Goal: Task Accomplishment & Management: Manage account settings

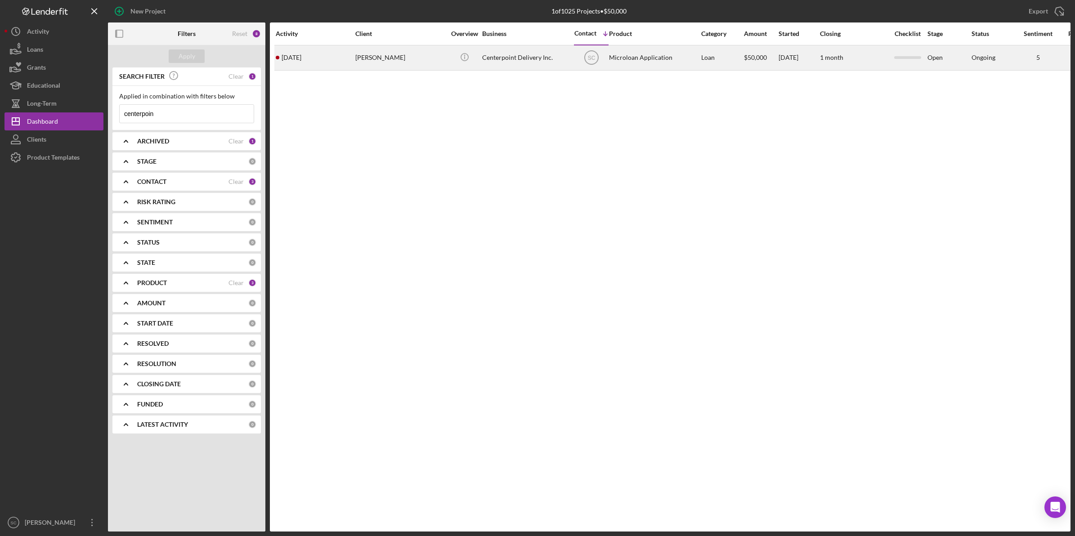
click at [352, 58] on div "[DATE] [PERSON_NAME]" at bounding box center [315, 58] width 79 height 24
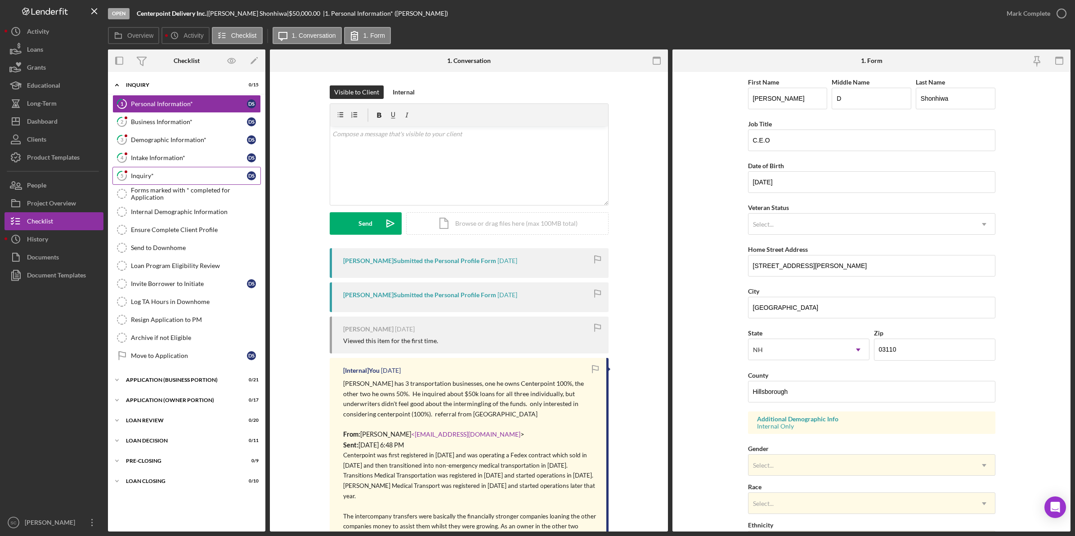
click at [131, 178] on icon "5" at bounding box center [122, 176] width 22 height 22
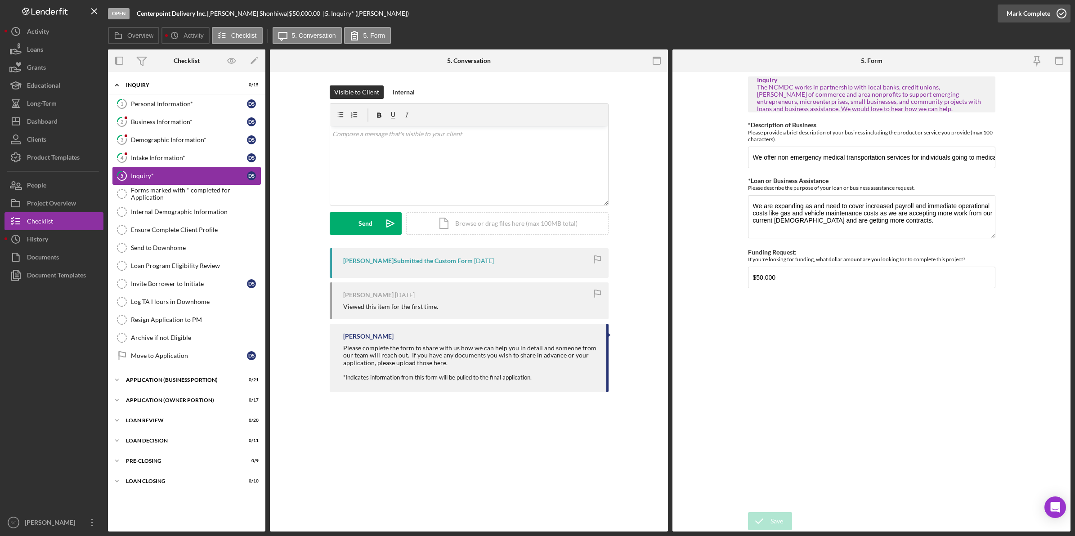
click at [1003, 19] on button "Mark Complete" at bounding box center [1033, 13] width 73 height 18
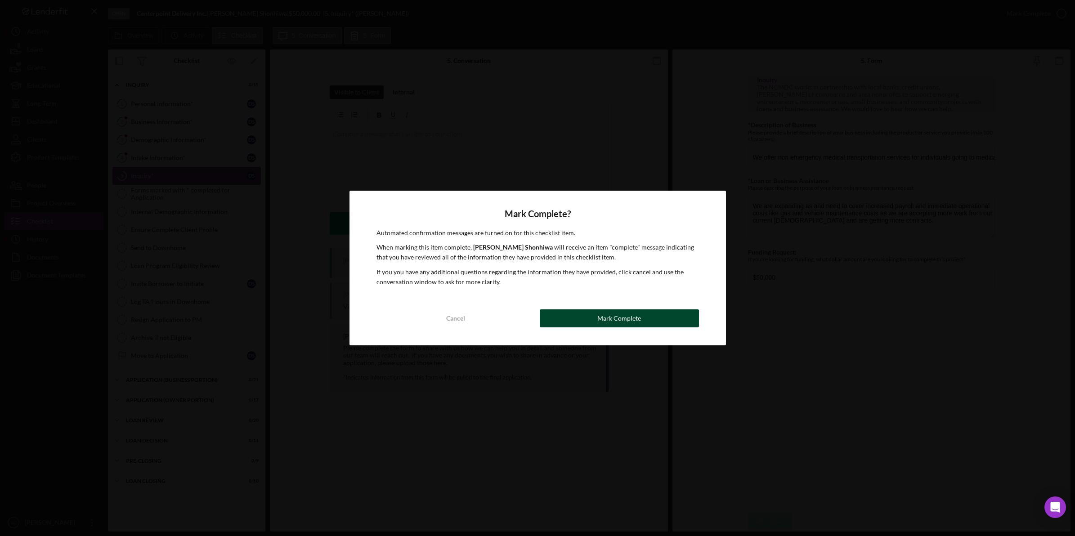
drag, startPoint x: 616, startPoint y: 320, endPoint x: 513, endPoint y: 318, distance: 103.0
click at [608, 321] on div "Mark Complete" at bounding box center [619, 318] width 44 height 18
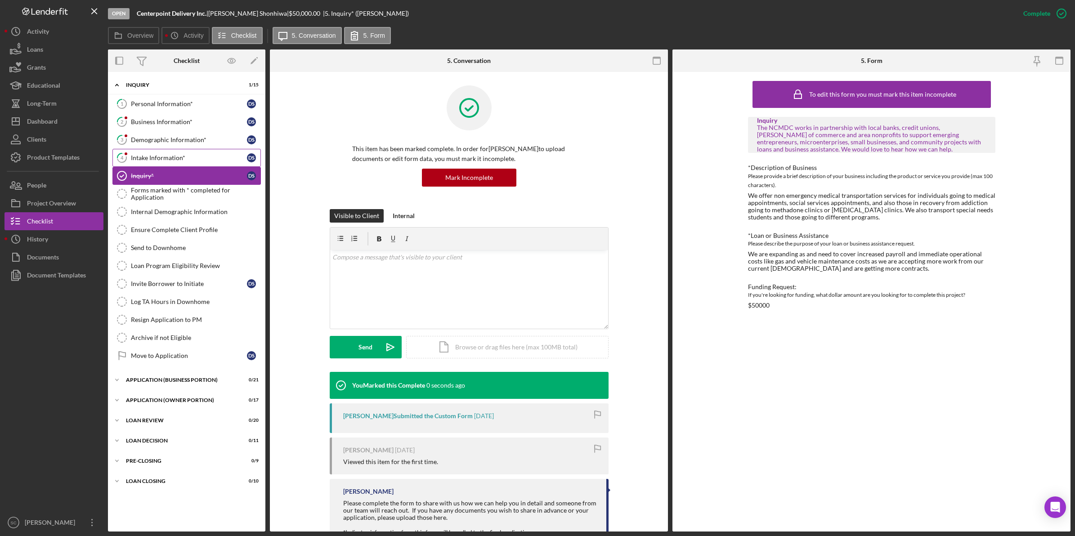
click at [155, 160] on div "Intake Information*" at bounding box center [189, 157] width 116 height 7
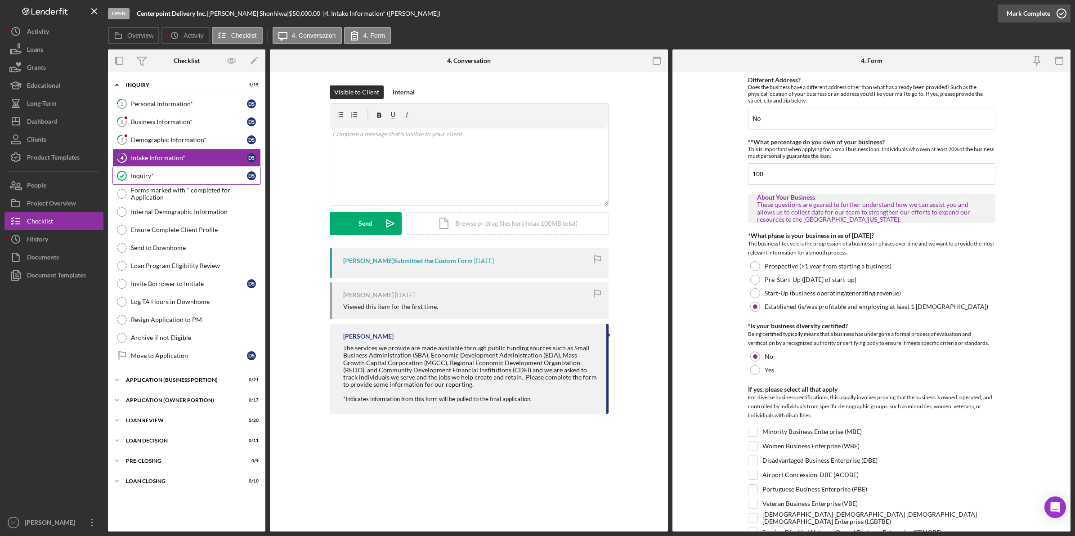
click at [1006, 15] on button "Mark Complete" at bounding box center [1033, 13] width 73 height 18
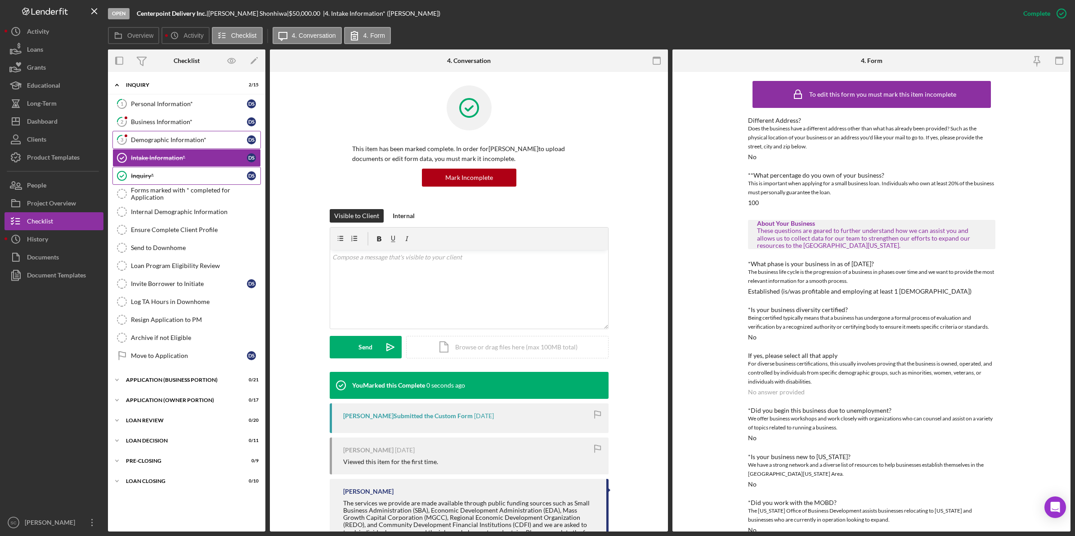
click at [150, 138] on div "Demographic Information*" at bounding box center [189, 139] width 116 height 7
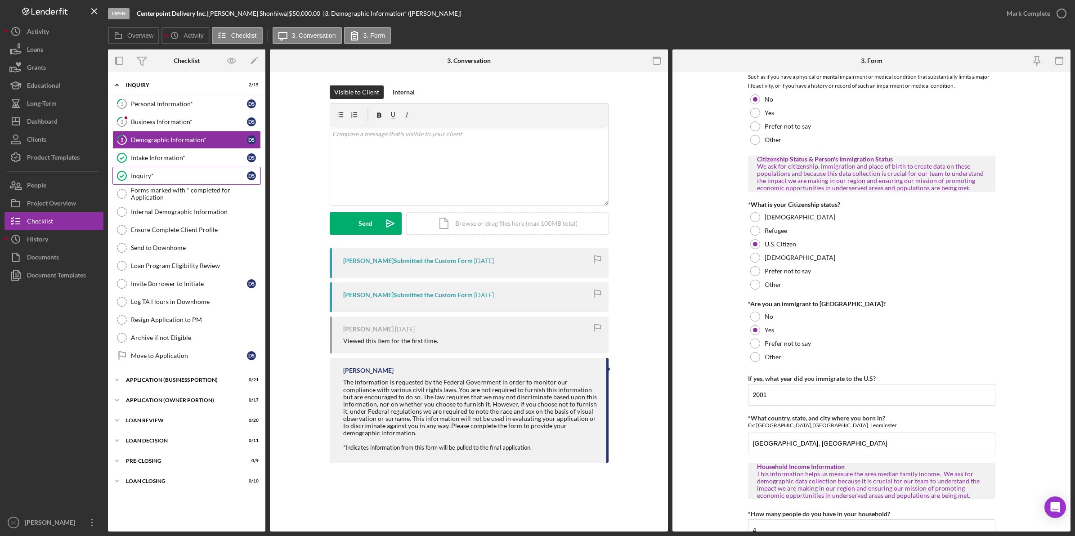
scroll to position [760, 0]
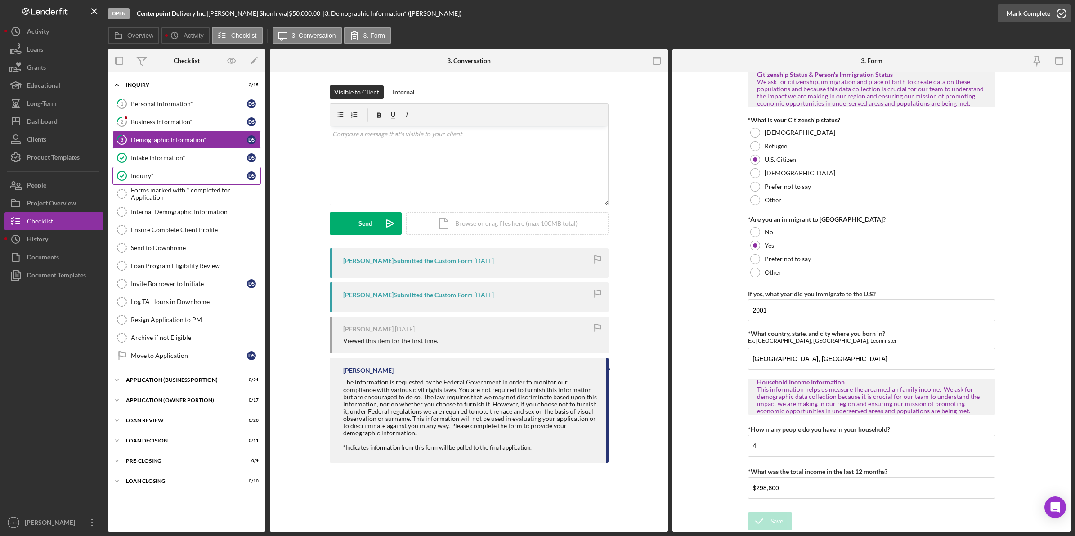
click at [1024, 8] on div "Mark Complete" at bounding box center [1028, 13] width 44 height 18
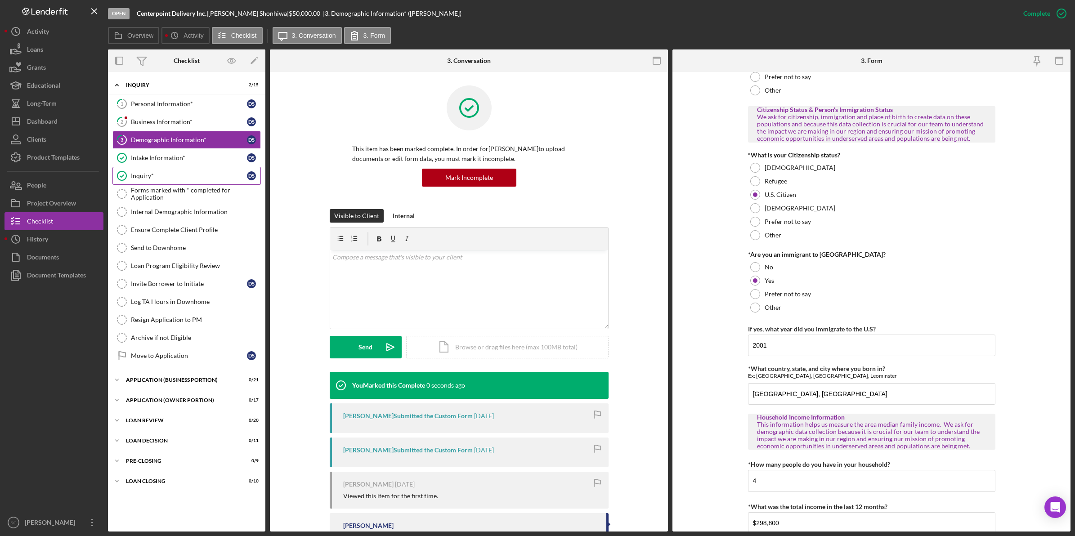
scroll to position [796, 0]
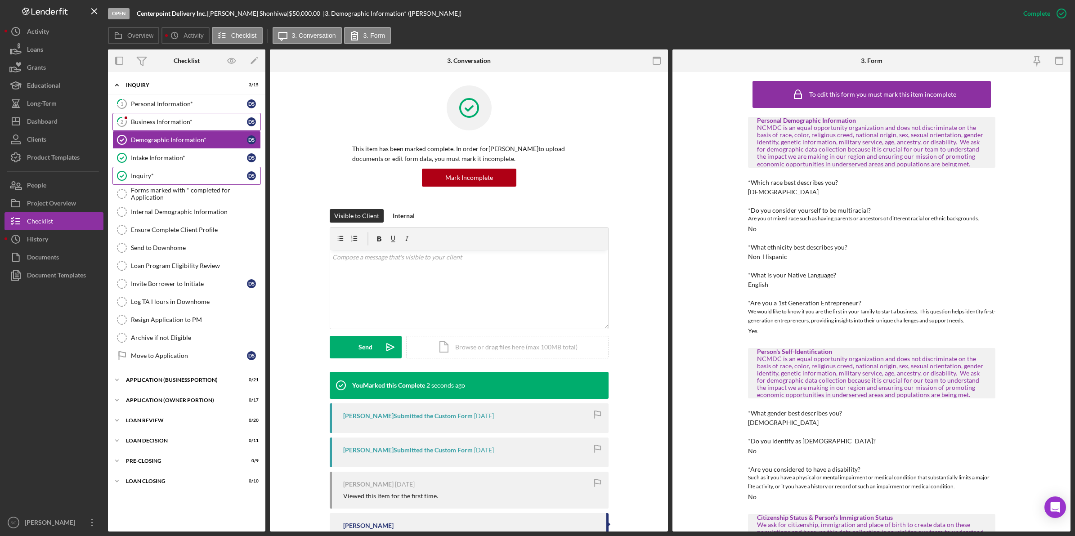
click at [157, 125] on div "Business Information*" at bounding box center [189, 121] width 116 height 7
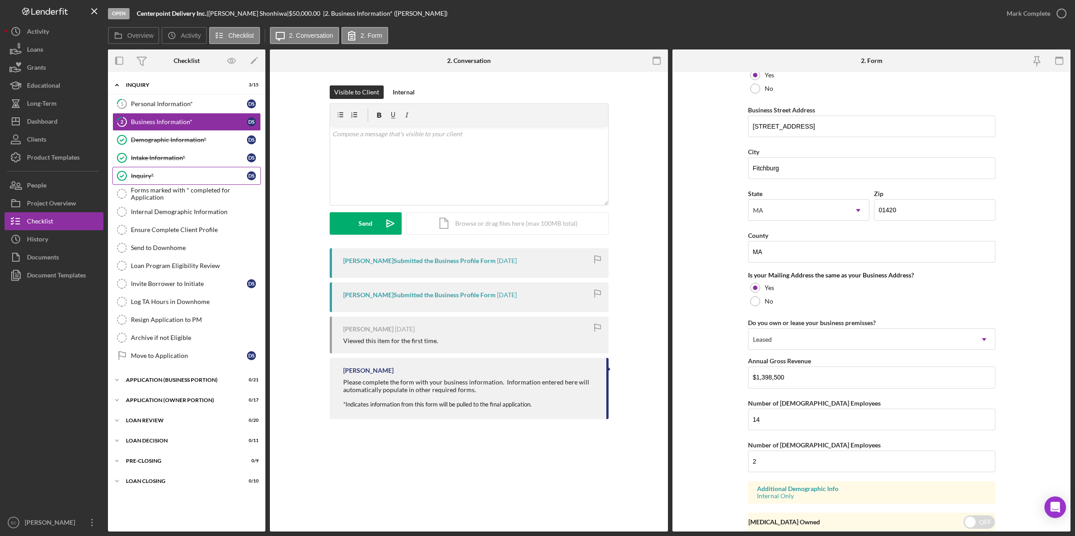
scroll to position [542, 0]
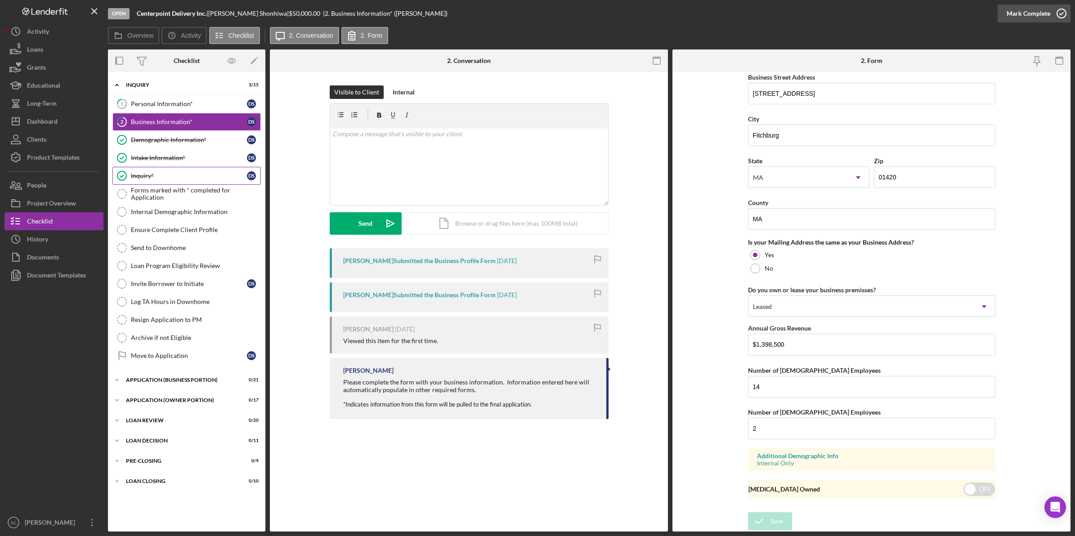
click at [1006, 18] on button "Mark Complete" at bounding box center [1033, 13] width 73 height 18
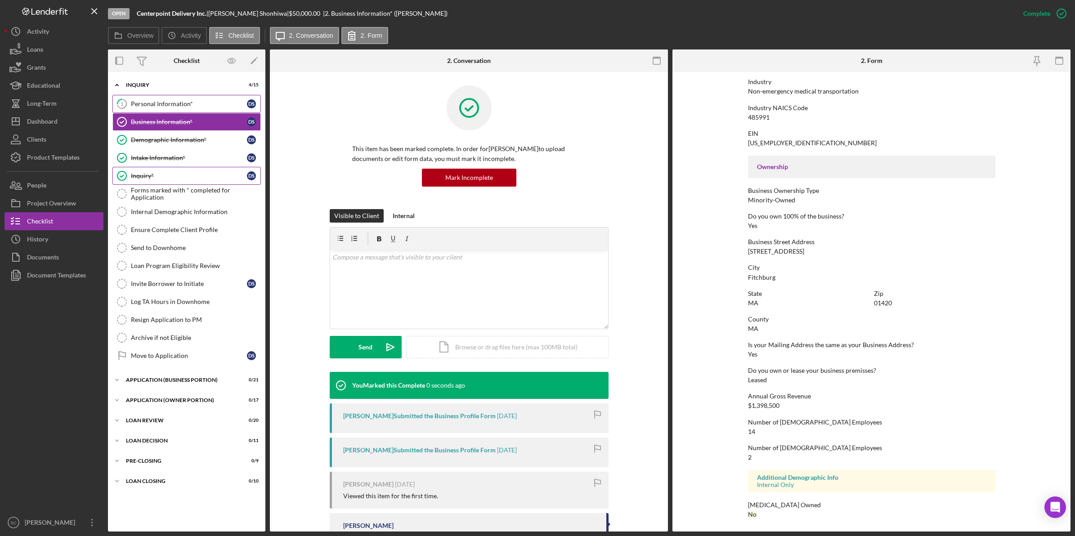
scroll to position [219, 0]
click at [167, 102] on div "Personal Information*" at bounding box center [189, 103] width 116 height 7
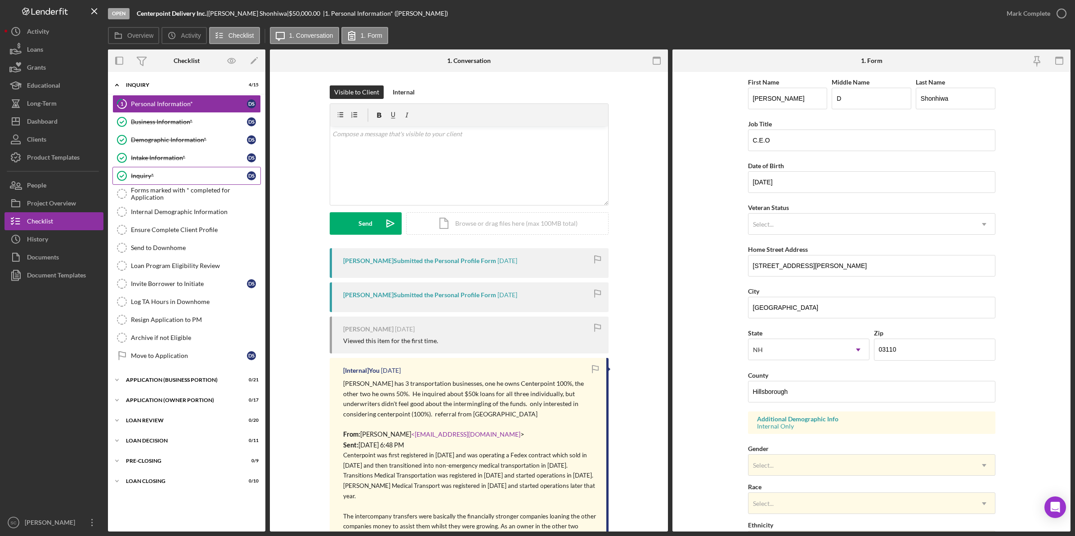
scroll to position [142, 0]
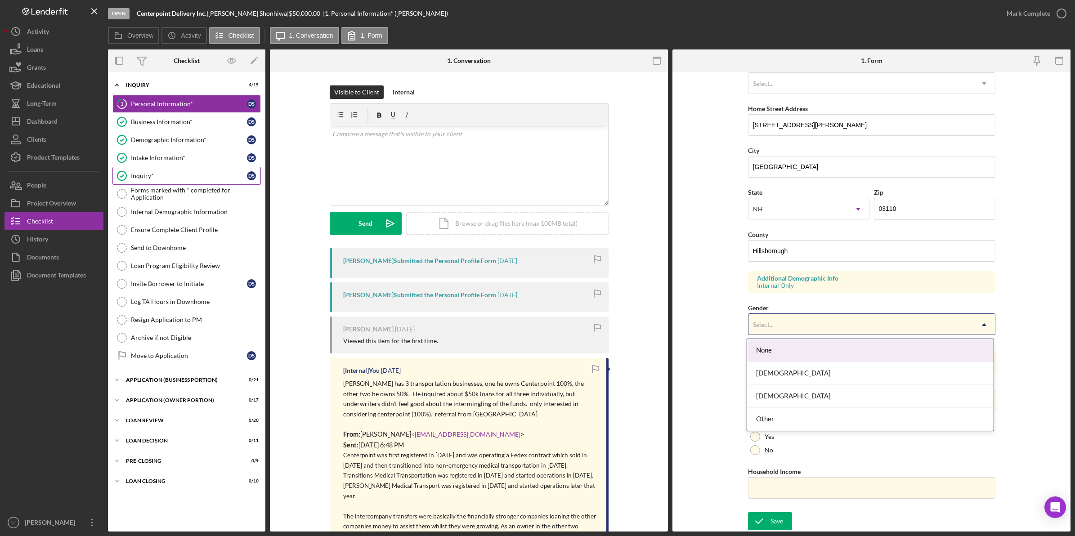
click at [769, 322] on div "Select..." at bounding box center [763, 324] width 21 height 7
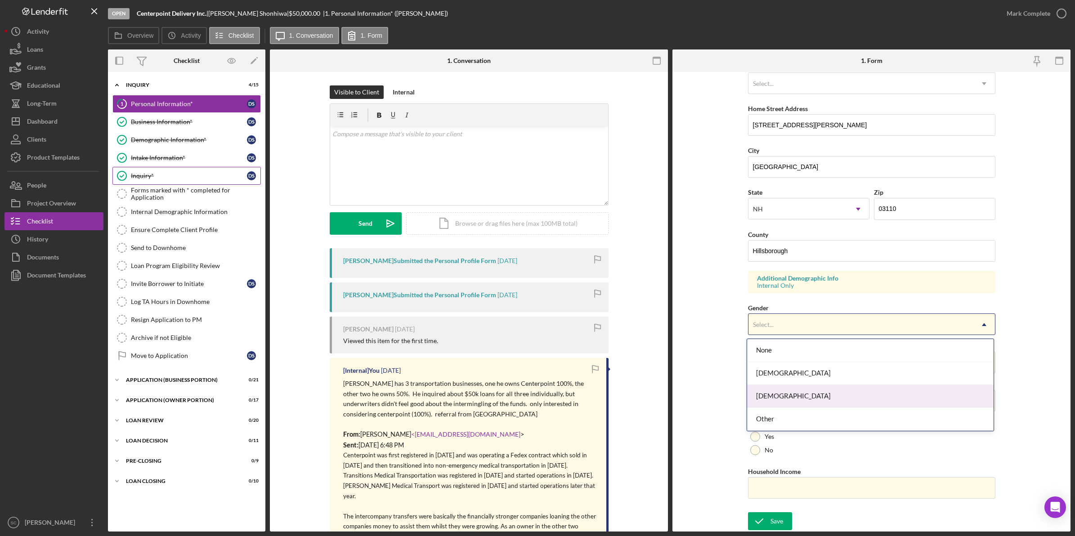
click at [772, 391] on div "[DEMOGRAPHIC_DATA]" at bounding box center [870, 396] width 246 height 23
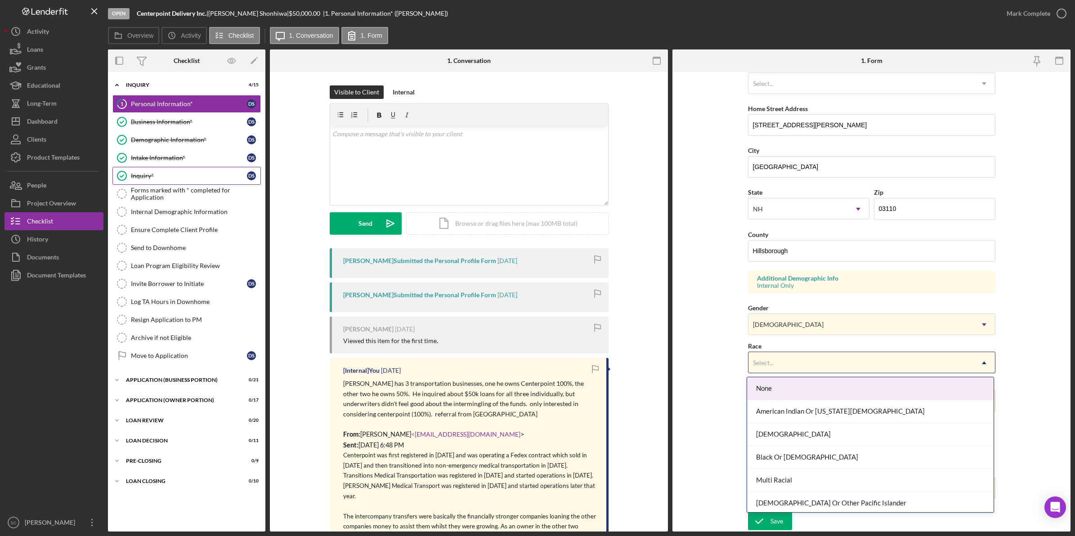
click at [772, 354] on div "Select..." at bounding box center [860, 363] width 225 height 21
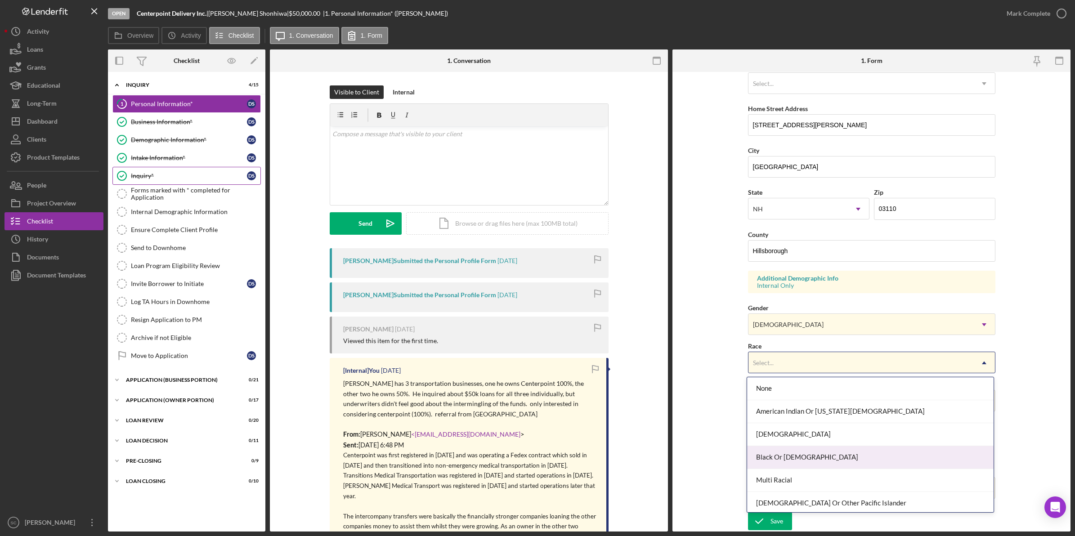
click at [793, 459] on div "Black Or [DEMOGRAPHIC_DATA]" at bounding box center [870, 457] width 246 height 23
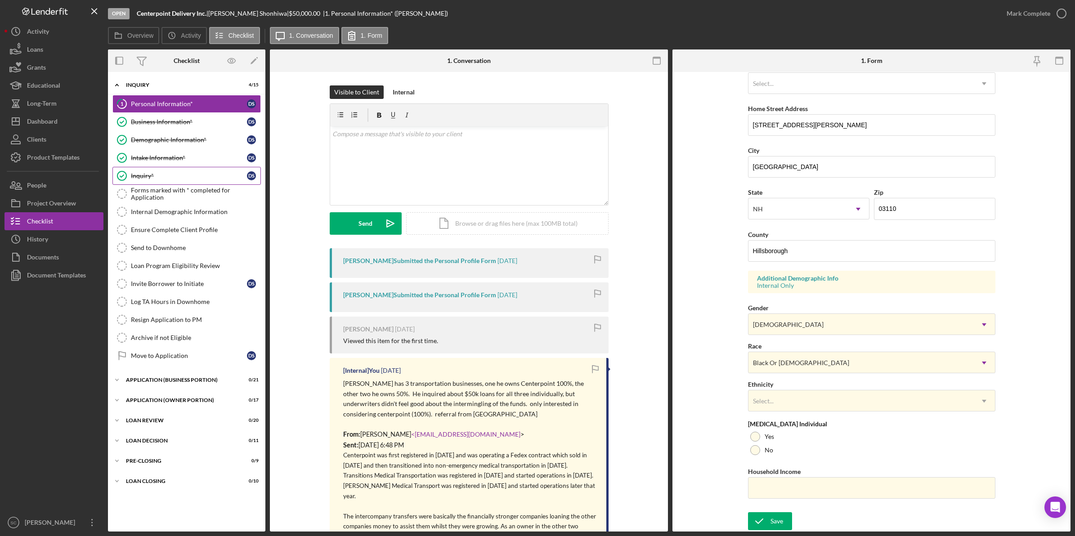
click at [697, 420] on form "First Name [PERSON_NAME] Middle Name D Last Name Shonhiwa Job Title C.E.O Date …" at bounding box center [871, 302] width 398 height 460
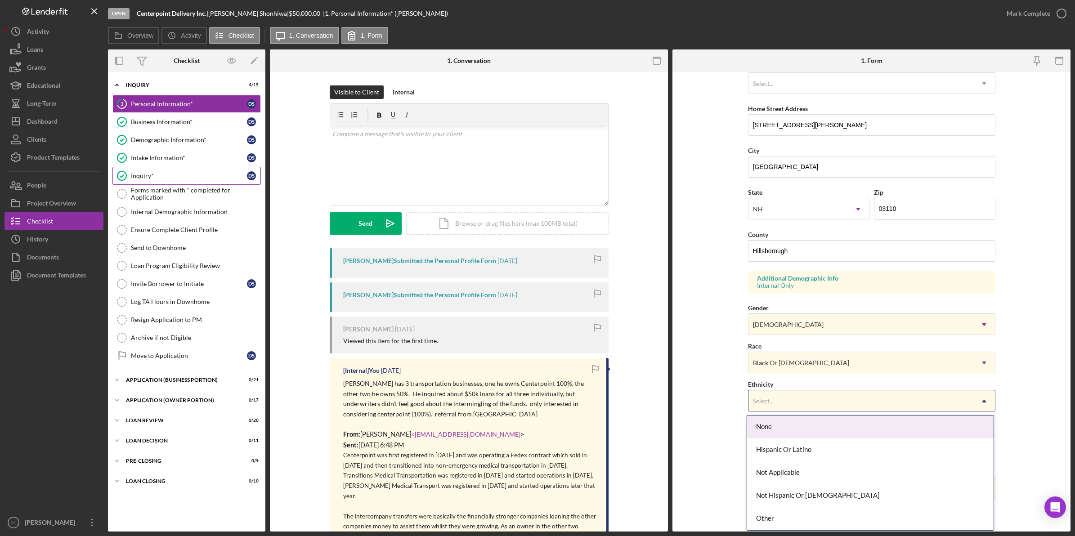
click at [770, 405] on div "Select..." at bounding box center [860, 401] width 225 height 21
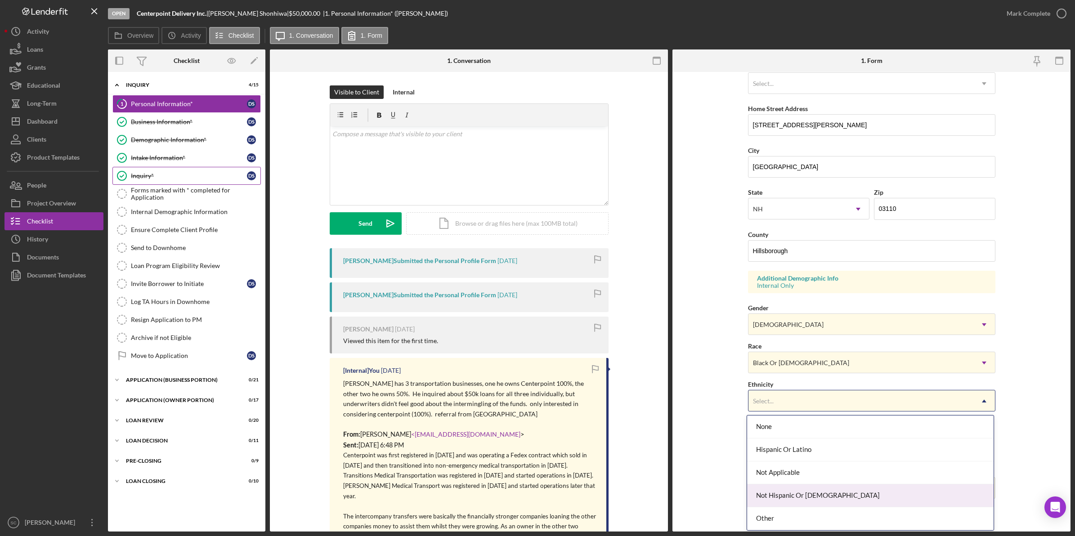
click at [783, 494] on div "Not Hispanic Or [DEMOGRAPHIC_DATA]" at bounding box center [870, 495] width 246 height 23
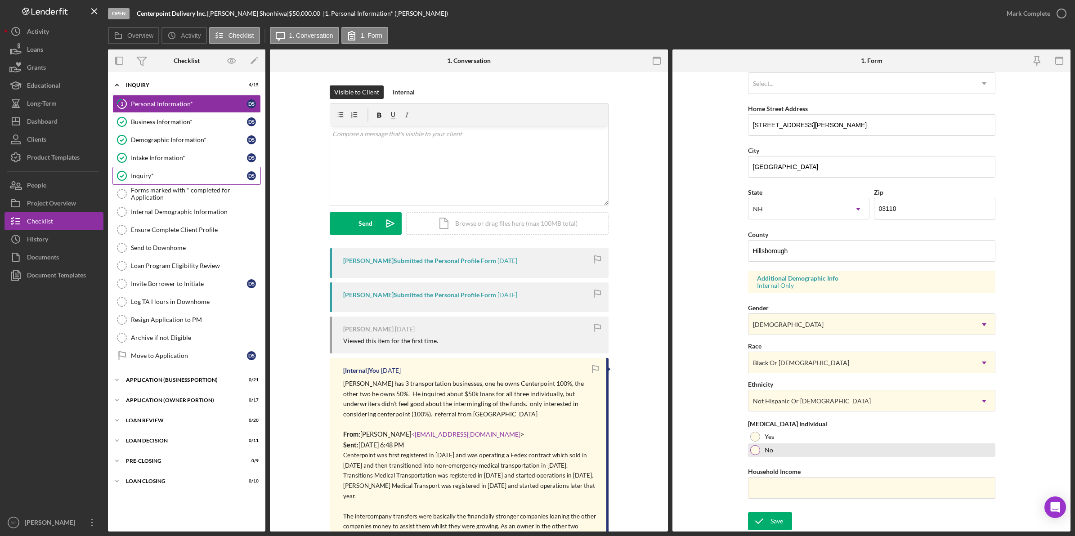
click at [755, 448] on div at bounding box center [755, 450] width 10 height 10
click at [754, 481] on input "Household Income" at bounding box center [871, 488] width 247 height 22
click at [801, 488] on input "Household Income" at bounding box center [871, 488] width 247 height 22
type input "$250,000"
click at [748, 512] on button "Save" at bounding box center [770, 521] width 44 height 18
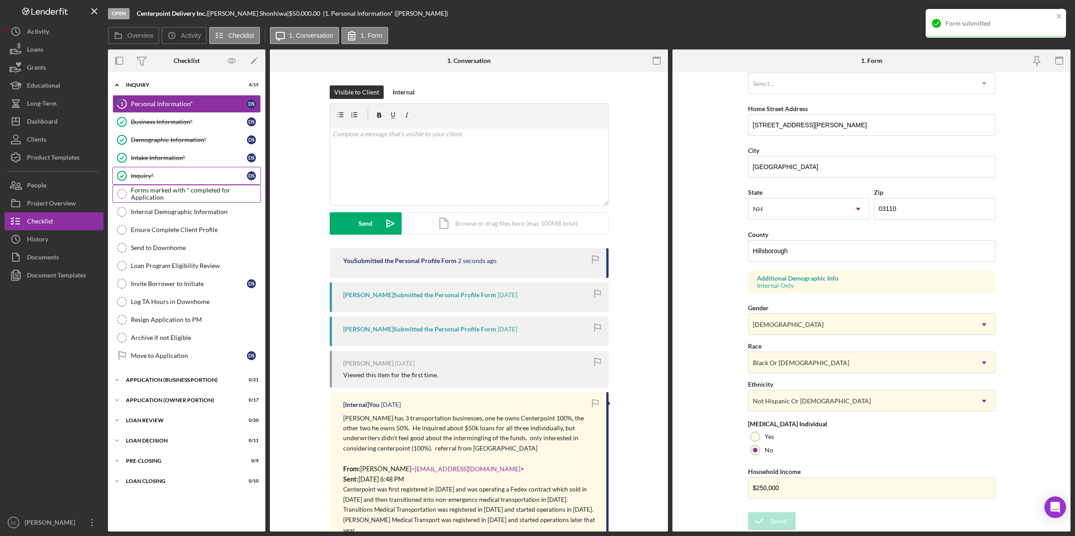
click at [161, 201] on link "Forms marked with * completed for Application Forms marked with * completed for…" at bounding box center [186, 194] width 148 height 18
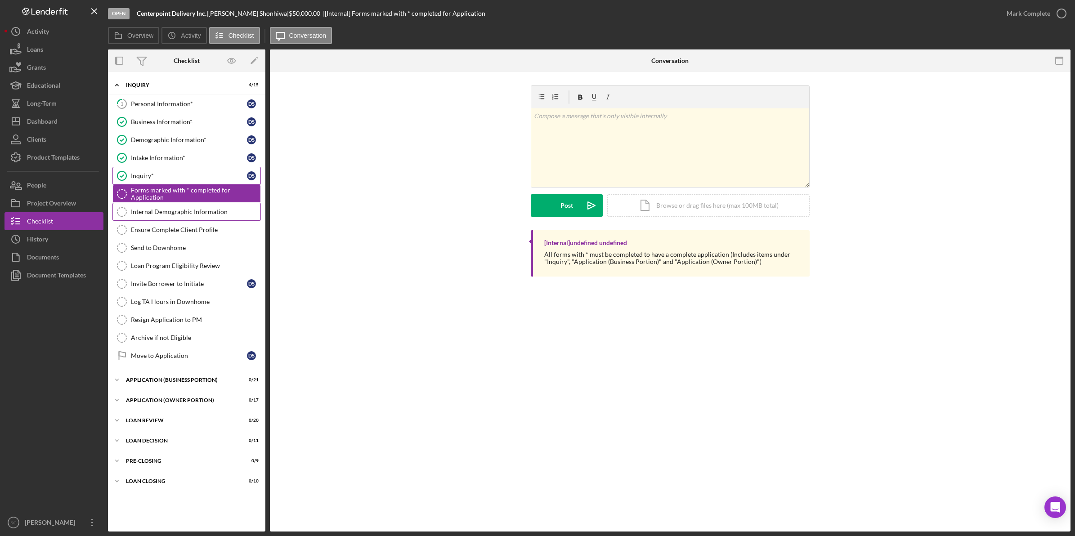
click at [165, 212] on div "Internal Demographic Information" at bounding box center [195, 211] width 129 height 7
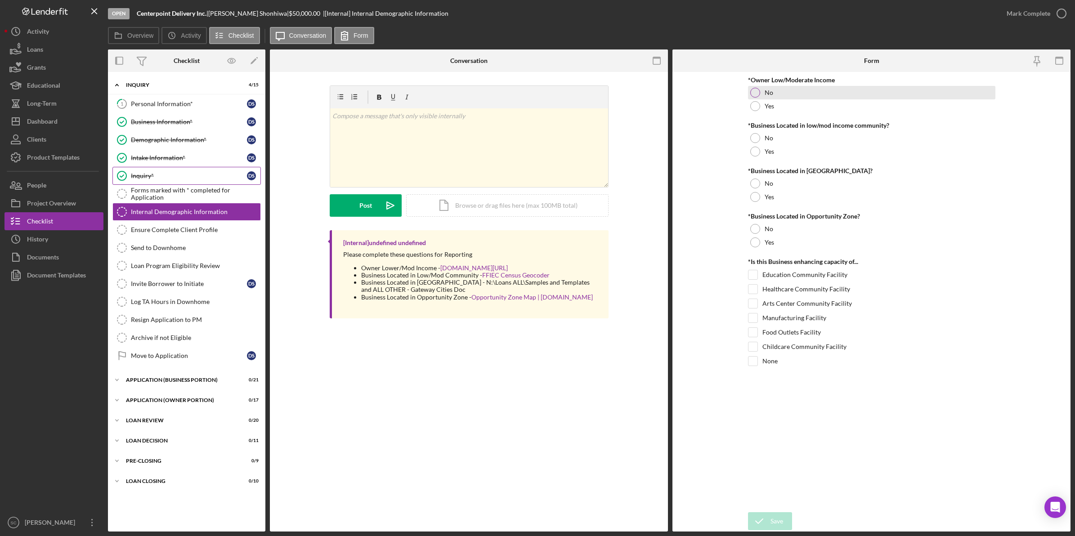
click at [753, 94] on div at bounding box center [755, 93] width 10 height 10
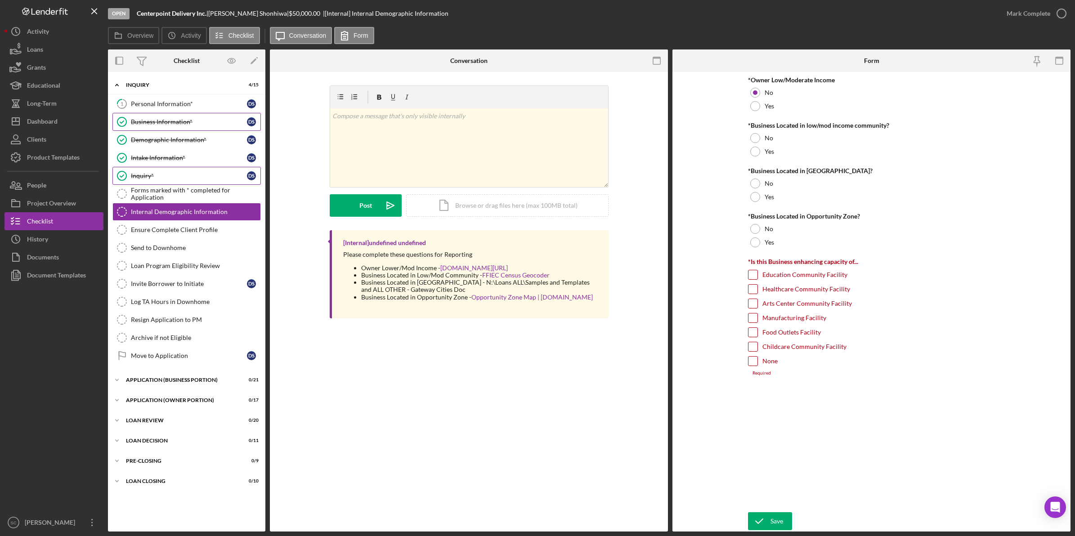
click at [143, 124] on div "Business Information*" at bounding box center [189, 121] width 116 height 7
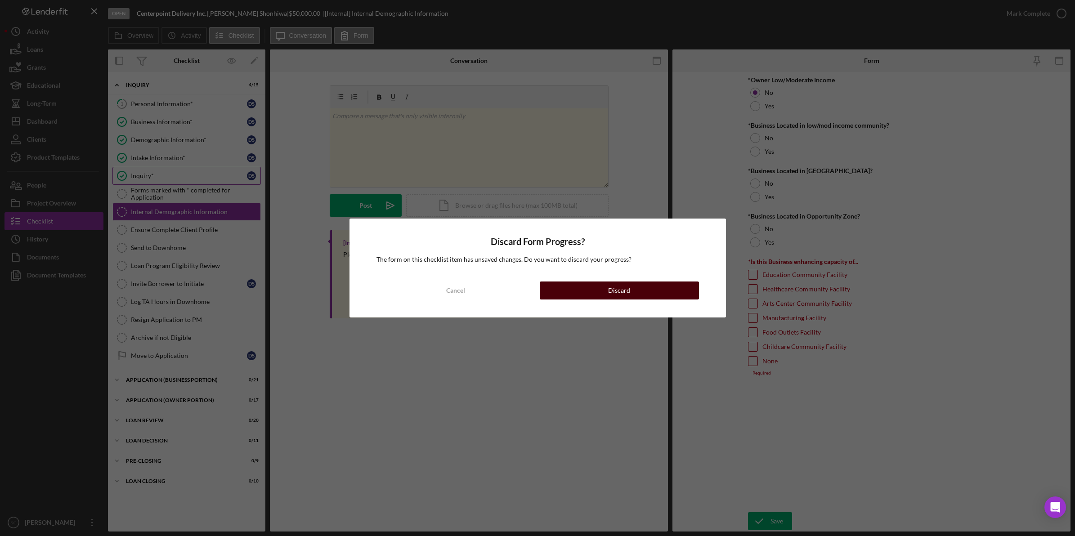
drag, startPoint x: 581, startPoint y: 290, endPoint x: 611, endPoint y: 290, distance: 29.2
click at [584, 290] on button "Discard" at bounding box center [619, 290] width 159 height 18
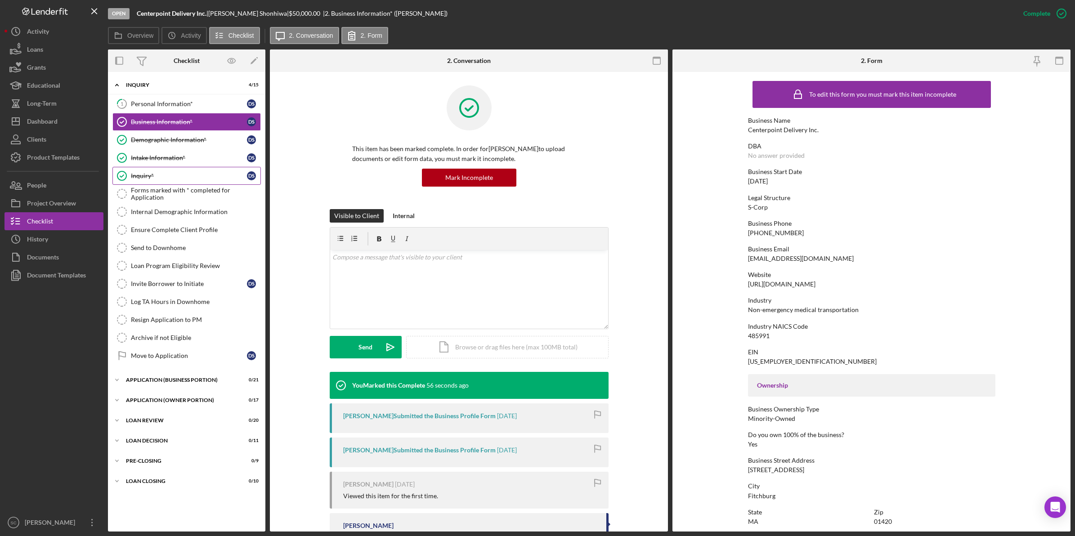
scroll to position [112, 0]
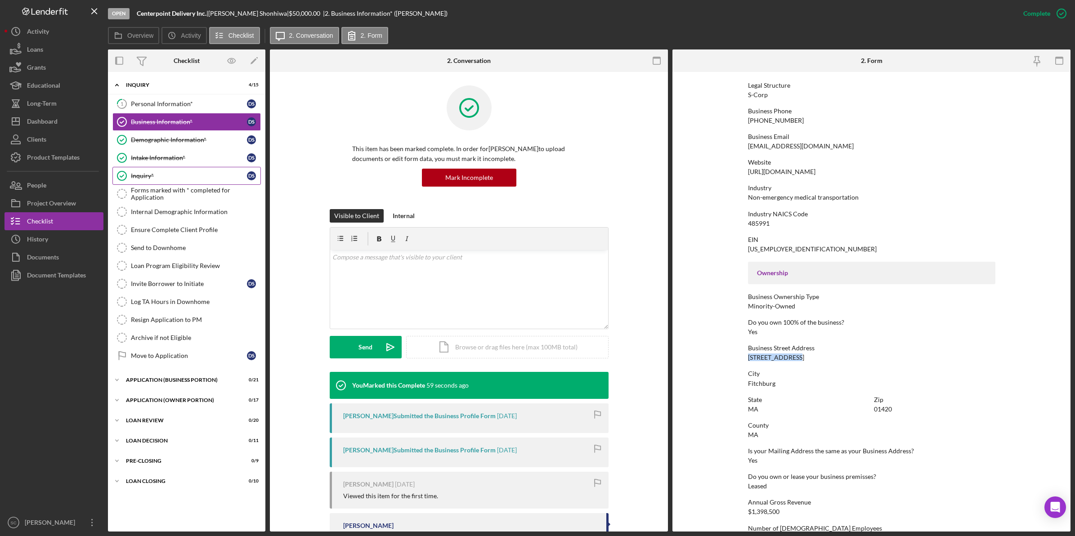
drag, startPoint x: 795, startPoint y: 356, endPoint x: 747, endPoint y: 360, distance: 47.8
click at [748, 360] on div "Business Street Address [STREET_ADDRESS]" at bounding box center [871, 352] width 247 height 17
copy div "[STREET_ADDRESS]"
drag, startPoint x: 785, startPoint y: 376, endPoint x: 734, endPoint y: 370, distance: 50.7
click at [785, 376] on div "City" at bounding box center [871, 373] width 247 height 7
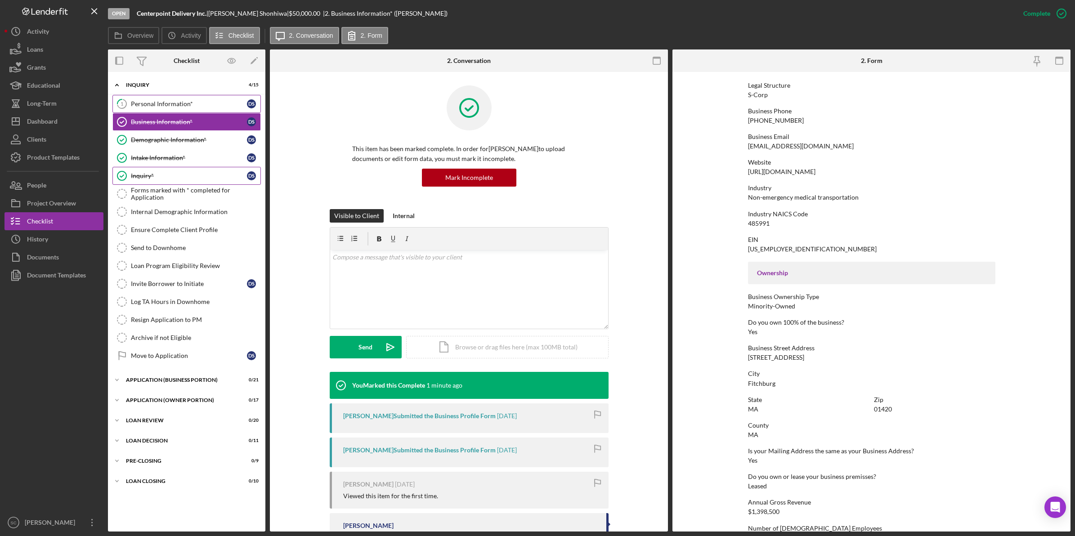
click at [149, 109] on link "1 Personal Information* D S" at bounding box center [186, 104] width 148 height 18
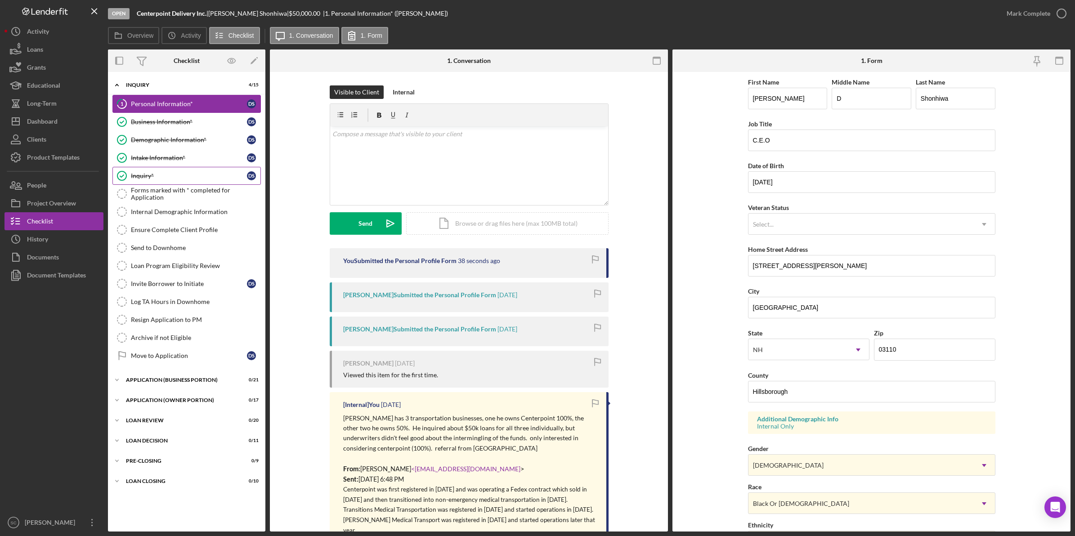
click at [160, 106] on div "Personal Information*" at bounding box center [189, 103] width 116 height 7
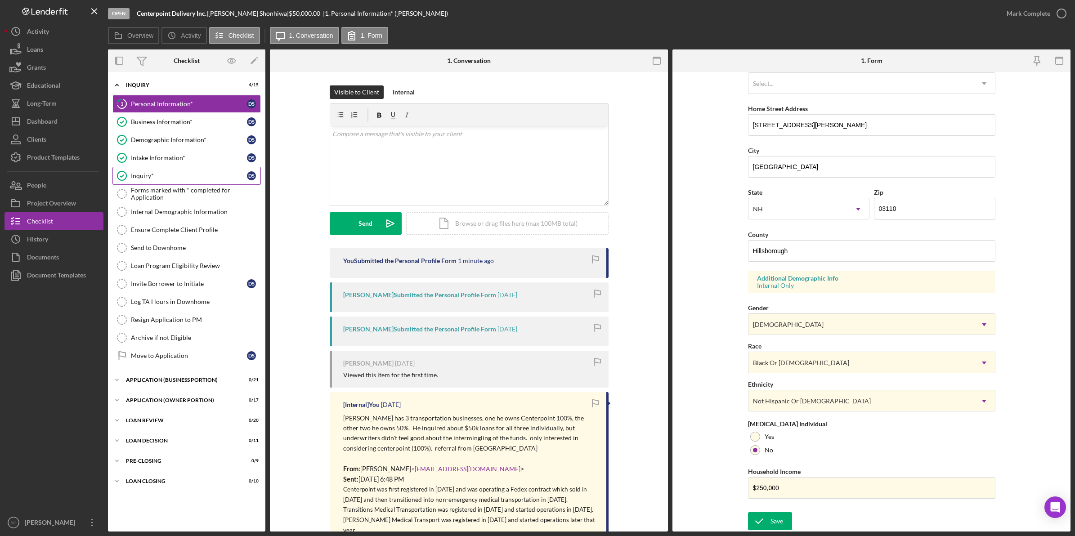
drag, startPoint x: 1023, startPoint y: 16, endPoint x: 1012, endPoint y: 22, distance: 13.1
click at [1021, 17] on div "Mark Complete" at bounding box center [1028, 13] width 44 height 18
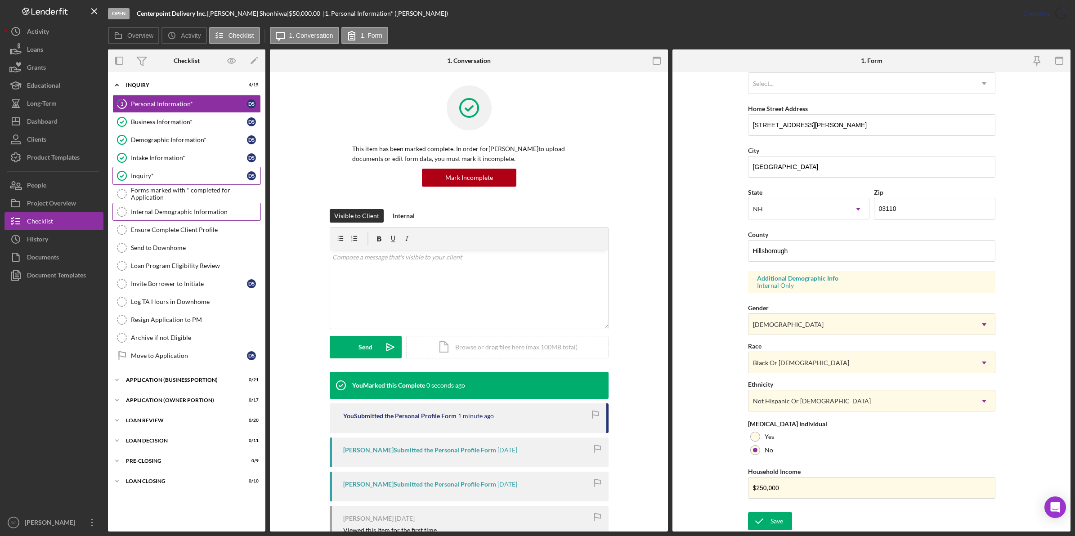
scroll to position [0, 0]
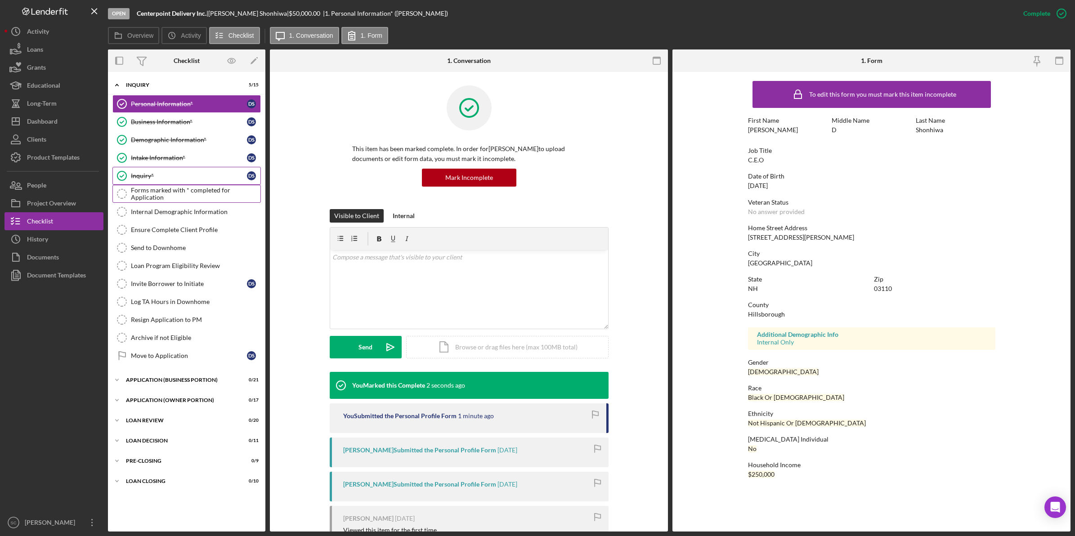
click at [153, 198] on div "Forms marked with * completed for Application" at bounding box center [195, 194] width 129 height 14
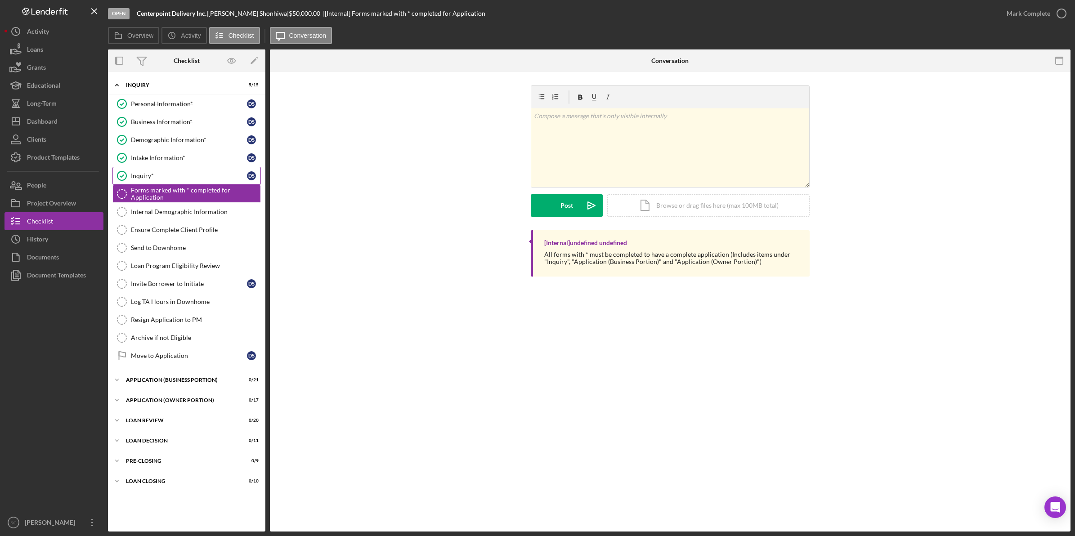
drag, startPoint x: 1027, startPoint y: 12, endPoint x: 991, endPoint y: 19, distance: 37.5
click at [1023, 12] on div "Mark Complete" at bounding box center [1028, 13] width 44 height 18
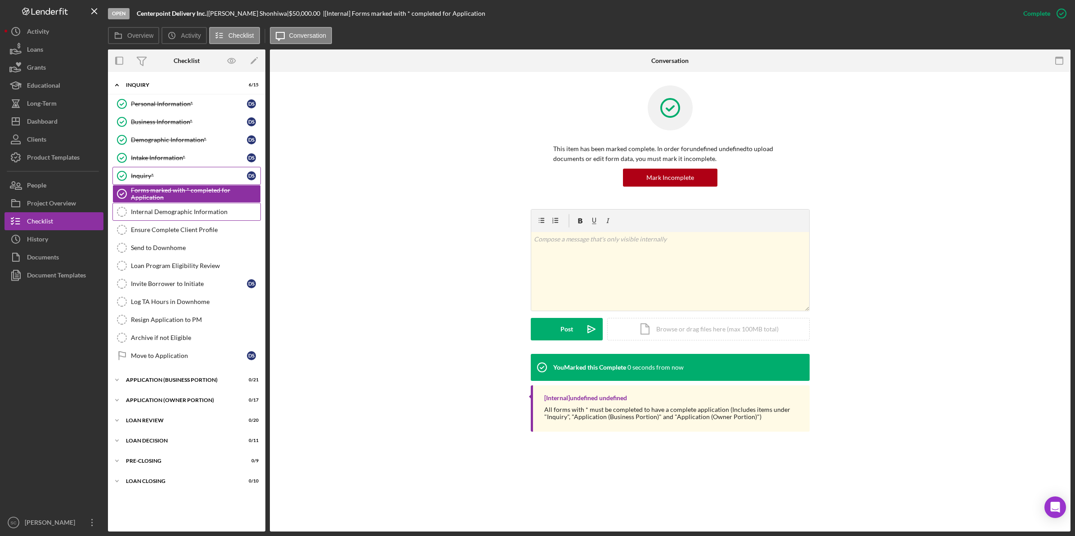
click at [190, 213] on div "Internal Demographic Information" at bounding box center [195, 211] width 129 height 7
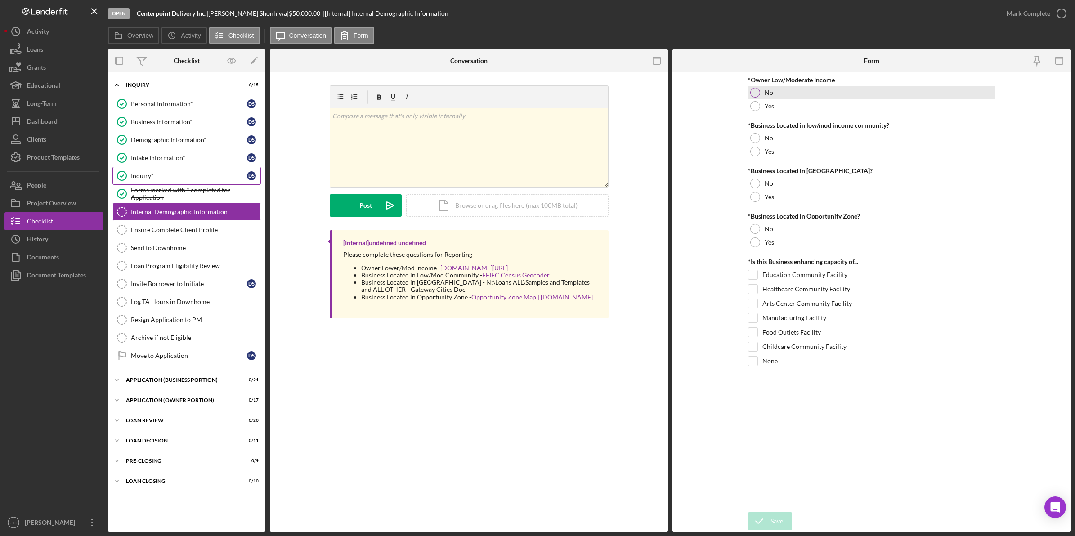
click at [758, 95] on div at bounding box center [755, 93] width 10 height 10
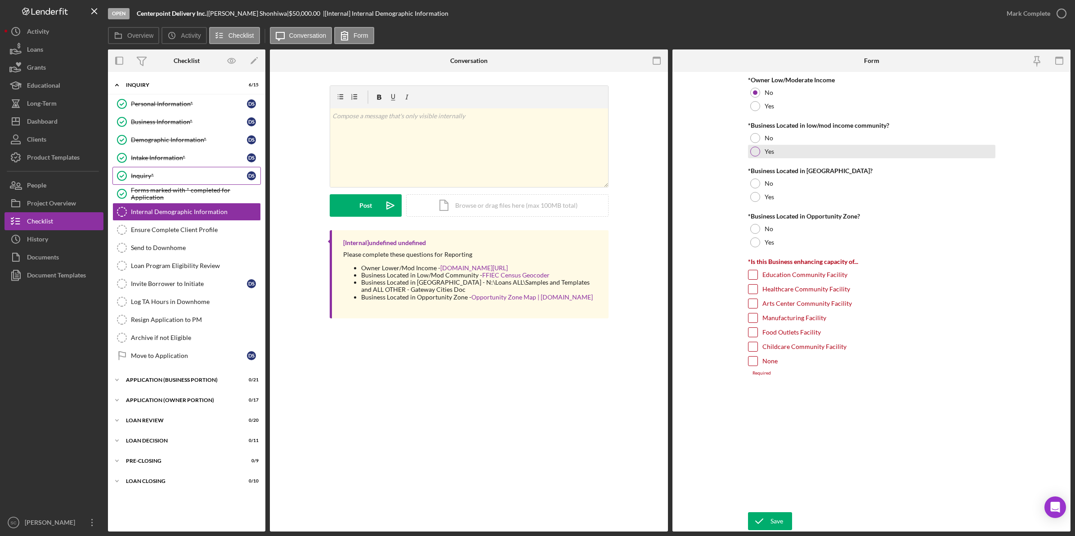
click at [754, 149] on div at bounding box center [755, 152] width 10 height 10
click at [756, 193] on div at bounding box center [755, 197] width 10 height 10
click at [755, 241] on div at bounding box center [755, 242] width 10 height 10
click at [751, 363] on input "None" at bounding box center [752, 361] width 9 height 9
checkbox input "true"
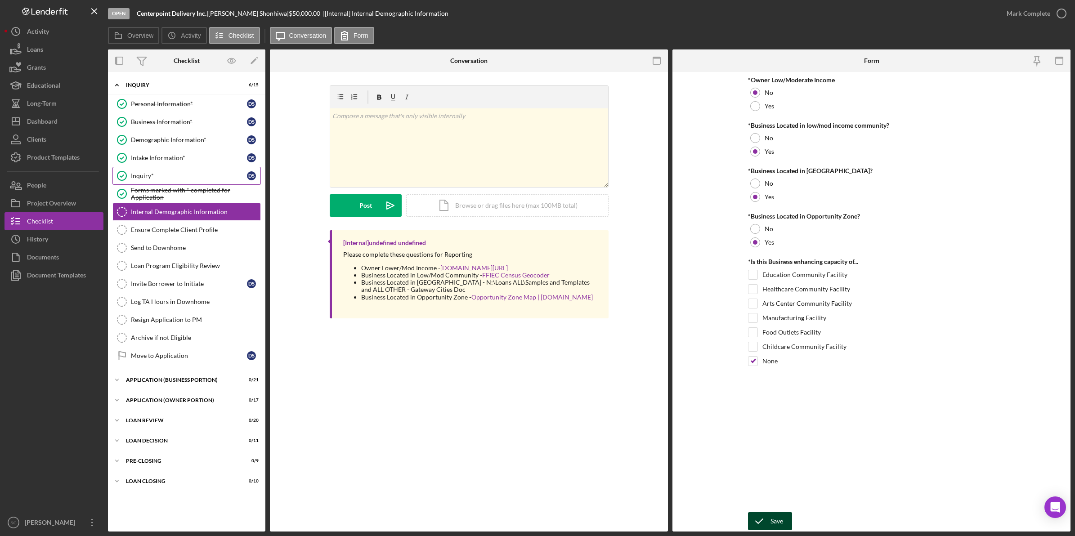
click at [780, 522] on div "Save" at bounding box center [776, 521] width 13 height 18
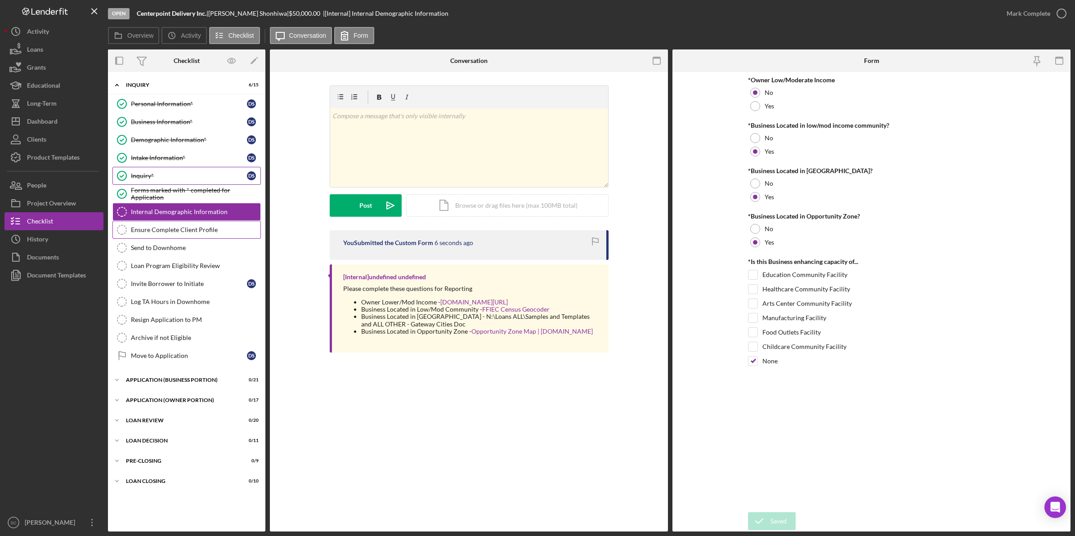
click at [142, 235] on link "Ensure Complete Client Profile Ensure Complete Client Profile" at bounding box center [186, 230] width 148 height 18
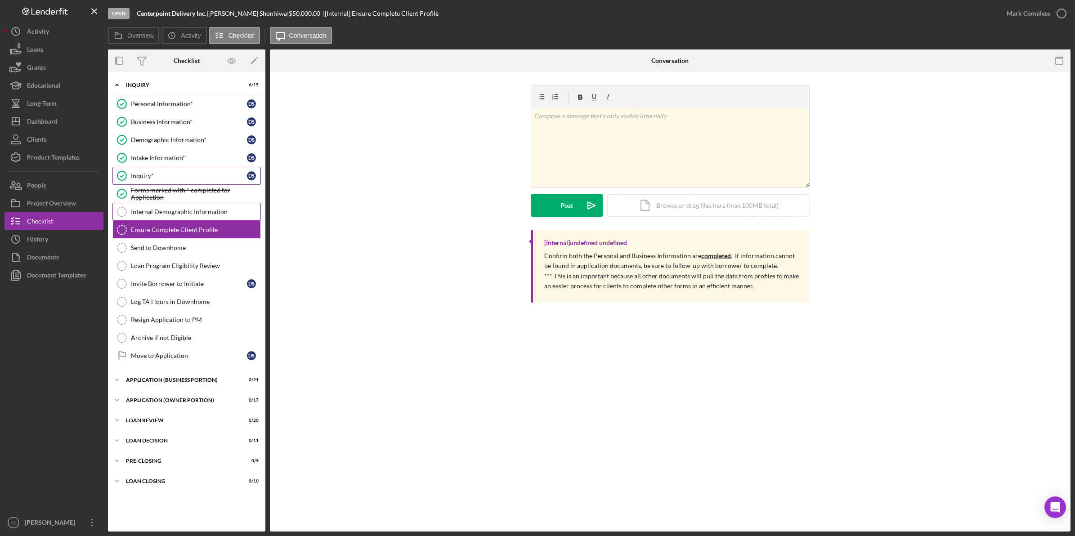
drag, startPoint x: 151, startPoint y: 217, endPoint x: 189, endPoint y: 219, distance: 37.8
click at [151, 216] on link "Internal Demographic Information Internal Demographic Information" at bounding box center [186, 212] width 148 height 18
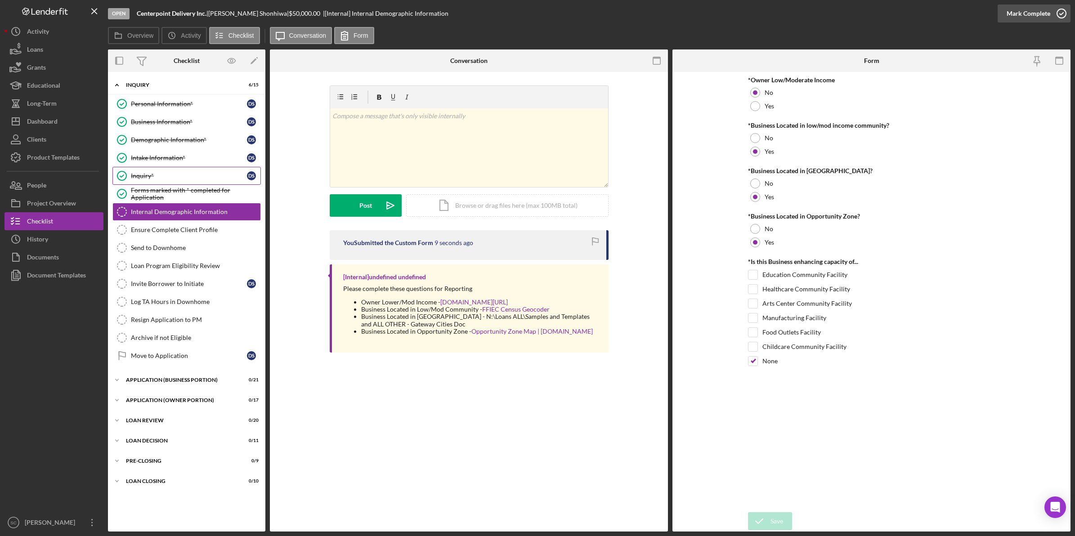
click at [1009, 12] on div "Mark Complete" at bounding box center [1028, 13] width 44 height 18
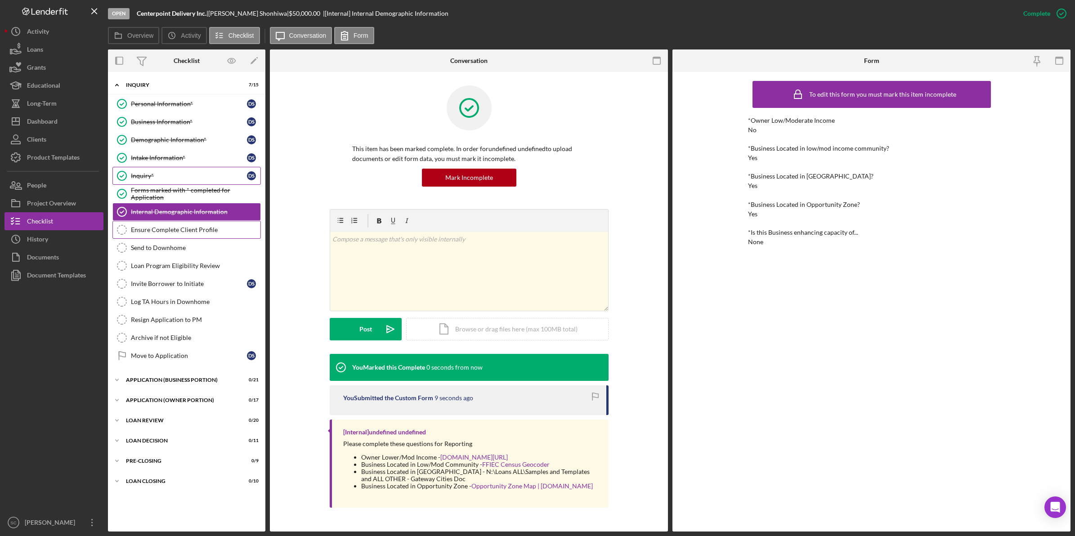
click at [157, 232] on div "Ensure Complete Client Profile" at bounding box center [195, 229] width 129 height 7
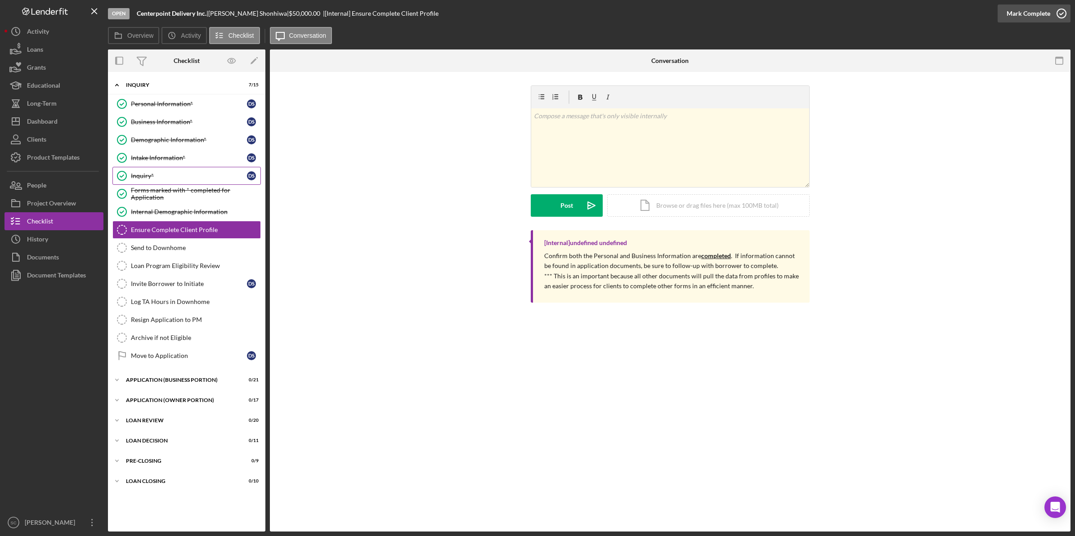
click at [1026, 12] on div "Mark Complete" at bounding box center [1028, 13] width 44 height 18
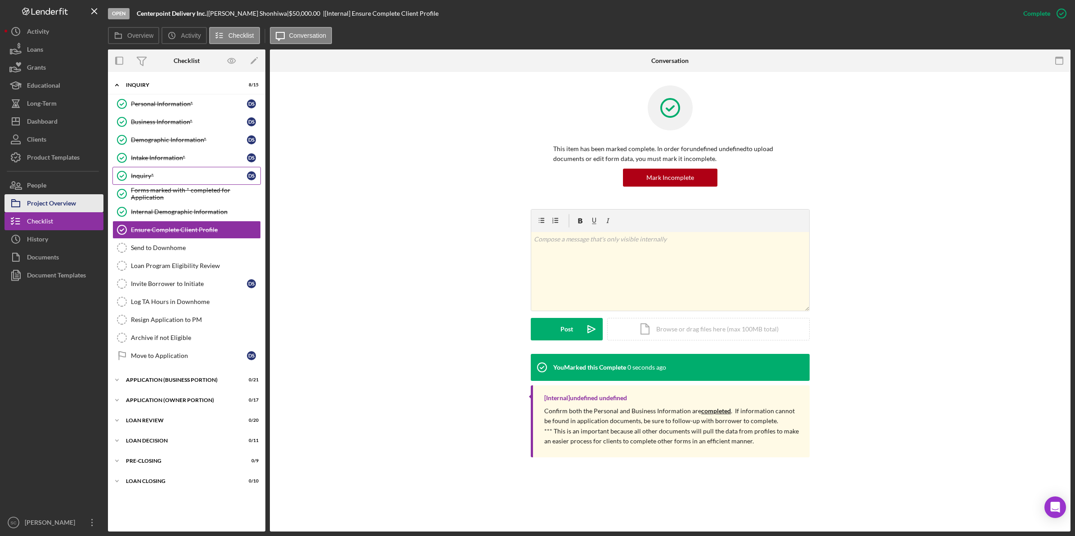
click at [62, 207] on div "Project Overview" at bounding box center [51, 204] width 49 height 20
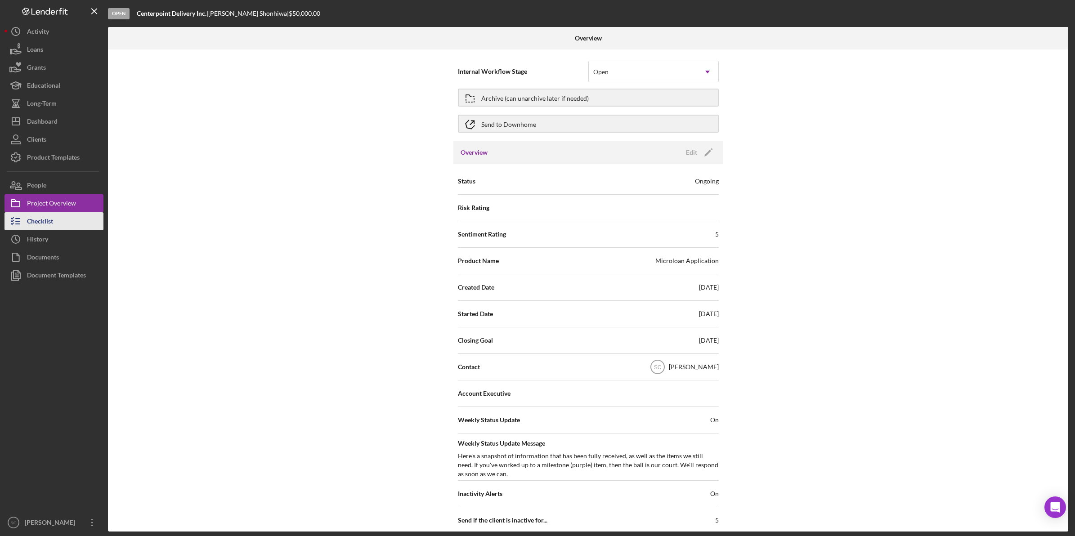
click at [66, 221] on button "Checklist" at bounding box center [53, 221] width 99 height 18
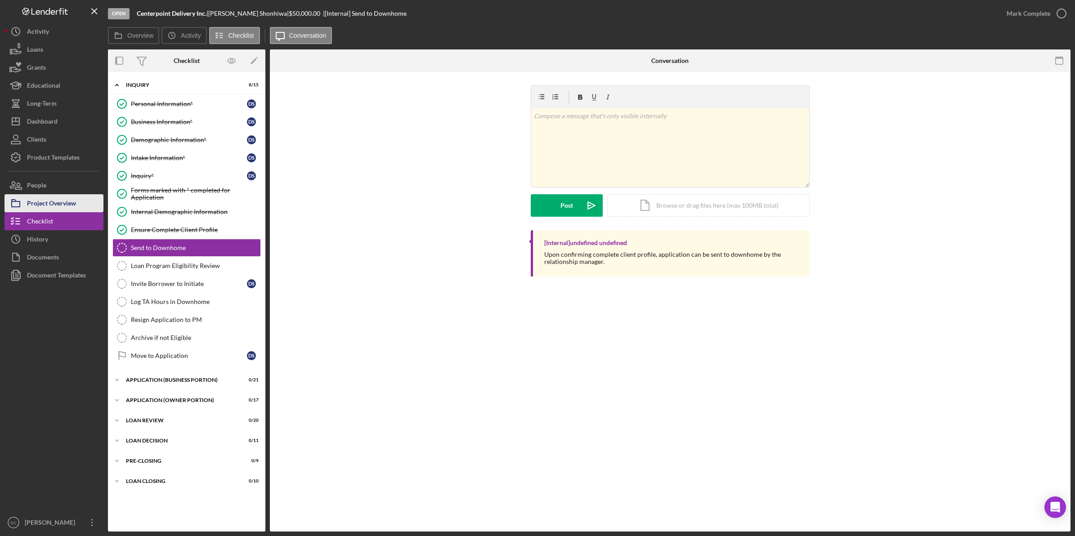
click at [63, 205] on div "Project Overview" at bounding box center [51, 204] width 49 height 20
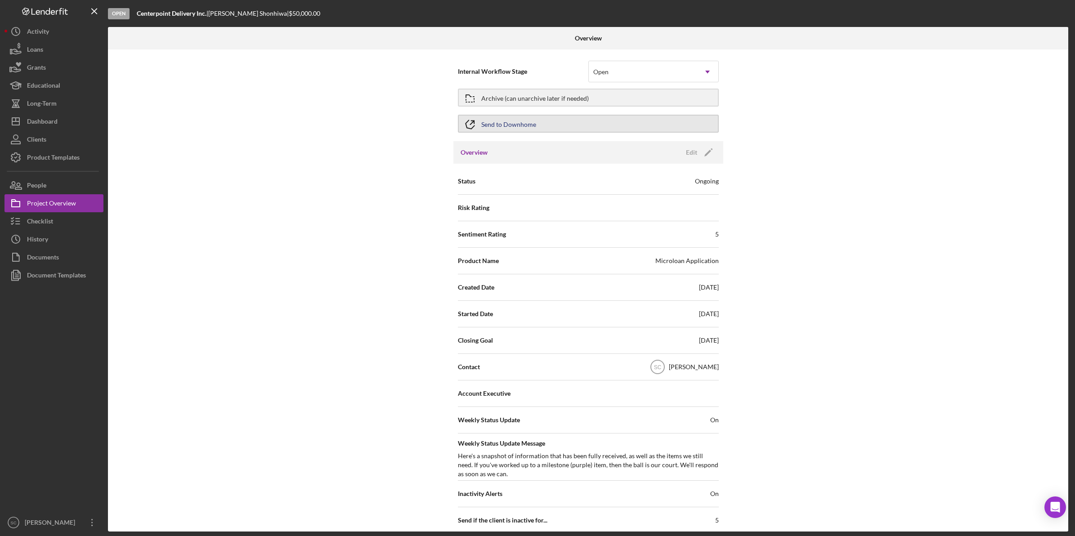
click at [509, 126] on div "Send to Downhome" at bounding box center [508, 124] width 55 height 16
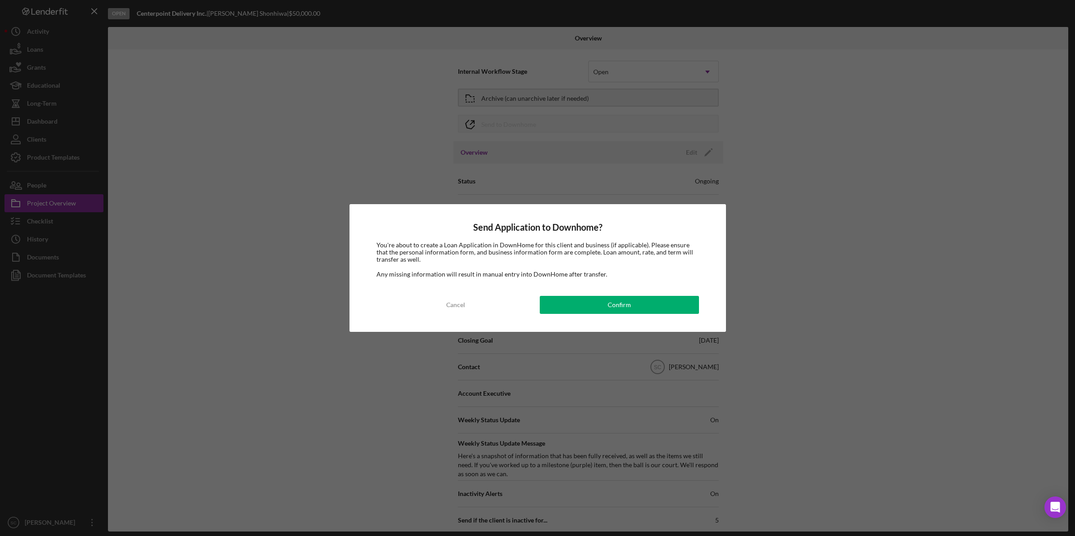
click at [578, 295] on div "Send Application to Downhome? You're about to create a Loan Application in Down…" at bounding box center [537, 267] width 376 height 127
click at [578, 304] on button "Confirm" at bounding box center [619, 305] width 159 height 18
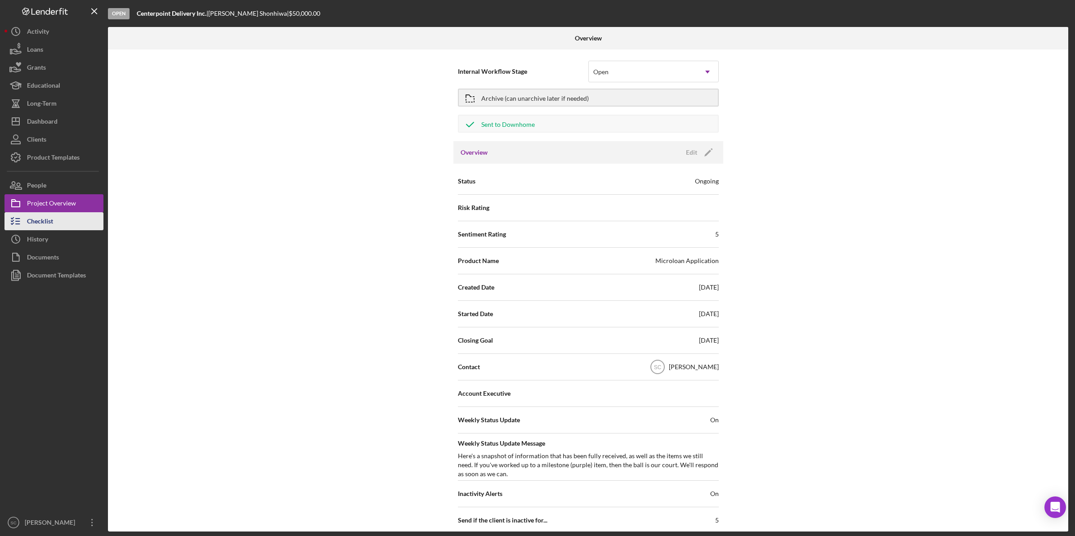
drag, startPoint x: 30, startPoint y: 216, endPoint x: 64, endPoint y: 217, distance: 34.6
click at [30, 216] on div "Checklist" at bounding box center [40, 222] width 26 height 20
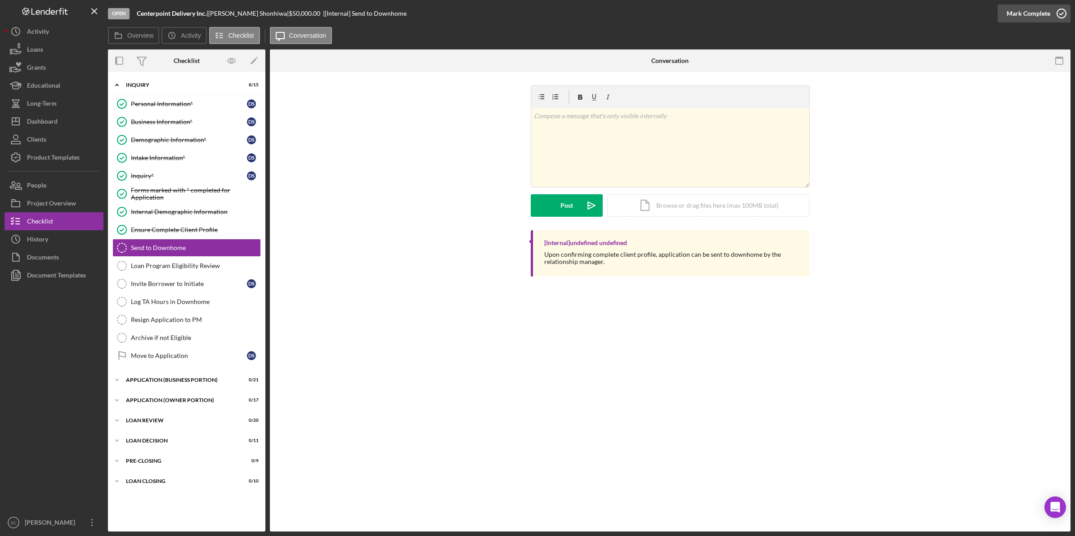
click at [1044, 7] on div "Mark Complete" at bounding box center [1028, 13] width 44 height 18
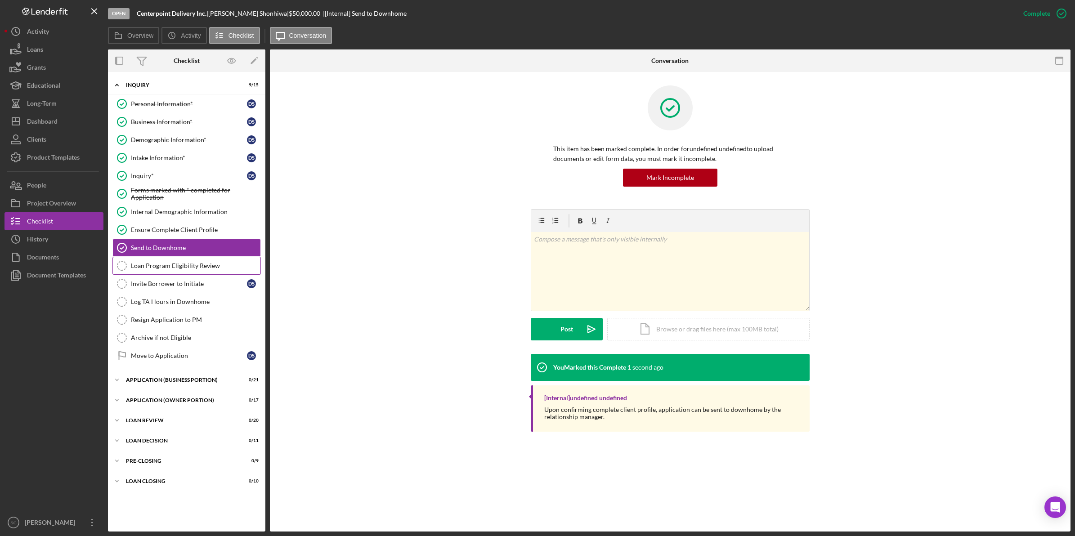
click at [174, 269] on div "Loan Program Eligibility Review" at bounding box center [195, 265] width 129 height 7
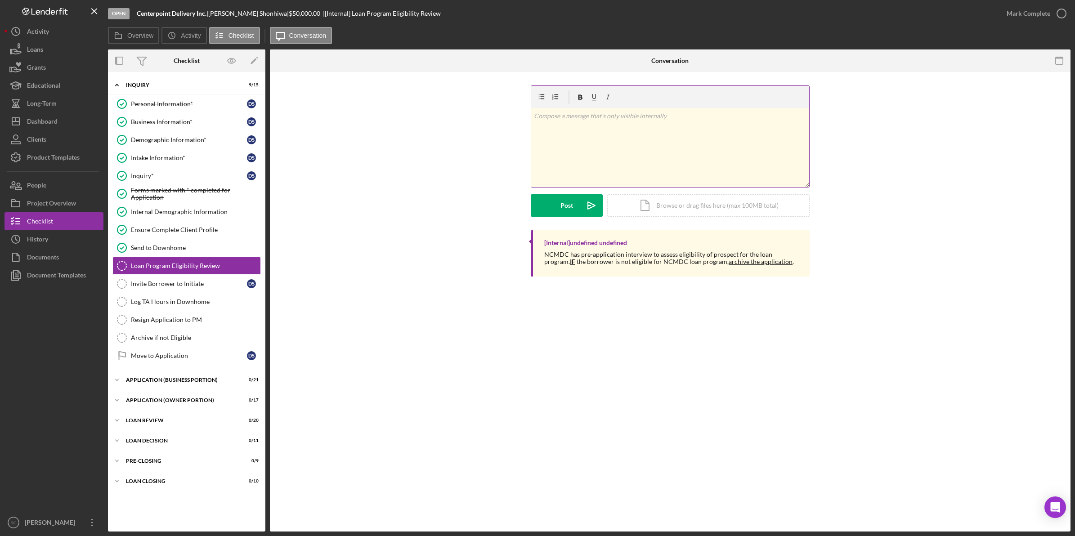
click at [569, 120] on p at bounding box center [670, 116] width 273 height 10
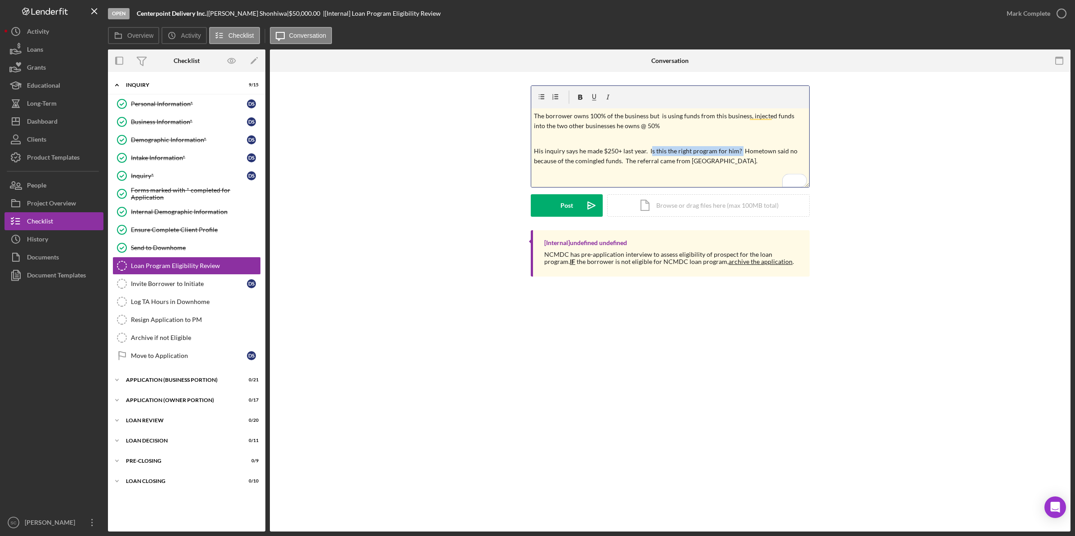
drag, startPoint x: 649, startPoint y: 152, endPoint x: 738, endPoint y: 151, distance: 89.0
click at [738, 151] on p "His inquiry says he made $250+ last year. Is this the right program for him? Ho…" at bounding box center [670, 156] width 273 height 20
click at [720, 170] on div "v Color teal Color pink Remove color Add row above Add row below Add column bef…" at bounding box center [670, 147] width 278 height 79
drag, startPoint x: 736, startPoint y: 149, endPoint x: 648, endPoint y: 150, distance: 87.2
click at [648, 150] on p "His inquiry says he made $250+ last year. Is this the right program for him? Ho…" at bounding box center [670, 156] width 273 height 20
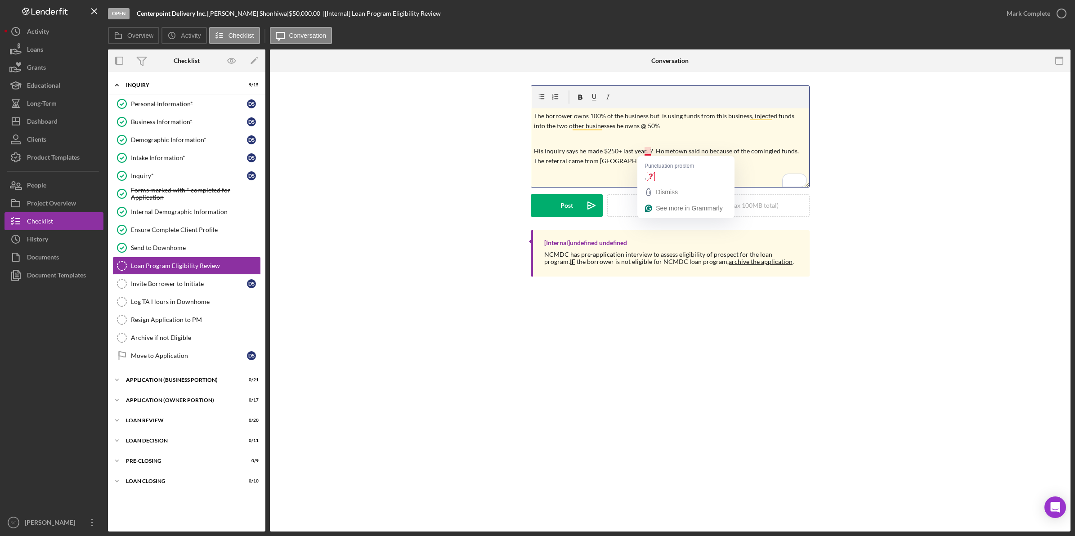
click at [647, 154] on p "His inquiry says he made $250+ last year. ? Hometown said no because of the com…" at bounding box center [670, 156] width 273 height 20
click at [629, 164] on p "His inquiry says he made $250+ last year. Hometown said no because of the comin…" at bounding box center [670, 156] width 273 height 20
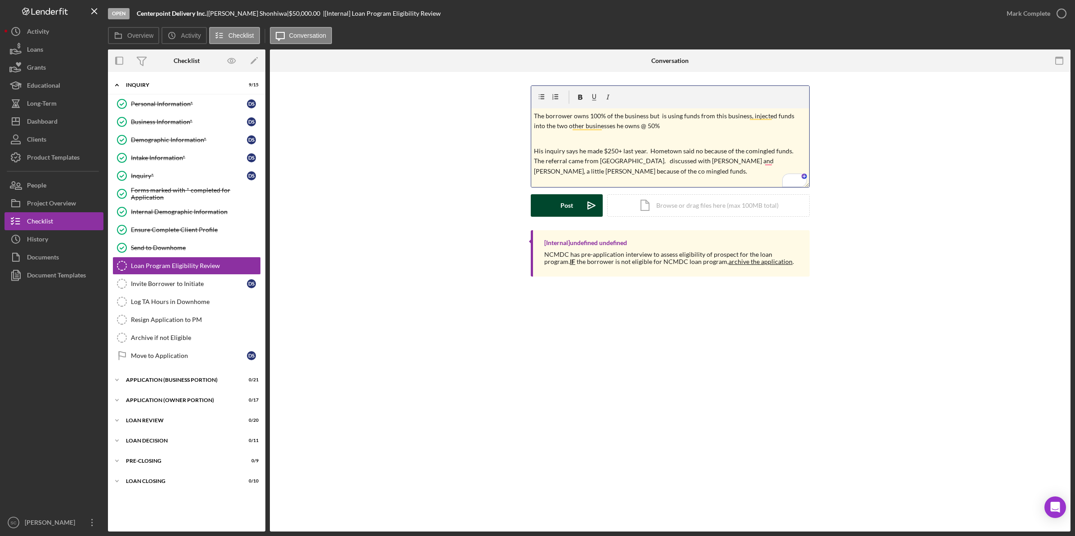
click at [563, 201] on div "Post" at bounding box center [566, 205] width 13 height 22
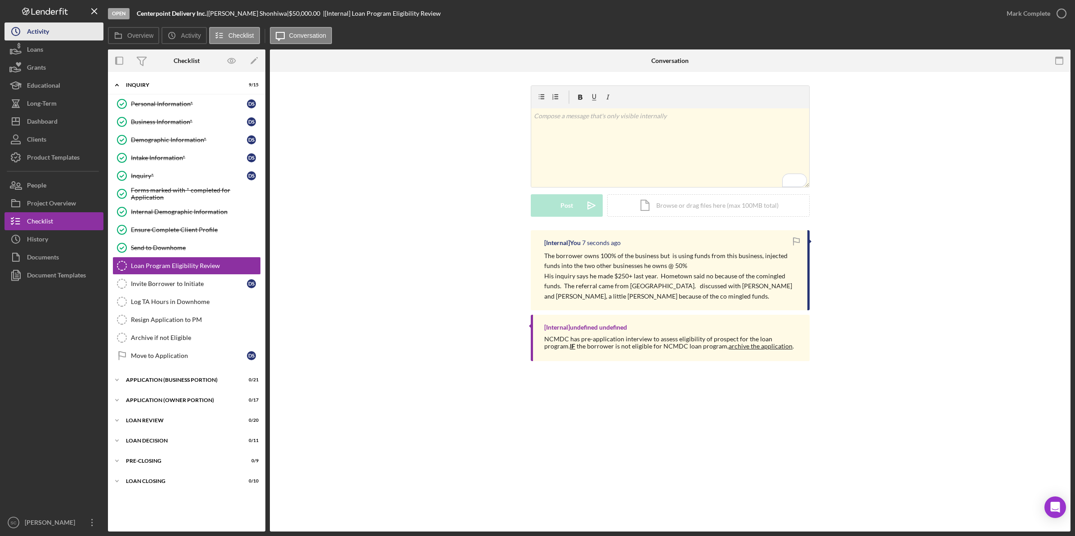
click at [51, 38] on button "Icon/History Activity" at bounding box center [53, 31] width 99 height 18
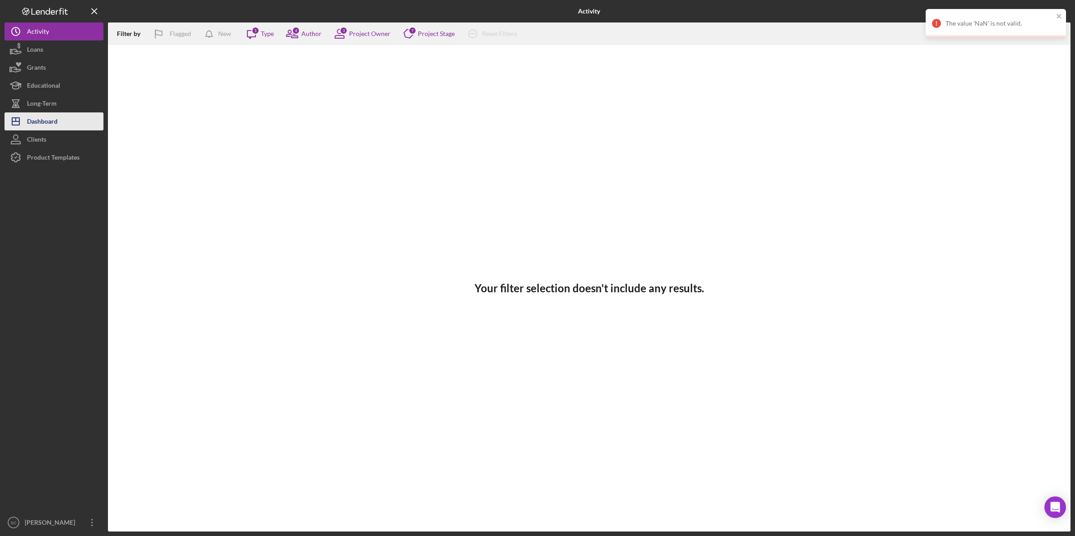
click at [58, 117] on div "Dashboard" at bounding box center [42, 122] width 31 height 20
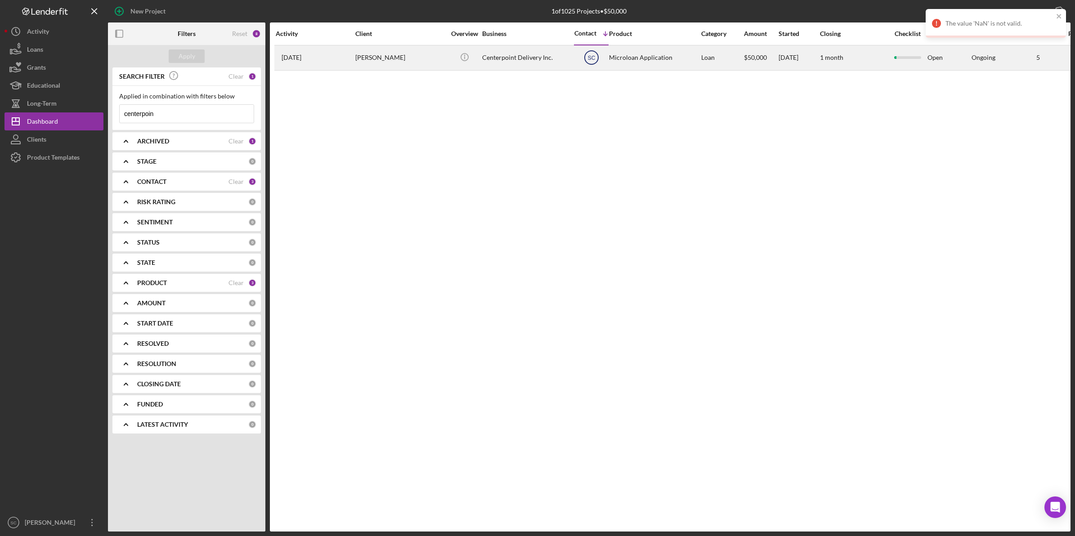
click at [594, 58] on text "SC" at bounding box center [591, 58] width 8 height 6
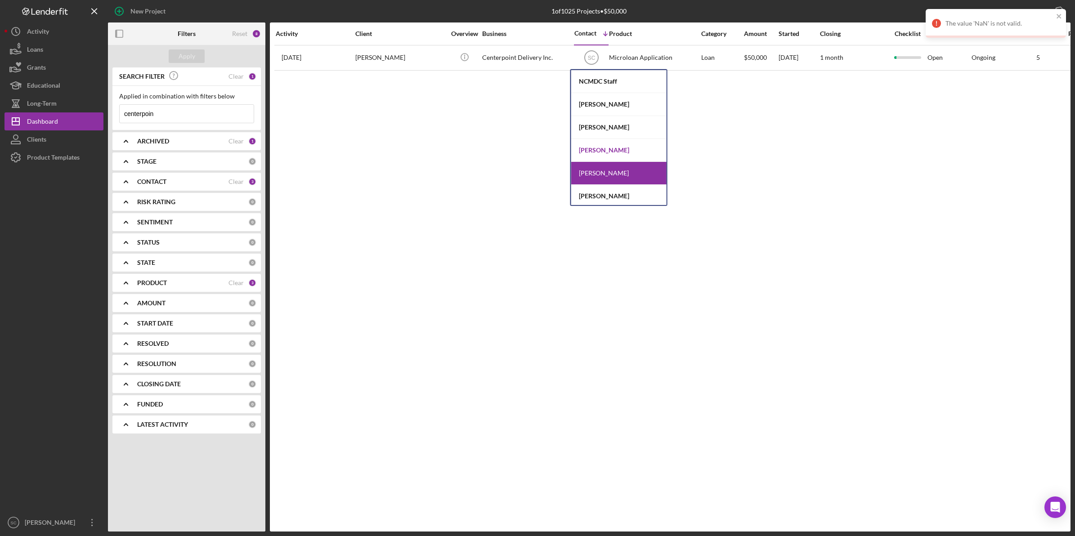
click at [590, 151] on div "[PERSON_NAME]" at bounding box center [618, 150] width 95 height 23
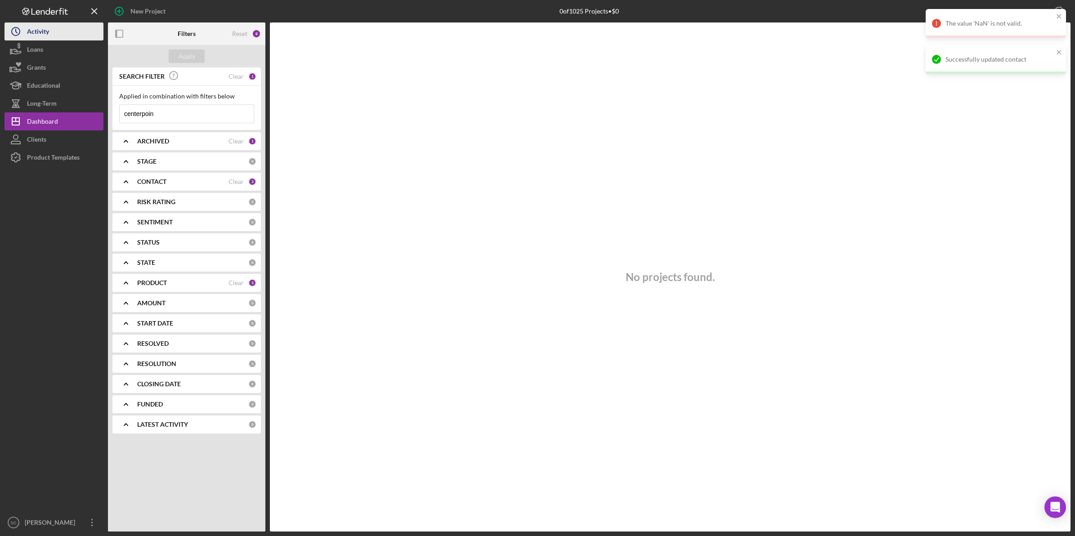
click at [24, 39] on icon "Icon/History" at bounding box center [15, 31] width 22 height 22
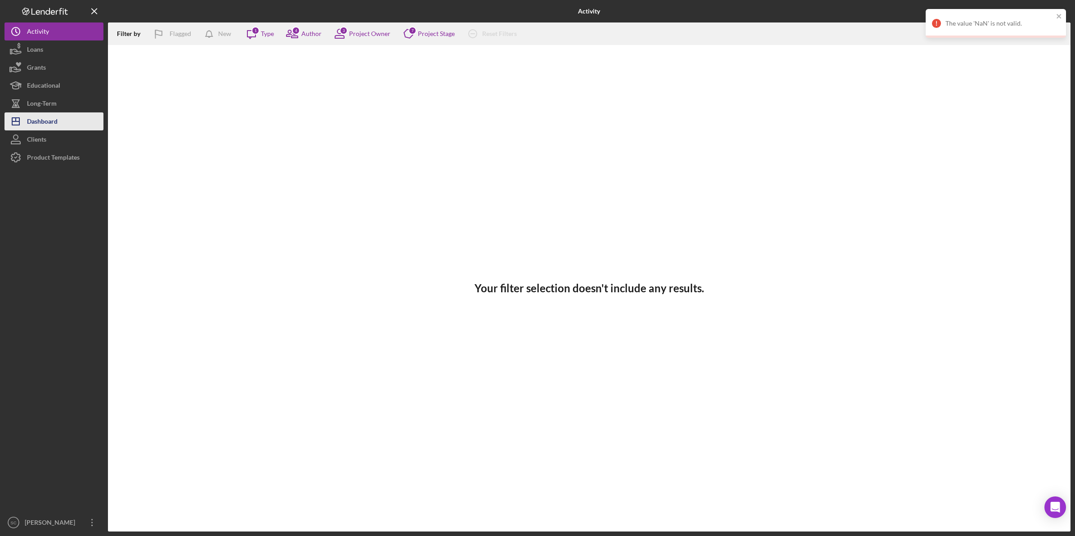
click at [55, 115] on div "Dashboard" at bounding box center [42, 122] width 31 height 20
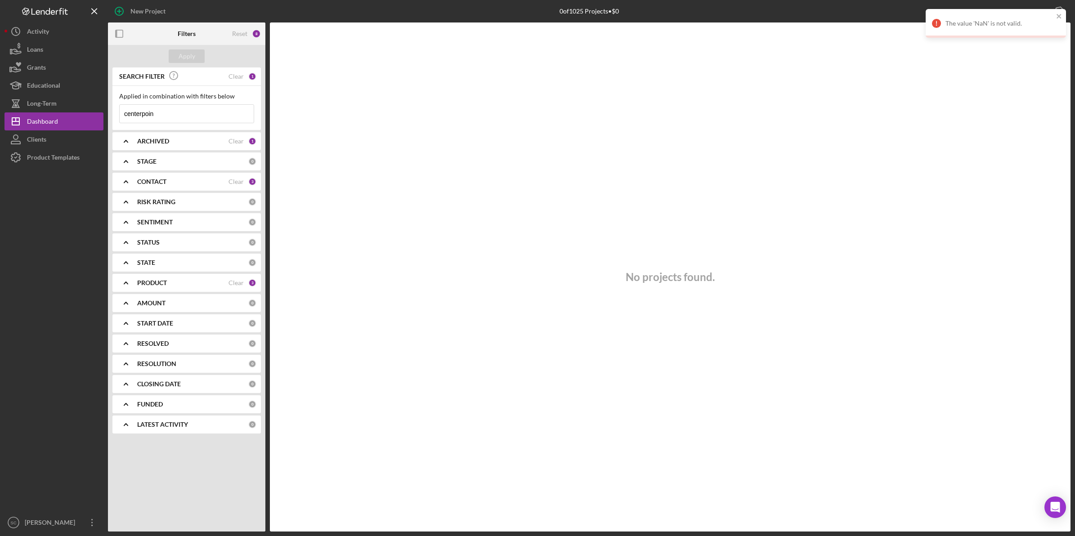
click at [253, 76] on div "1" at bounding box center [252, 76] width 8 height 8
click at [250, 74] on div "1" at bounding box center [252, 76] width 8 height 8
click at [242, 79] on div "Clear" at bounding box center [235, 76] width 15 height 7
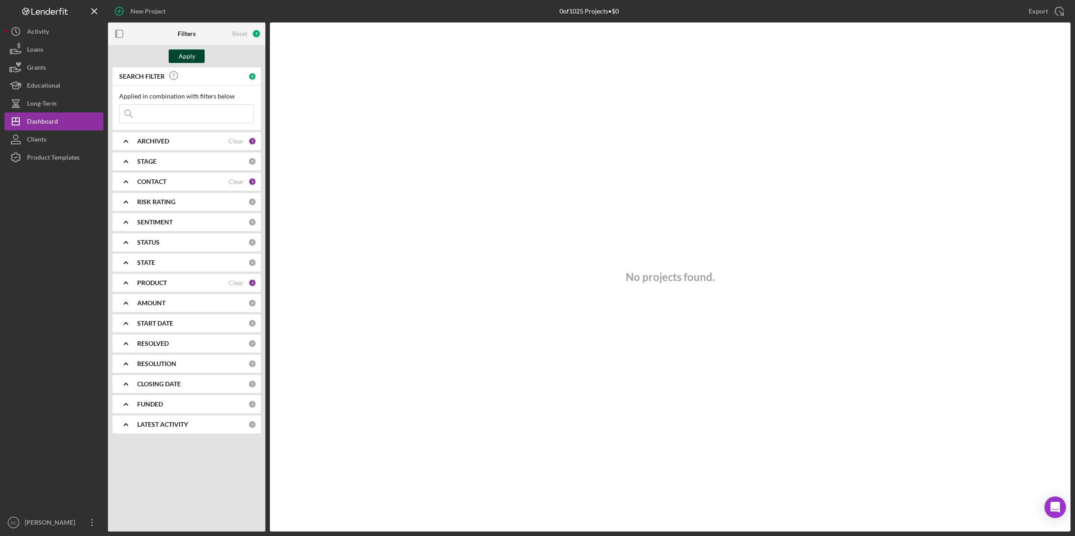
drag, startPoint x: 180, startPoint y: 55, endPoint x: 143, endPoint y: 75, distance: 41.8
click at [179, 56] on div "Apply" at bounding box center [187, 55] width 17 height 13
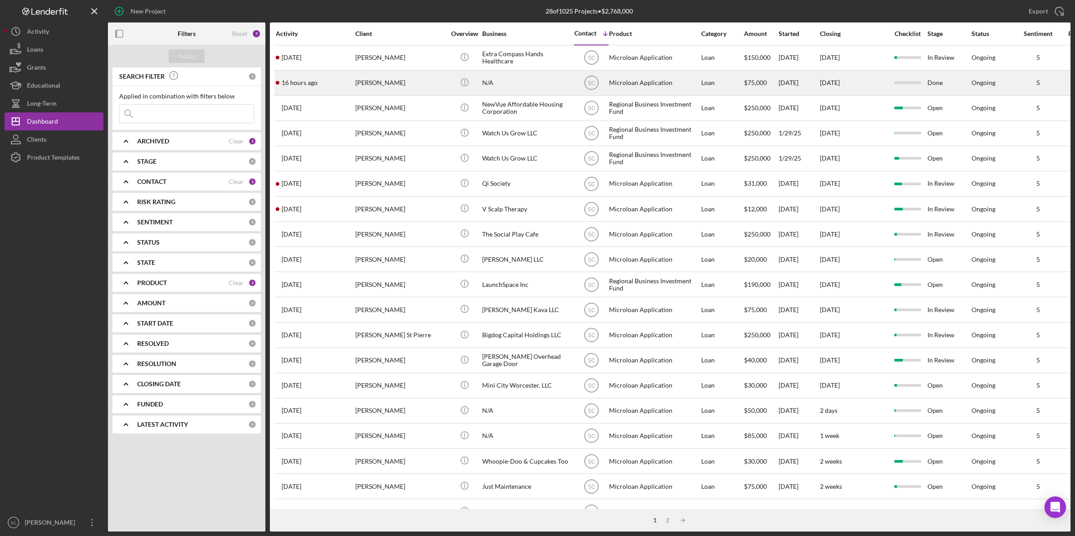
click at [729, 80] on div "Loan" at bounding box center [722, 83] width 42 height 24
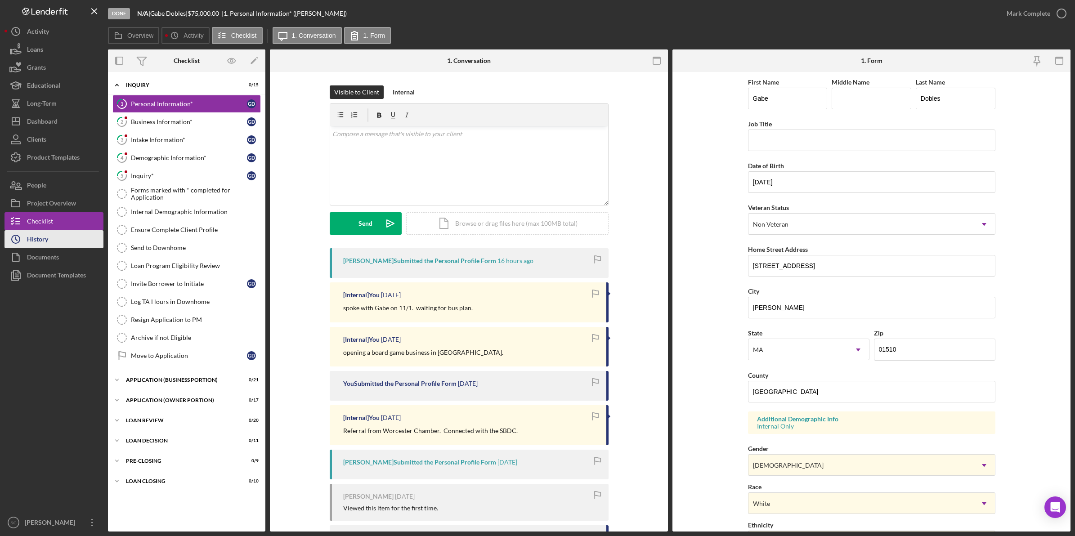
click at [49, 237] on button "Icon/History History" at bounding box center [53, 239] width 99 height 18
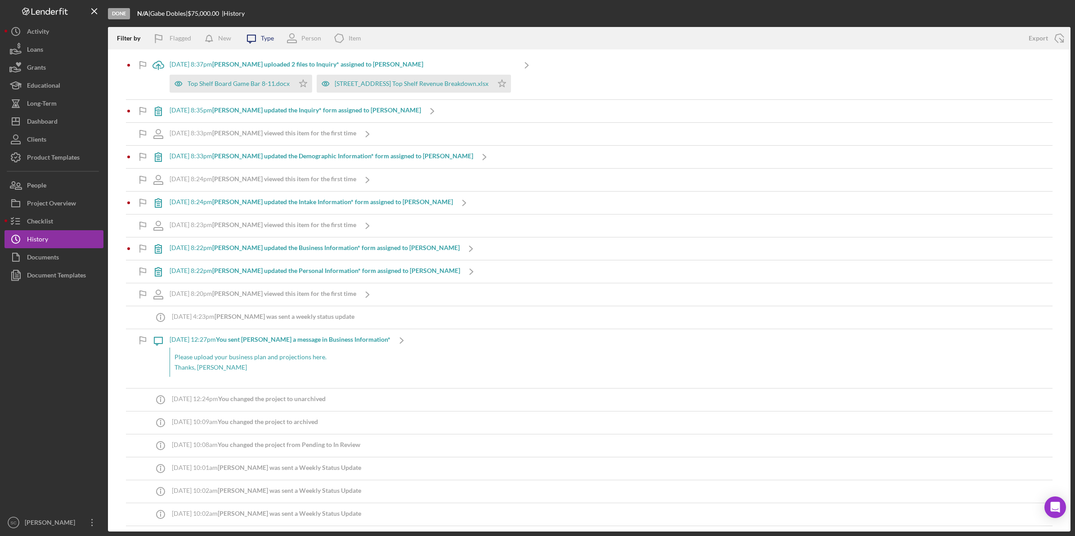
click at [254, 41] on icon at bounding box center [251, 39] width 8 height 8
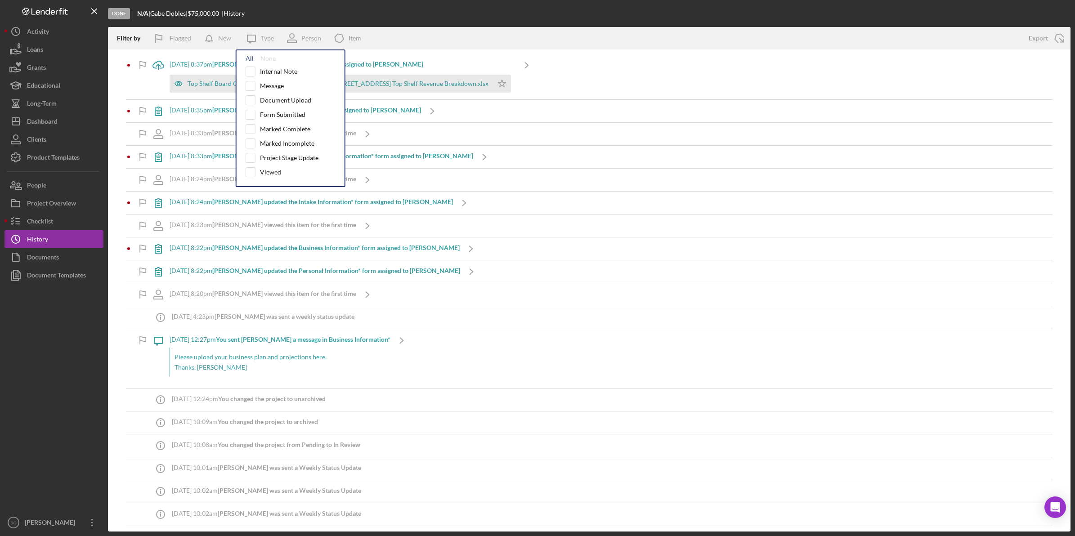
click at [249, 56] on div "All" at bounding box center [250, 58] width 8 height 7
checkbox input "true"
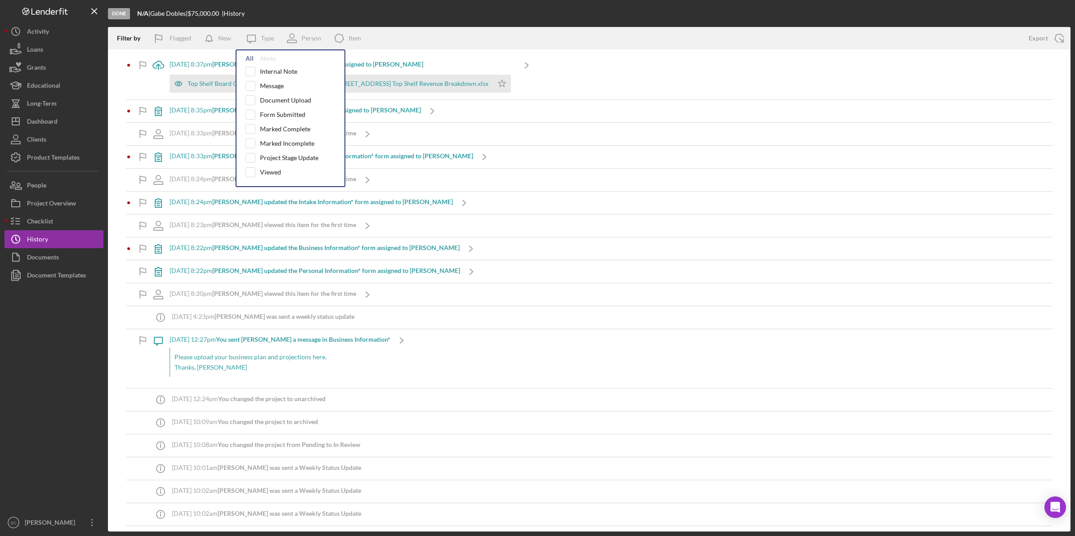
checkbox input "true"
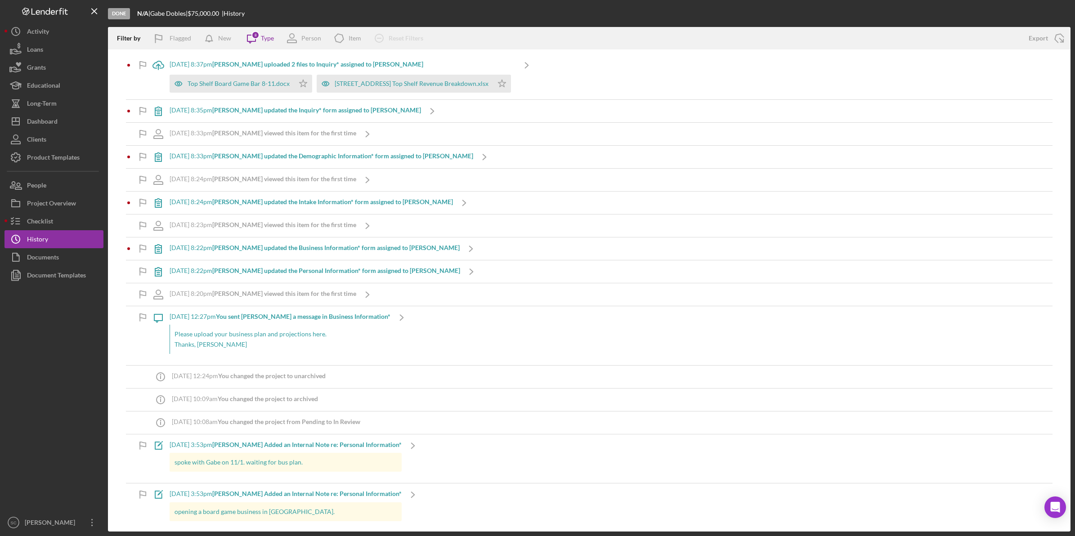
click at [374, 10] on div "Done N/A | [PERSON_NAME] | $75,000.00 | History" at bounding box center [589, 13] width 962 height 27
click at [57, 30] on button "Icon/History Activity" at bounding box center [53, 31] width 99 height 18
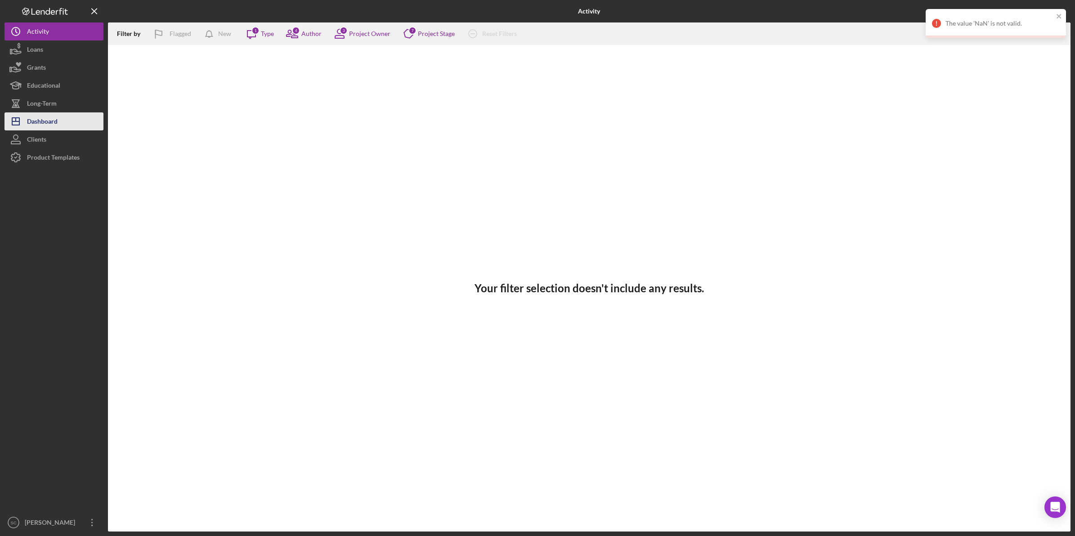
click at [52, 123] on div "Dashboard" at bounding box center [42, 122] width 31 height 20
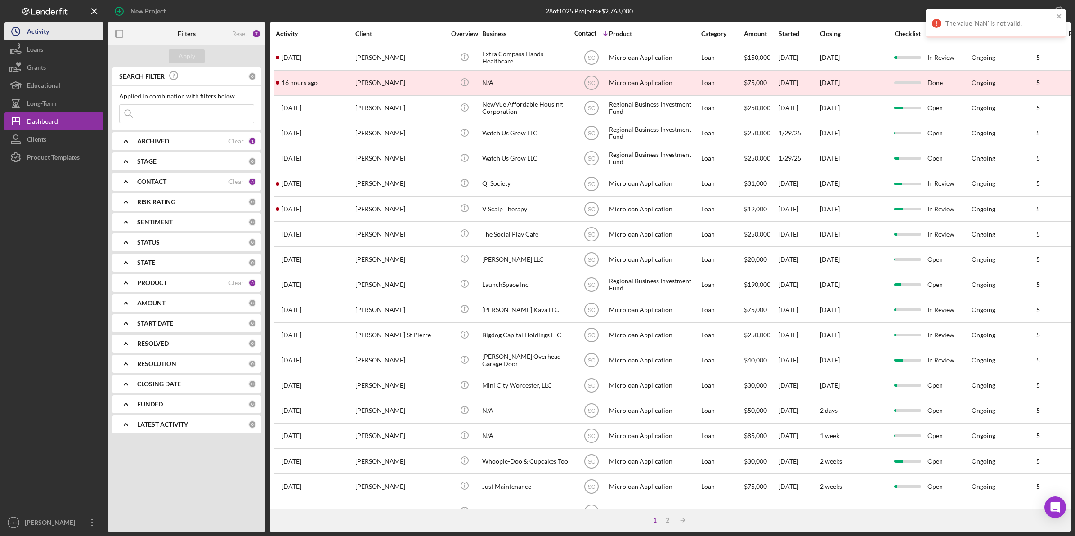
click at [54, 34] on button "Icon/History Activity" at bounding box center [53, 31] width 99 height 18
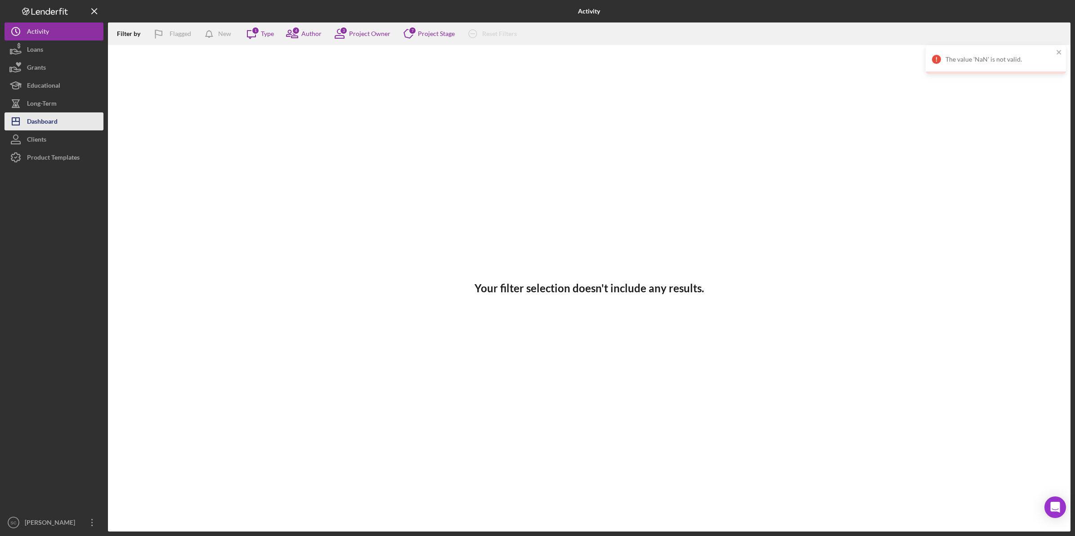
click at [53, 117] on div "Dashboard" at bounding box center [42, 122] width 31 height 20
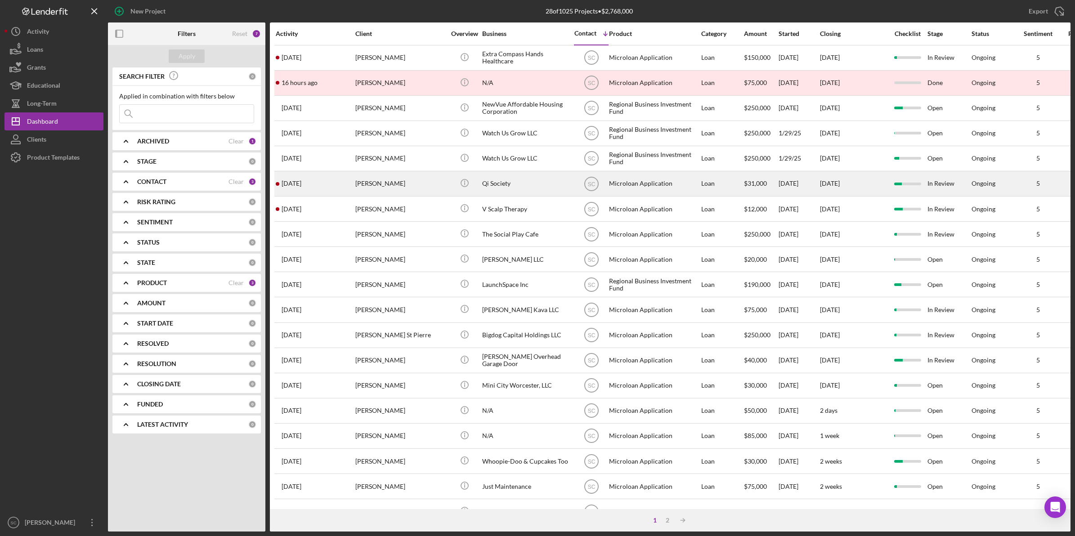
click at [527, 188] on div "Qi Society" at bounding box center [527, 184] width 90 height 24
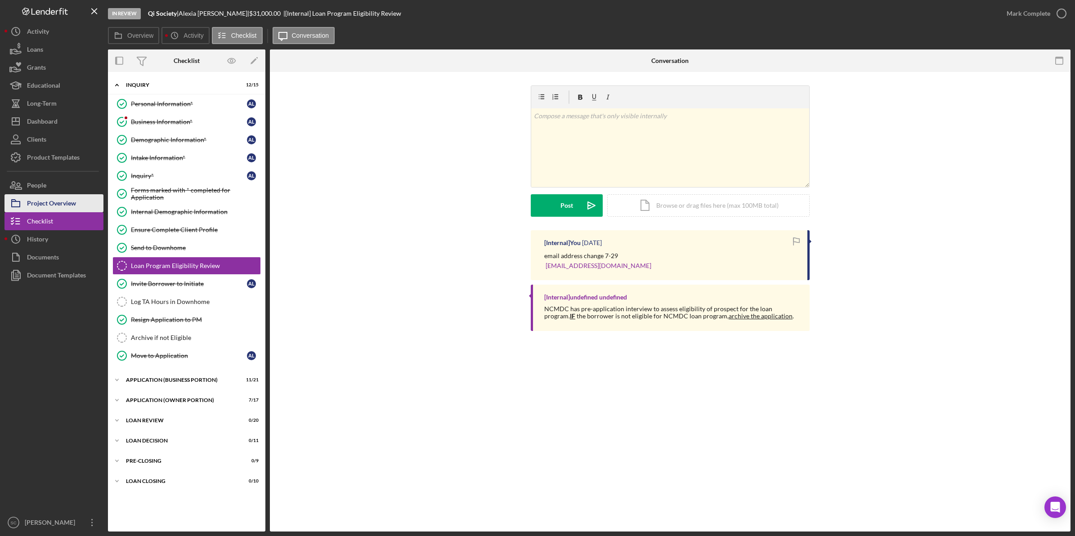
click at [26, 205] on icon "button" at bounding box center [15, 203] width 22 height 22
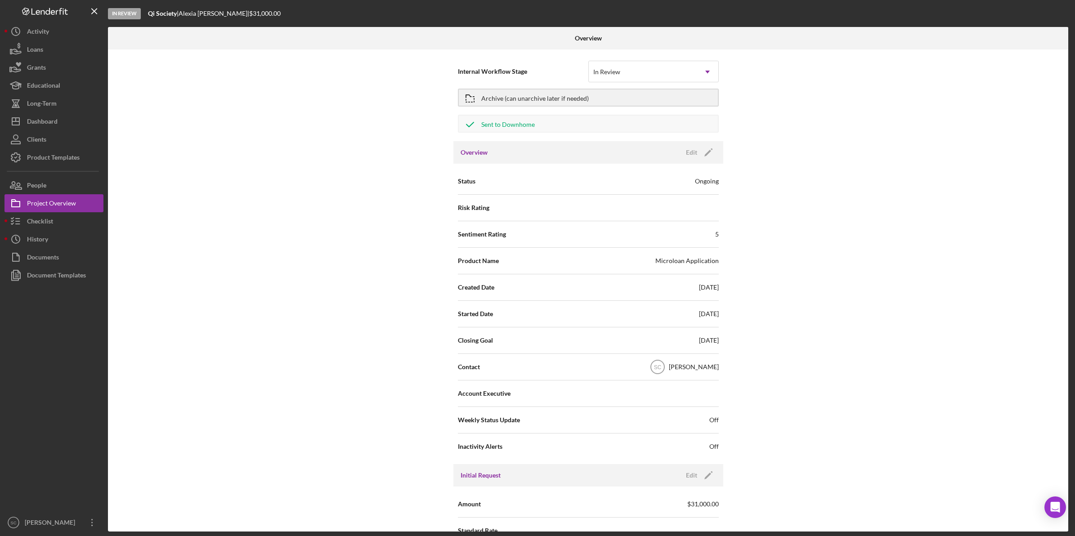
click at [249, 17] on div "$31,000.00" at bounding box center [266, 13] width 34 height 7
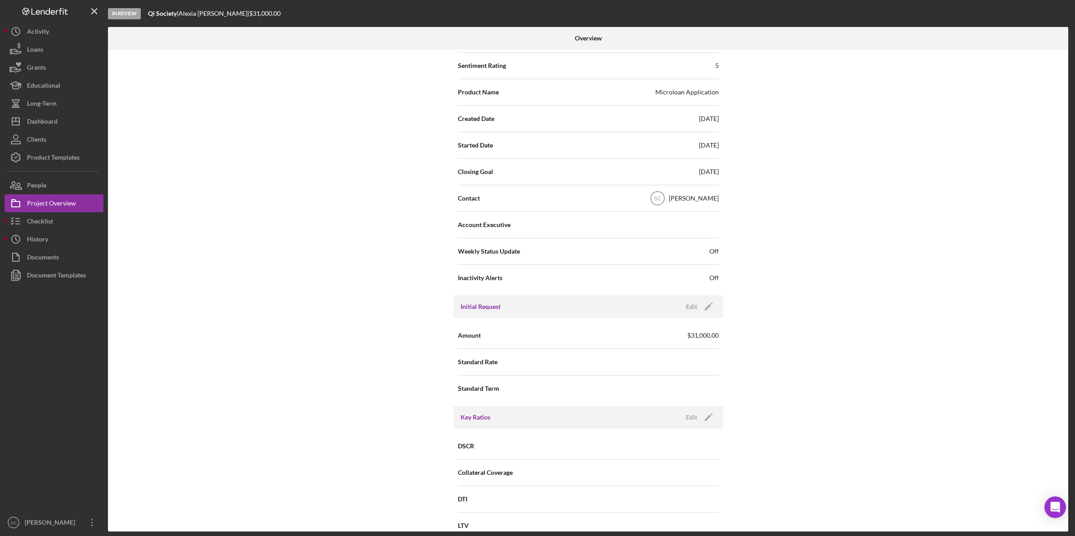
scroll to position [225, 0]
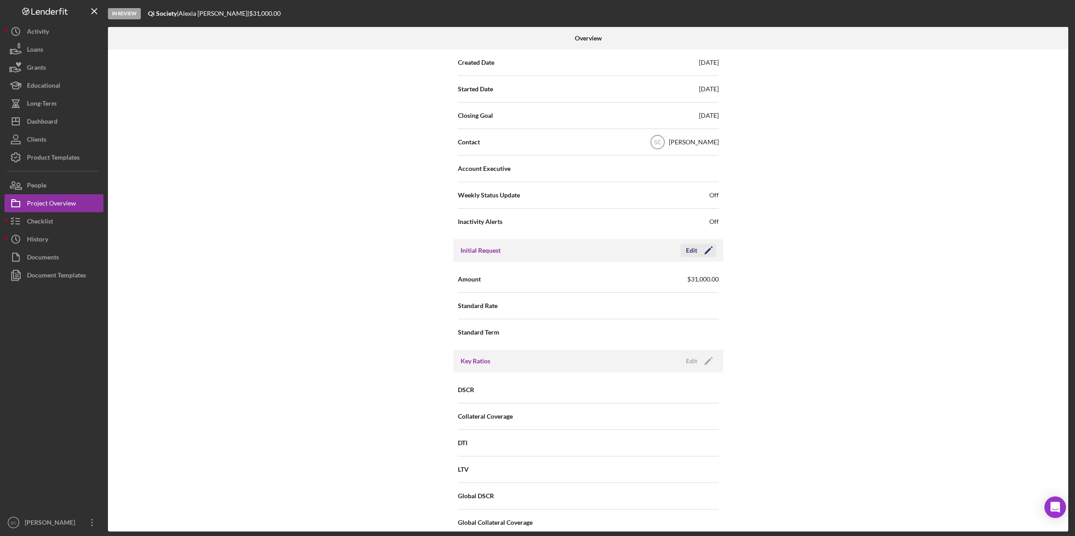
click at [708, 254] on icon "Icon/Edit" at bounding box center [708, 250] width 22 height 22
drag, startPoint x: 652, startPoint y: 284, endPoint x: 569, endPoint y: 275, distance: 83.7
click at [569, 275] on div "Amount $31,000" at bounding box center [588, 279] width 261 height 22
type input "$42,000"
click at [702, 250] on div "Save" at bounding box center [700, 250] width 13 height 13
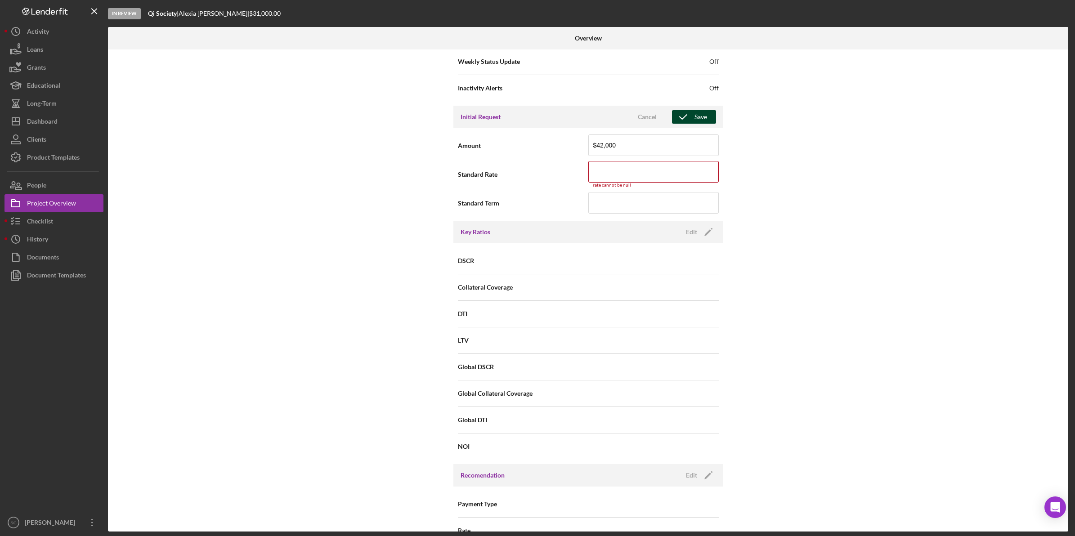
scroll to position [302, 0]
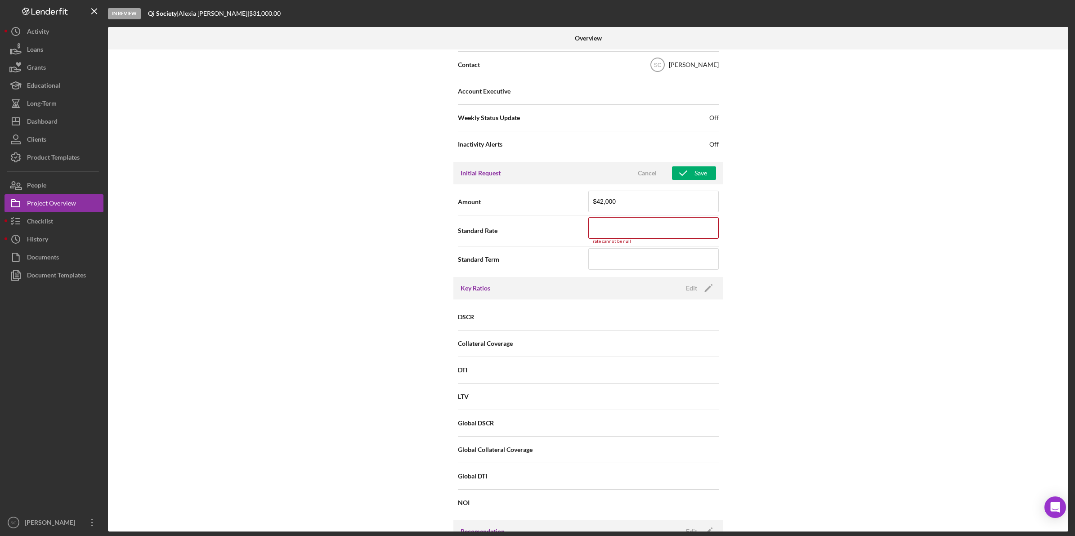
click at [788, 221] on div "Internal Workflow Stage In Review Icon/Dropdown Arrow Archive (can unarchive la…" at bounding box center [588, 290] width 960 height 482
click at [641, 228] on input at bounding box center [653, 228] width 130 height 22
type input "8.250%"
click at [700, 174] on div "Save" at bounding box center [700, 172] width 13 height 13
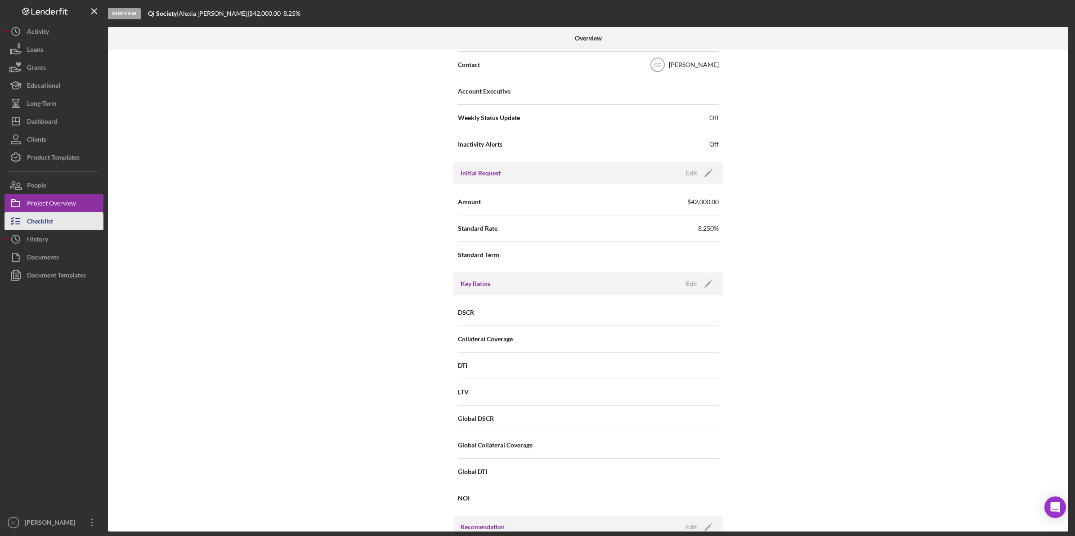
click at [43, 219] on div "Checklist" at bounding box center [40, 222] width 26 height 20
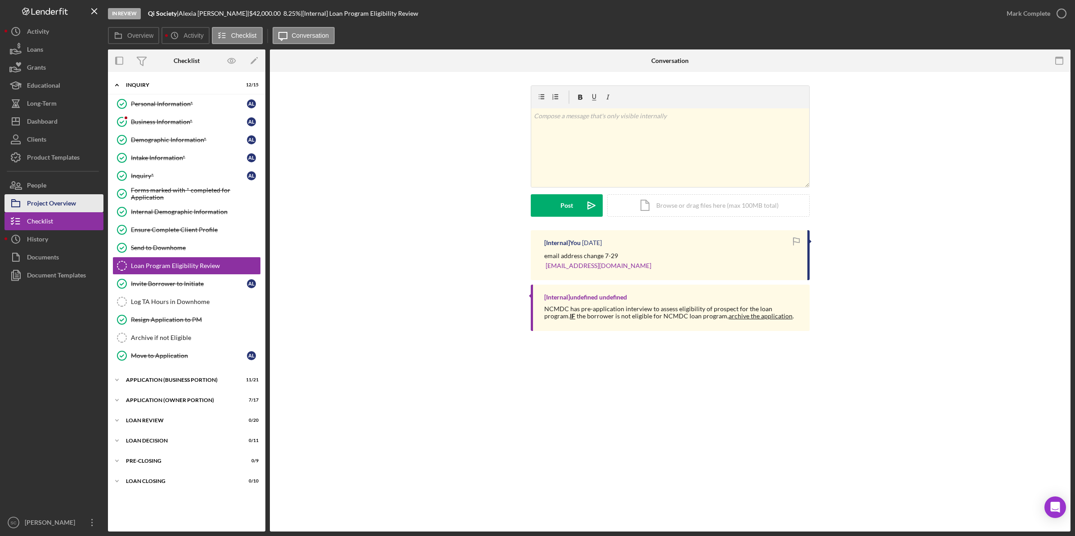
click at [43, 206] on div "Project Overview" at bounding box center [51, 204] width 49 height 20
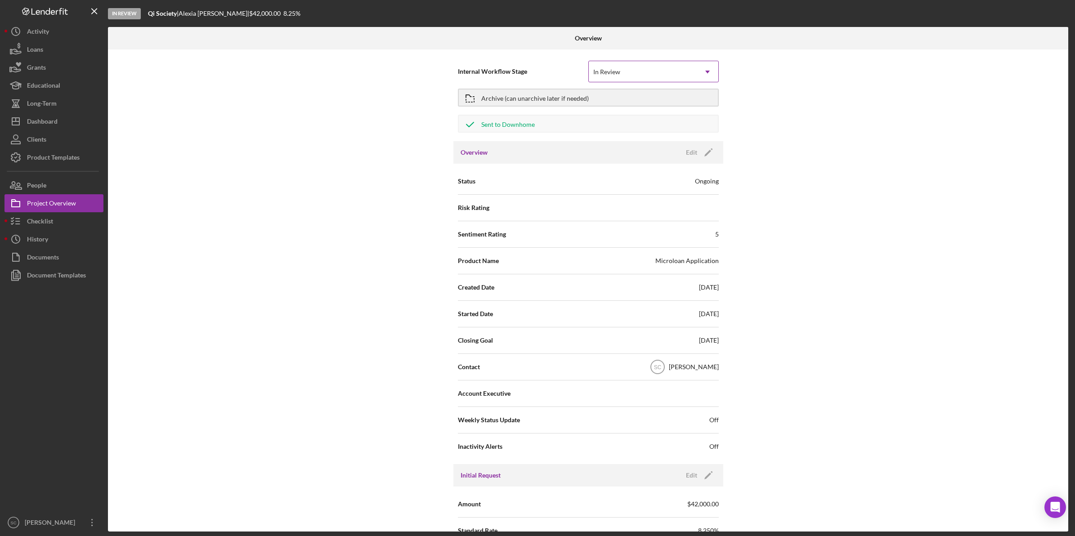
click at [618, 81] on div "In Review" at bounding box center [643, 72] width 108 height 21
click at [618, 80] on div "In Review" at bounding box center [643, 72] width 108 height 21
click at [40, 220] on div "Checklist" at bounding box center [40, 222] width 26 height 20
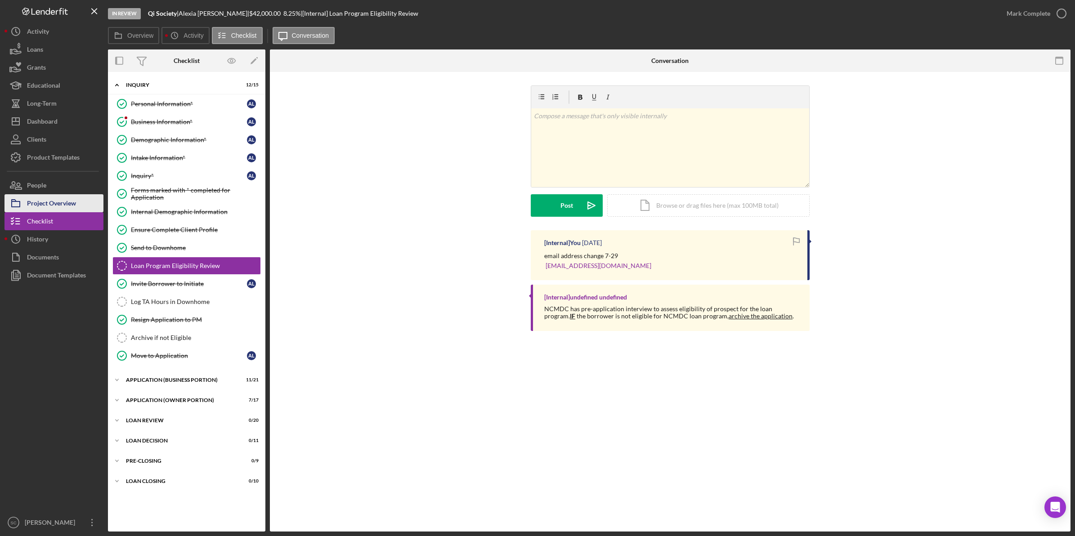
click at [52, 205] on div "Project Overview" at bounding box center [51, 204] width 49 height 20
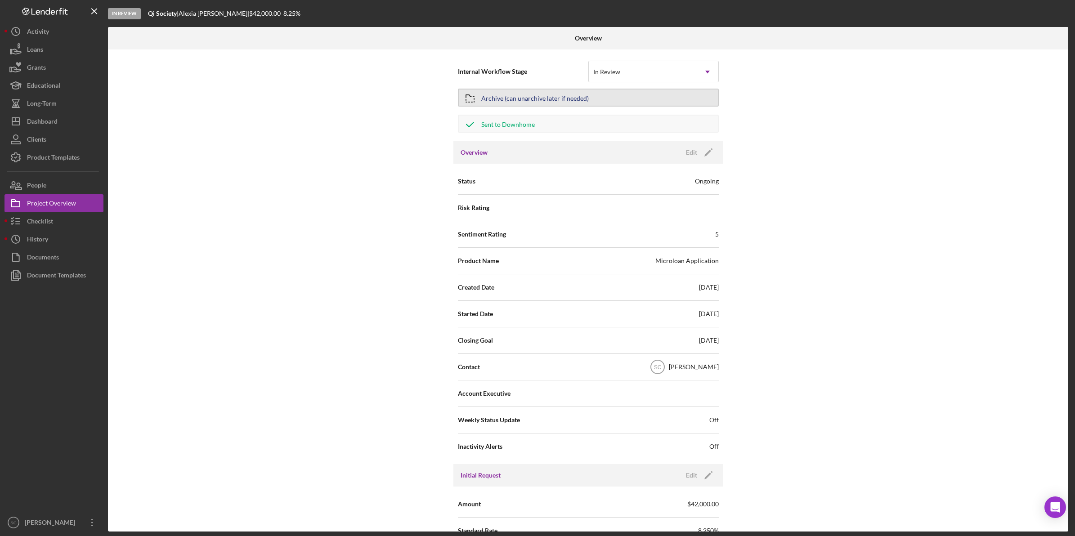
click at [508, 102] on div "Archive (can unarchive later if needed)" at bounding box center [534, 97] width 107 height 16
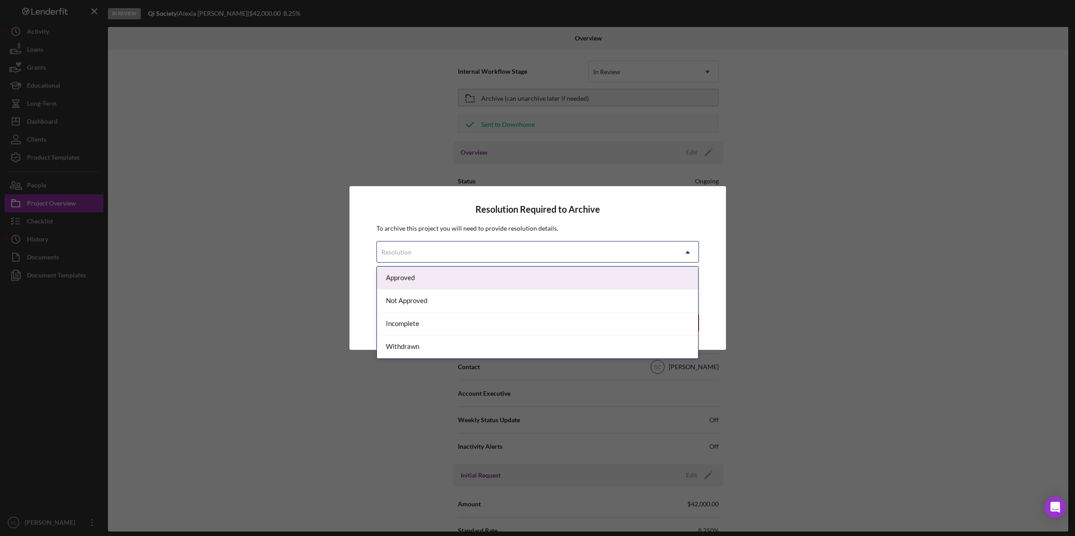
click at [453, 259] on div "Resolution" at bounding box center [527, 252] width 300 height 21
click at [435, 281] on div "Approved" at bounding box center [537, 278] width 321 height 23
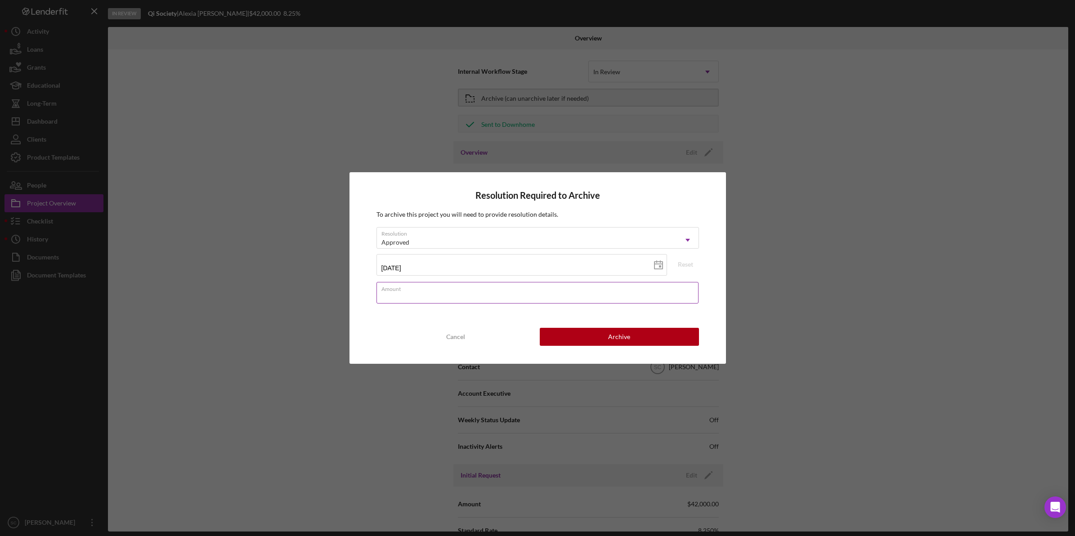
click at [428, 298] on input "Amount" at bounding box center [537, 293] width 322 height 22
type input "$42,000"
click at [484, 320] on div "Resolution Required to Archive To archive this project you will need to provide…" at bounding box center [537, 267] width 376 height 191
click at [589, 339] on button "Archive" at bounding box center [619, 337] width 159 height 18
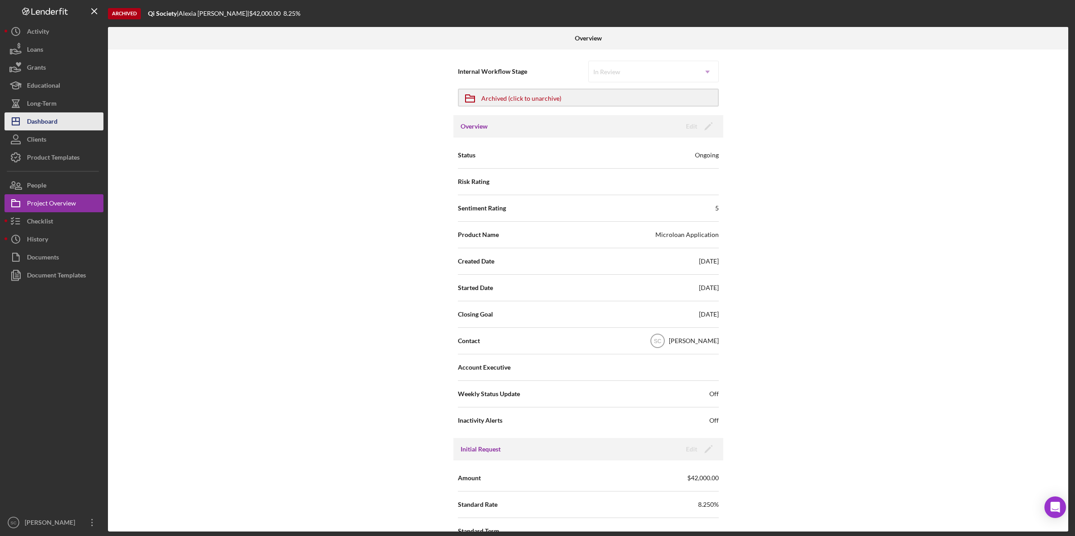
click at [51, 120] on div "Dashboard" at bounding box center [42, 122] width 31 height 20
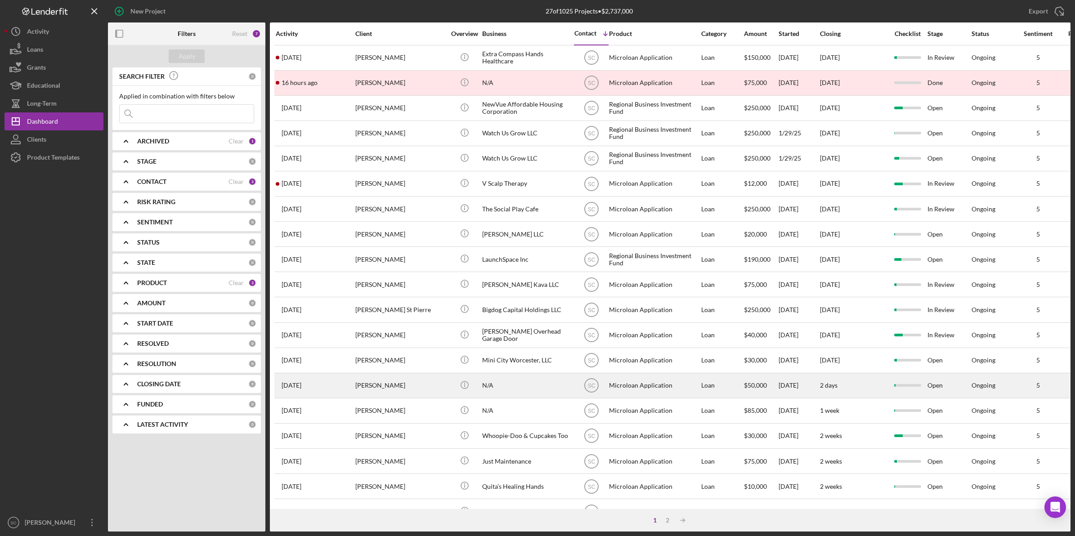
click at [433, 383] on div "[PERSON_NAME]" at bounding box center [400, 386] width 90 height 24
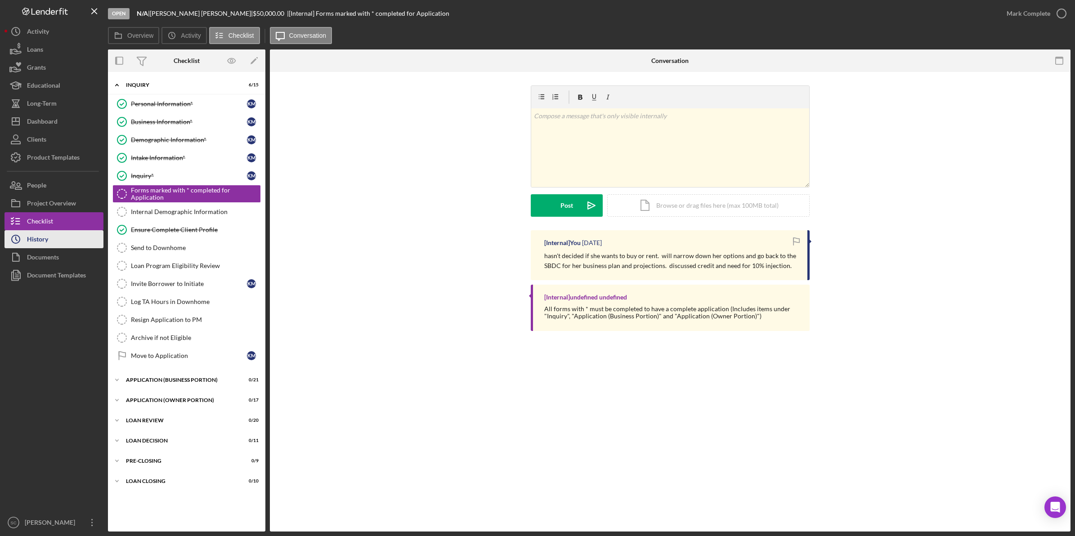
click at [71, 232] on button "Icon/History History" at bounding box center [53, 239] width 99 height 18
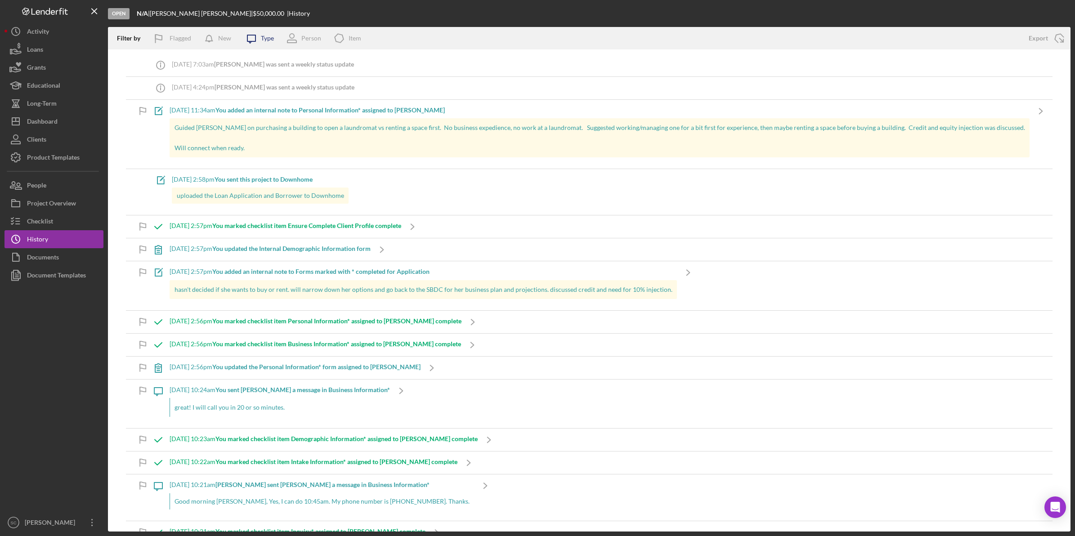
click at [247, 41] on icon at bounding box center [251, 39] width 8 height 8
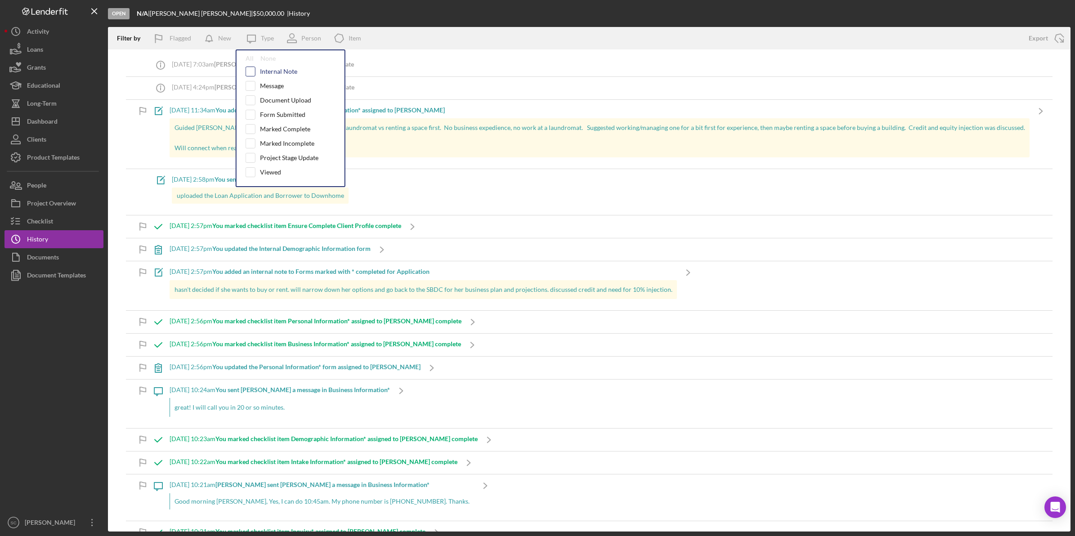
click at [250, 70] on input "checkbox" at bounding box center [250, 71] width 9 height 9
checkbox input "true"
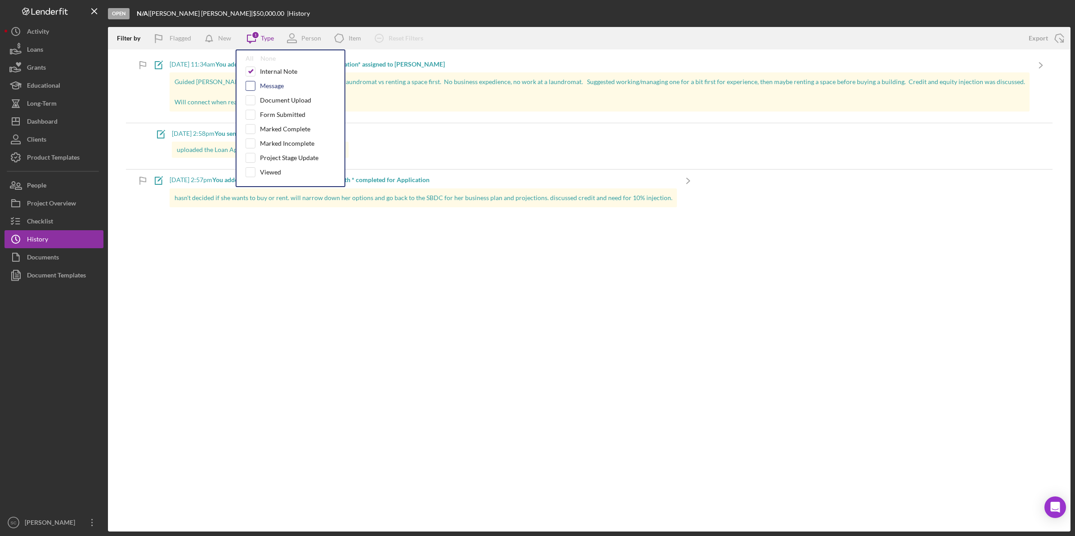
click at [248, 87] on input "checkbox" at bounding box center [250, 85] width 9 height 9
checkbox input "true"
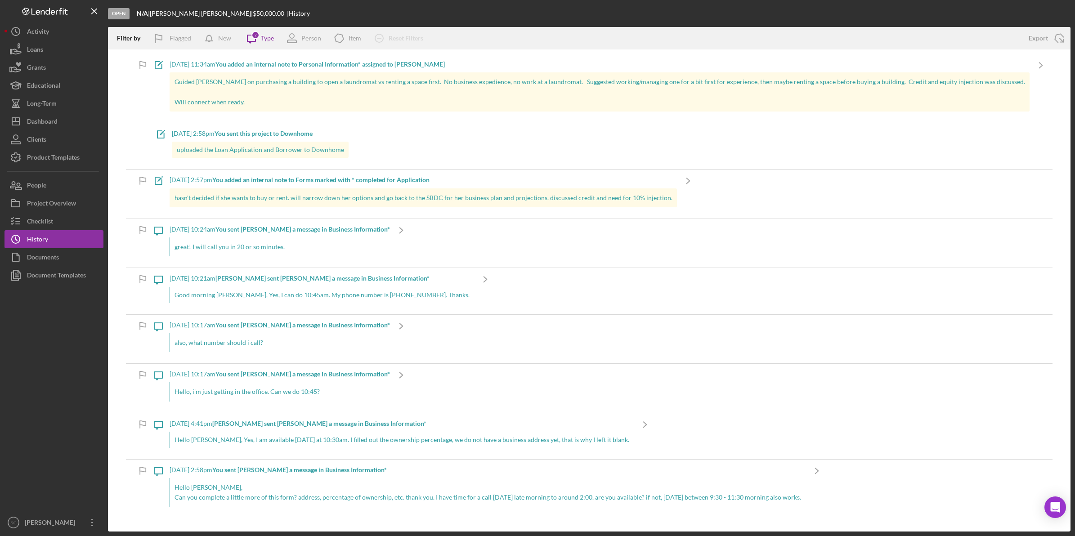
click at [384, 16] on div "Open N/A | [PERSON_NAME] | $50,000.00 | History" at bounding box center [589, 13] width 962 height 27
click at [52, 214] on div "Checklist" at bounding box center [40, 222] width 26 height 20
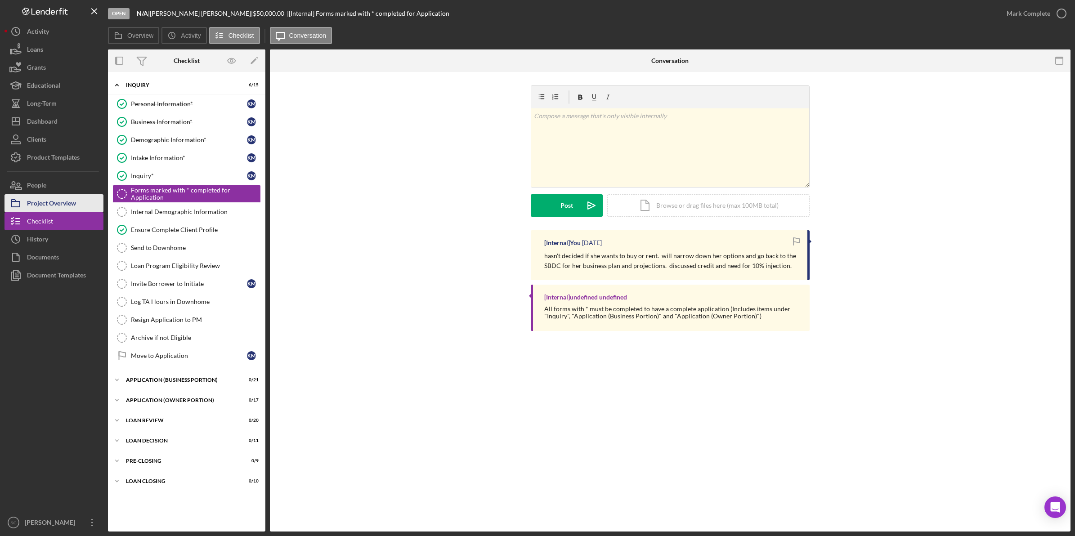
click at [57, 200] on div "Project Overview" at bounding box center [51, 204] width 49 height 20
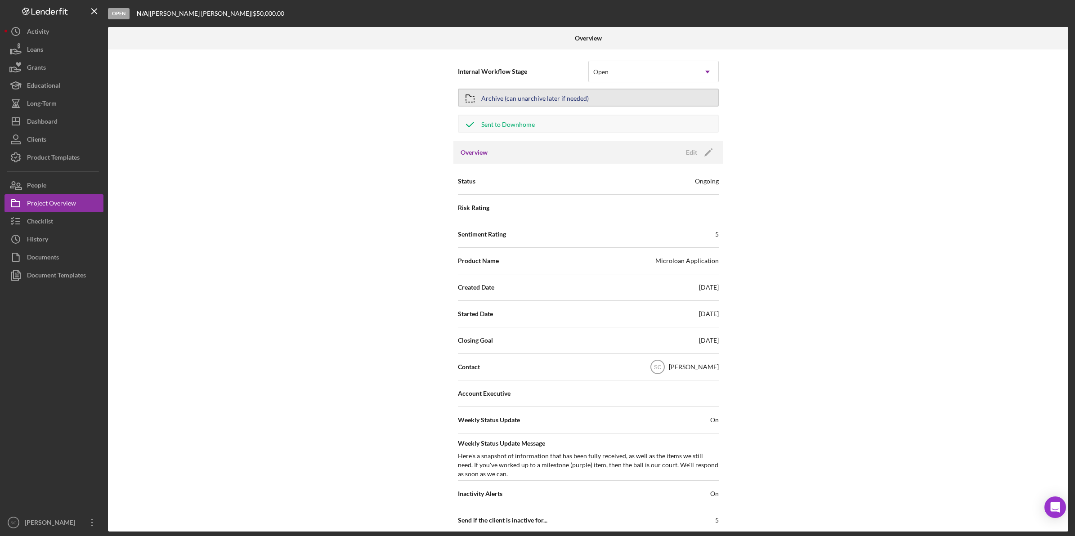
click at [585, 99] on button "Archive (can unarchive later if needed)" at bounding box center [588, 98] width 261 height 18
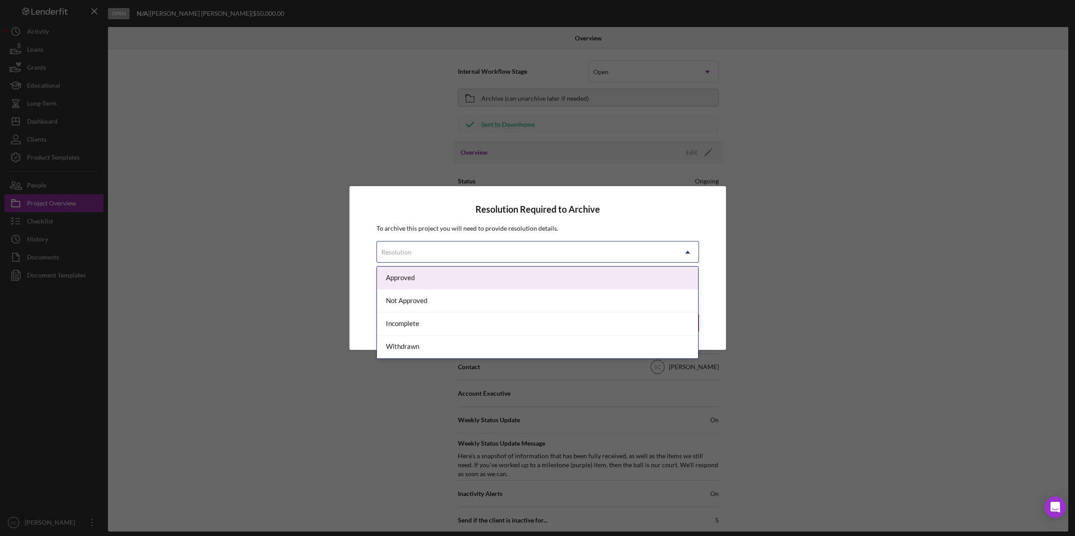
click at [445, 246] on div "Resolution" at bounding box center [527, 252] width 300 height 21
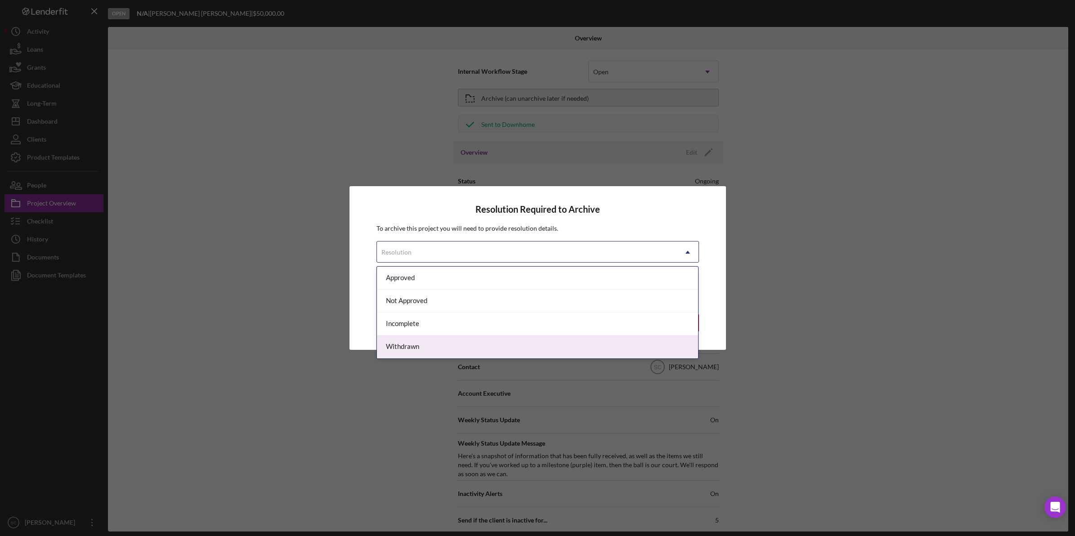
click at [429, 344] on div "Withdrawn" at bounding box center [537, 346] width 321 height 23
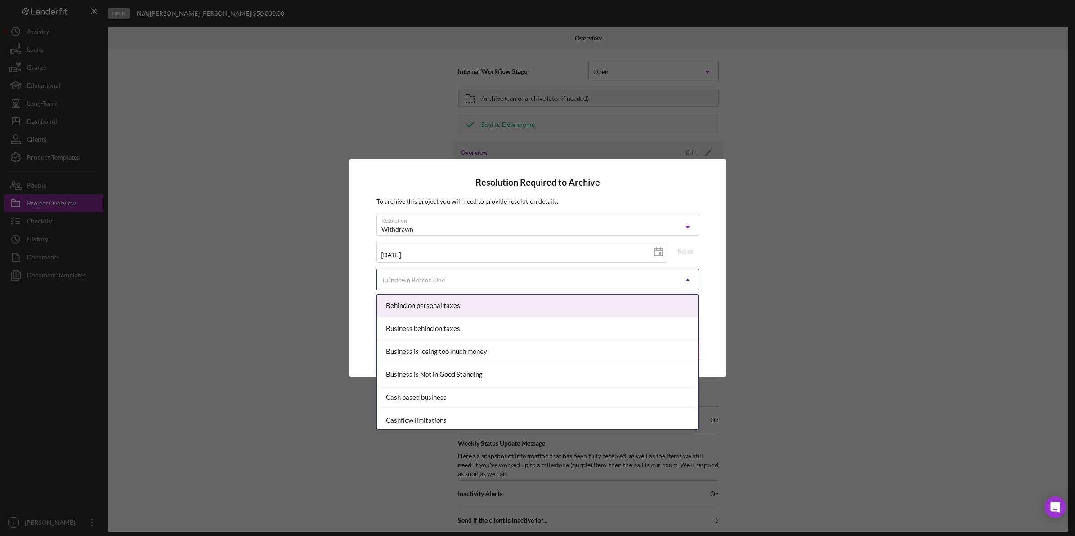
click at [433, 287] on div "Turndown Reason One" at bounding box center [527, 280] width 300 height 21
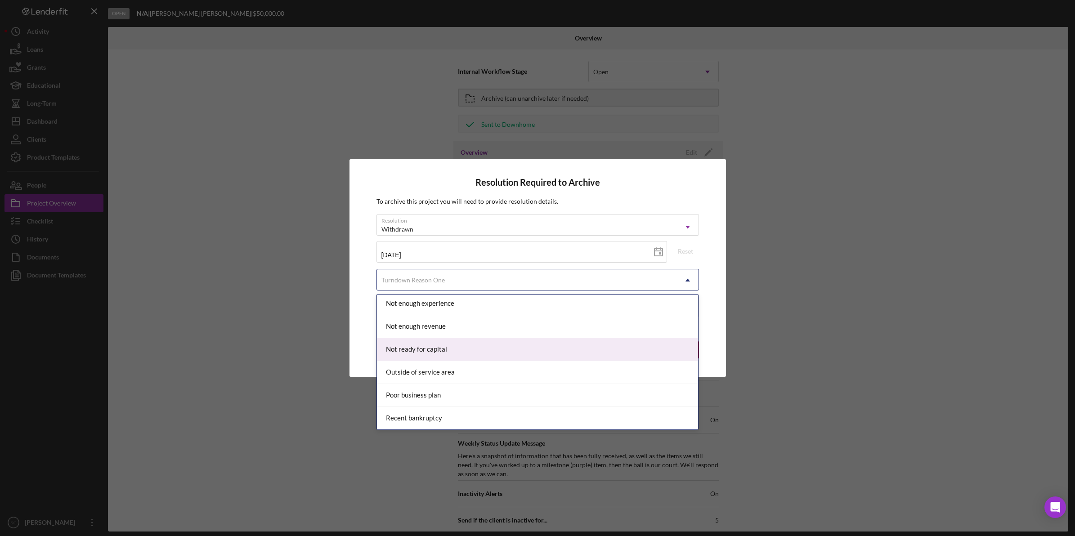
scroll to position [601, 0]
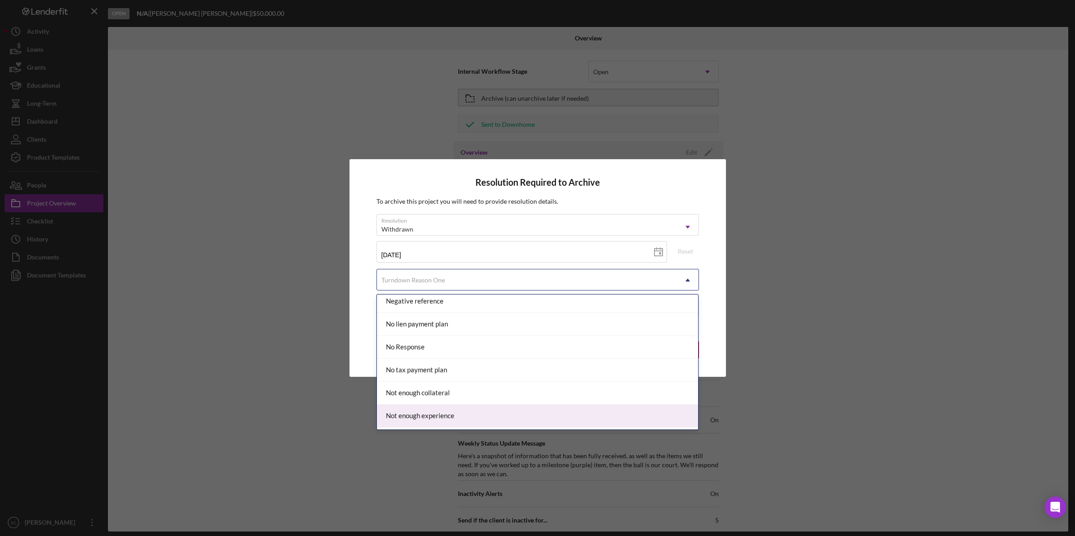
click at [445, 413] on div "Not enough experience" at bounding box center [537, 416] width 321 height 23
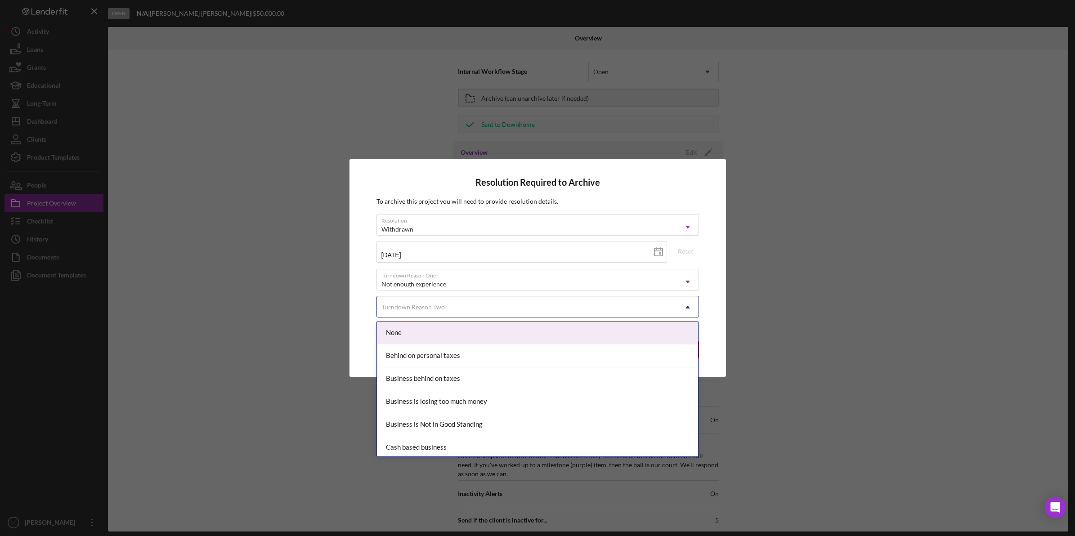
click at [433, 311] on div "Turndown Reason Two" at bounding box center [527, 307] width 300 height 21
click at [896, 296] on div "Resolution Required to Archive To archive this project you will need to provide…" at bounding box center [537, 268] width 1075 height 536
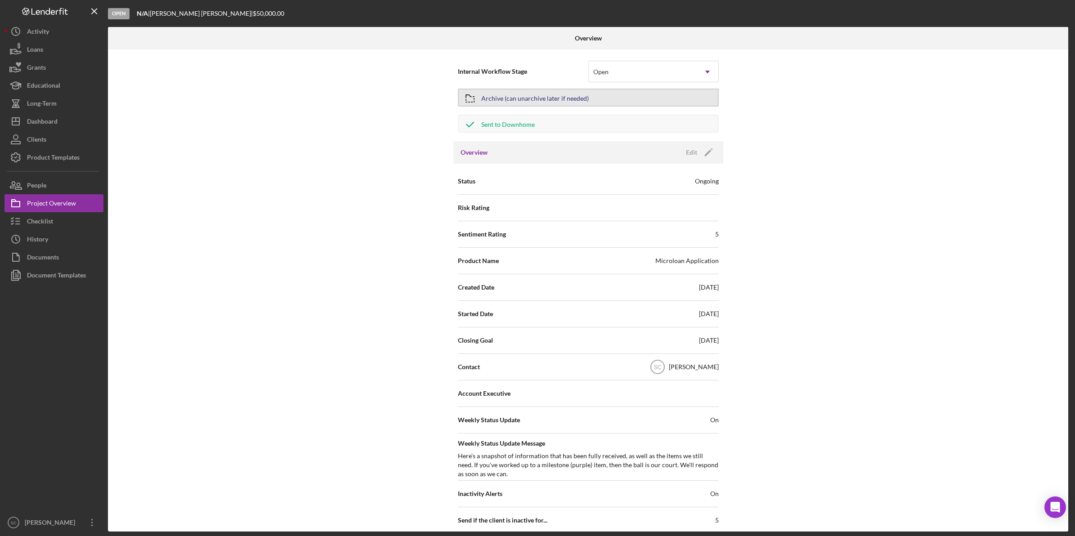
click at [528, 103] on div "Archive (can unarchive later if needed)" at bounding box center [534, 97] width 107 height 16
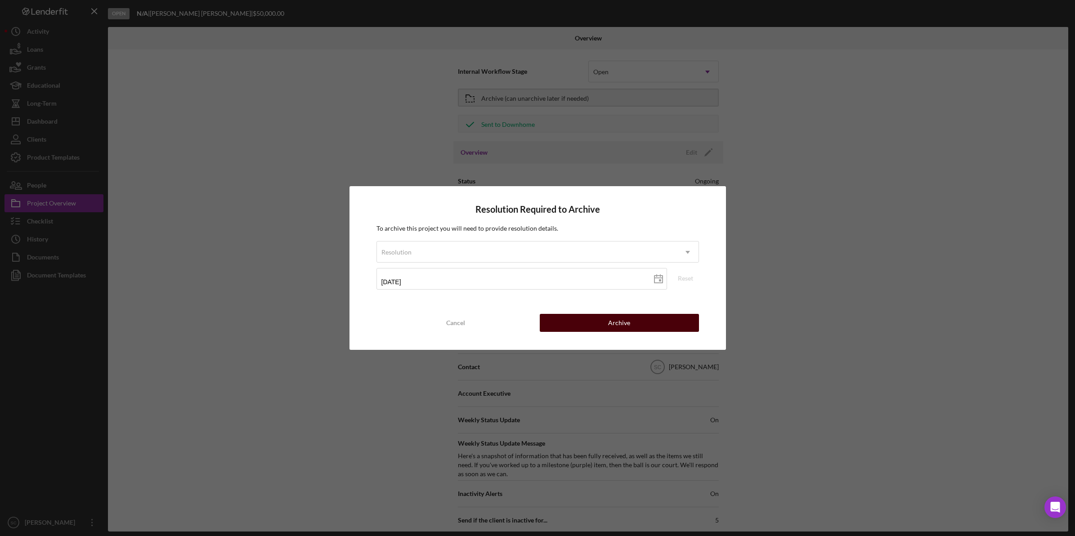
click at [628, 320] on div "Archive" at bounding box center [619, 323] width 22 height 18
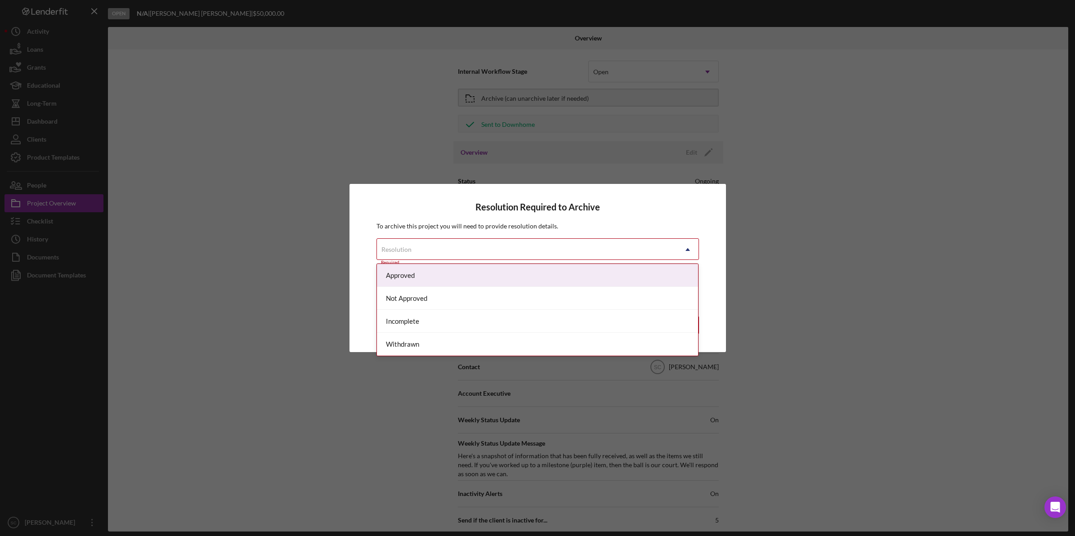
click at [467, 246] on div "Resolution" at bounding box center [527, 249] width 300 height 21
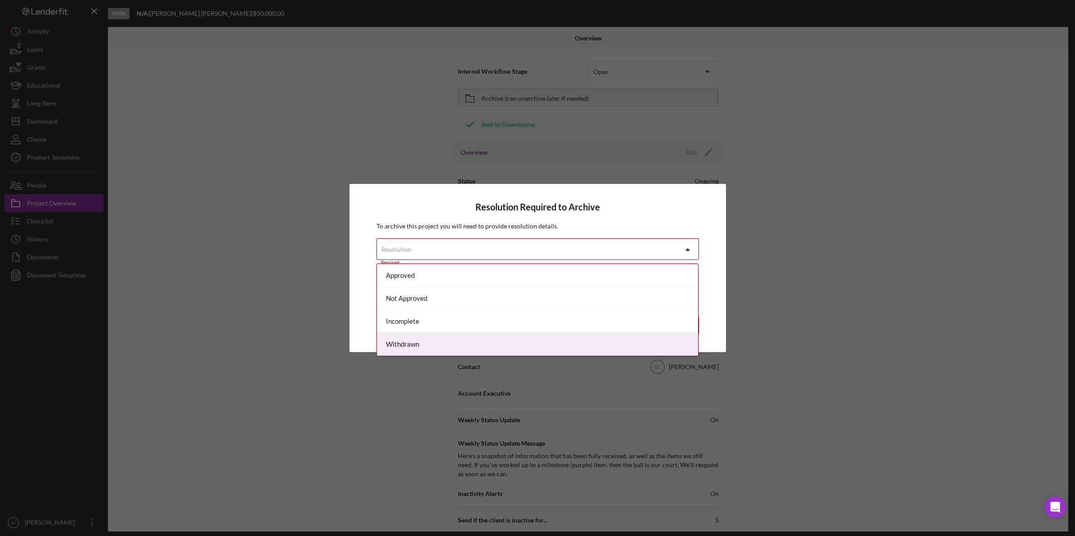
click at [451, 340] on div "Withdrawn" at bounding box center [537, 344] width 321 height 23
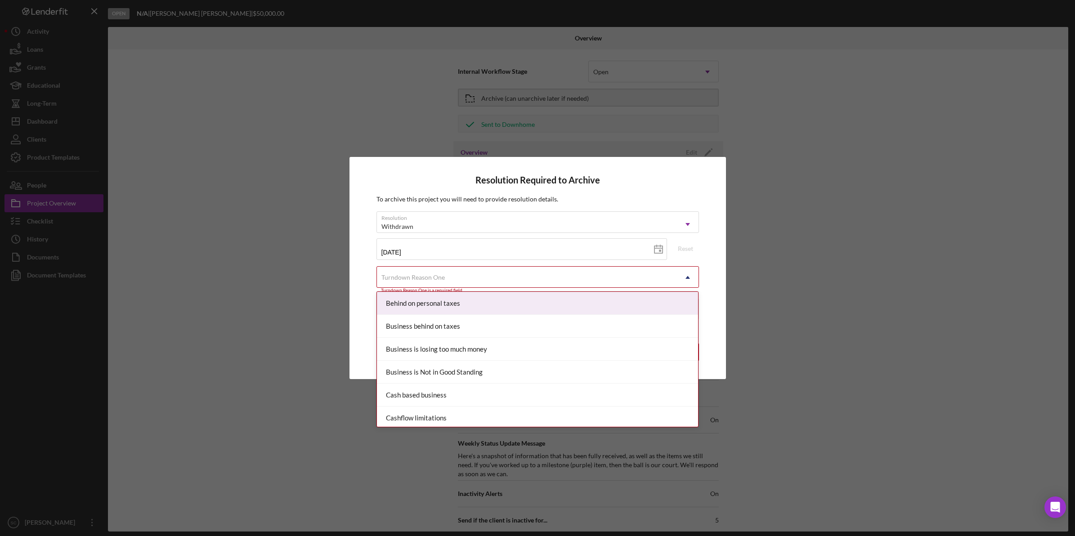
click at [452, 276] on div "Turndown Reason One" at bounding box center [527, 277] width 300 height 21
click at [436, 309] on div "Not enough experience" at bounding box center [537, 301] width 321 height 23
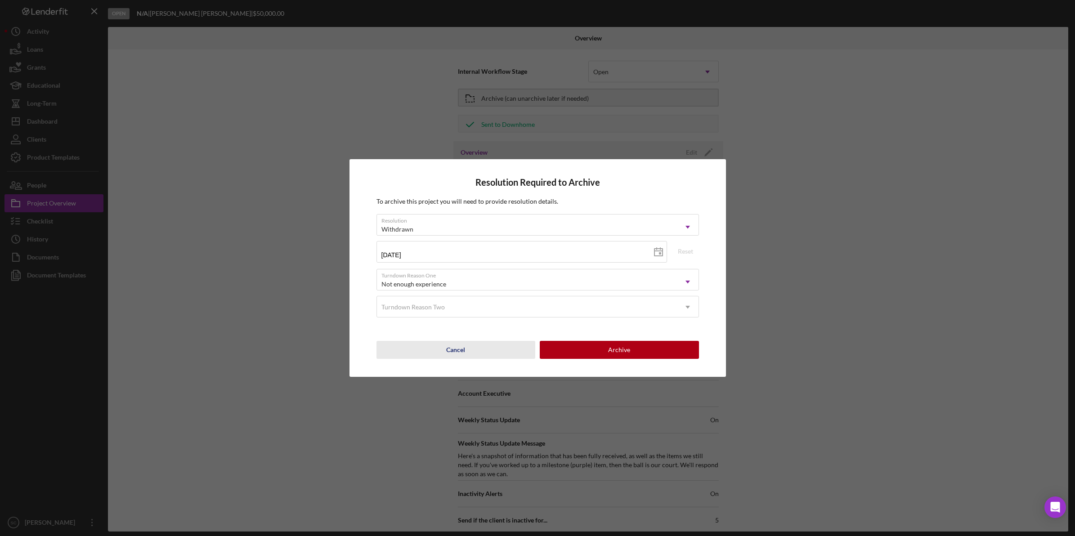
click at [392, 344] on button "Cancel" at bounding box center [455, 350] width 159 height 18
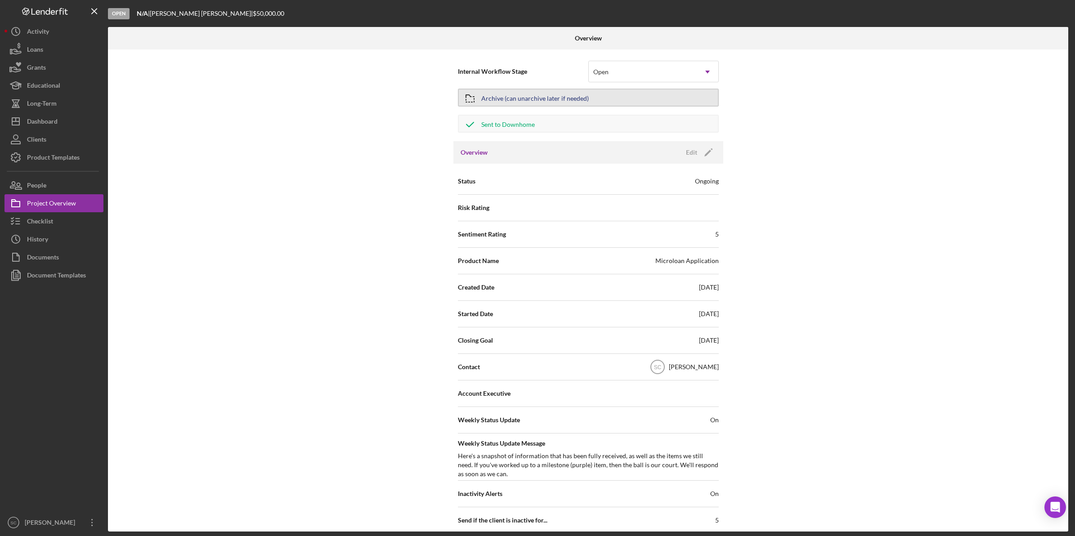
click at [536, 98] on div "Archive (can unarchive later if needed)" at bounding box center [534, 97] width 107 height 16
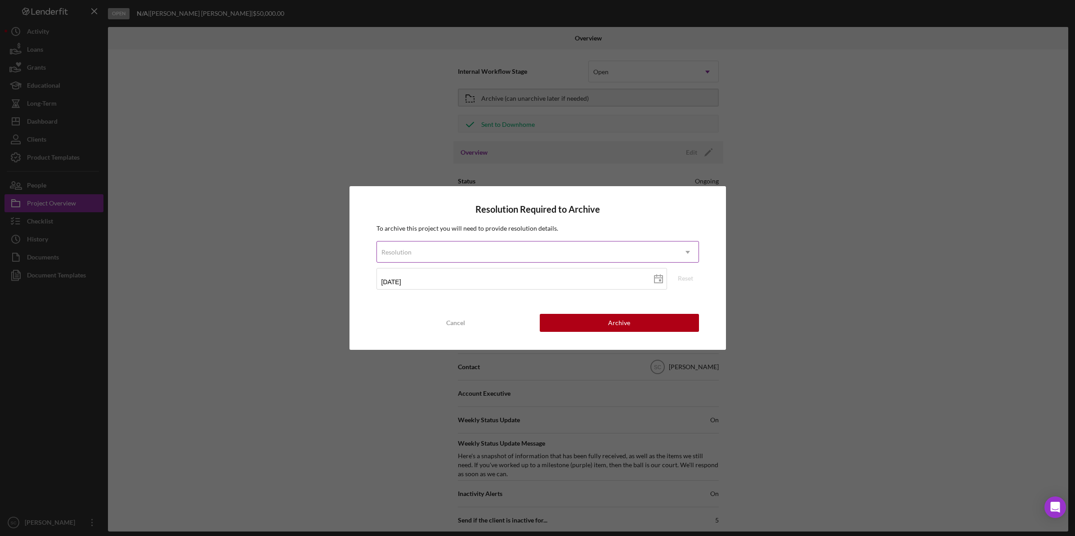
click at [471, 247] on div "Resolution" at bounding box center [527, 252] width 300 height 21
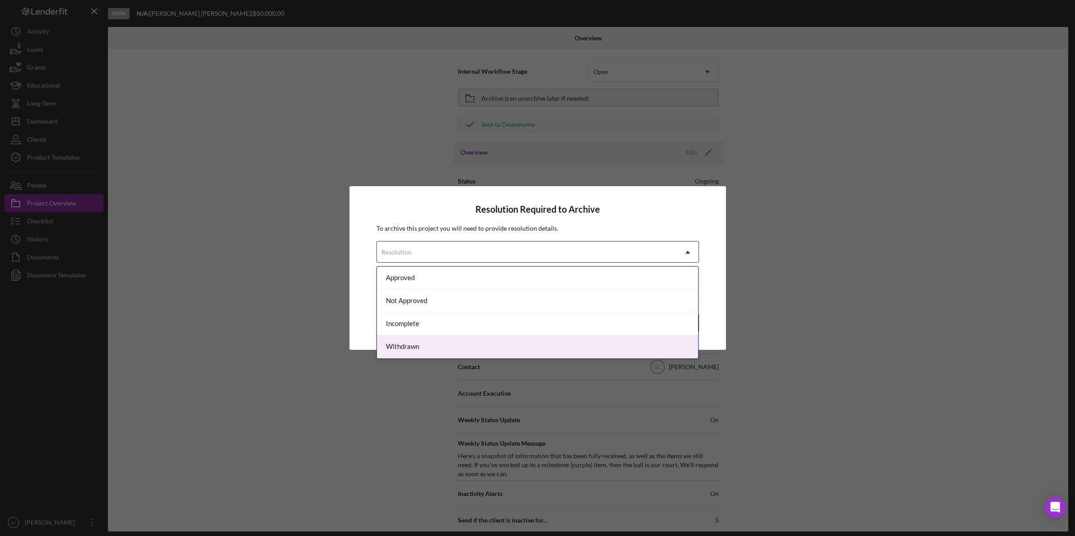
click at [465, 351] on div "Withdrawn" at bounding box center [537, 346] width 321 height 23
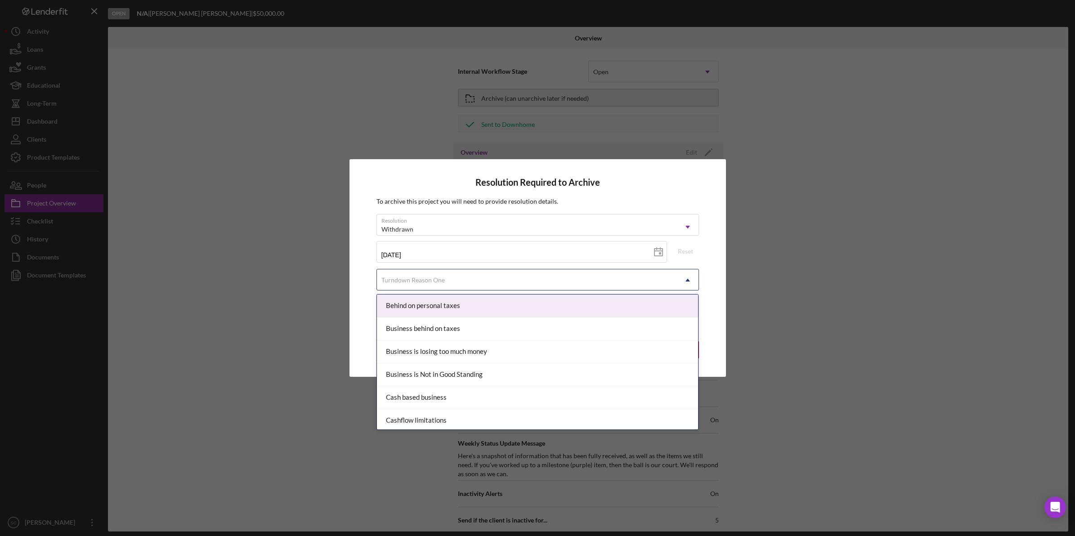
click at [441, 280] on div "Turndown Reason One" at bounding box center [412, 280] width 63 height 7
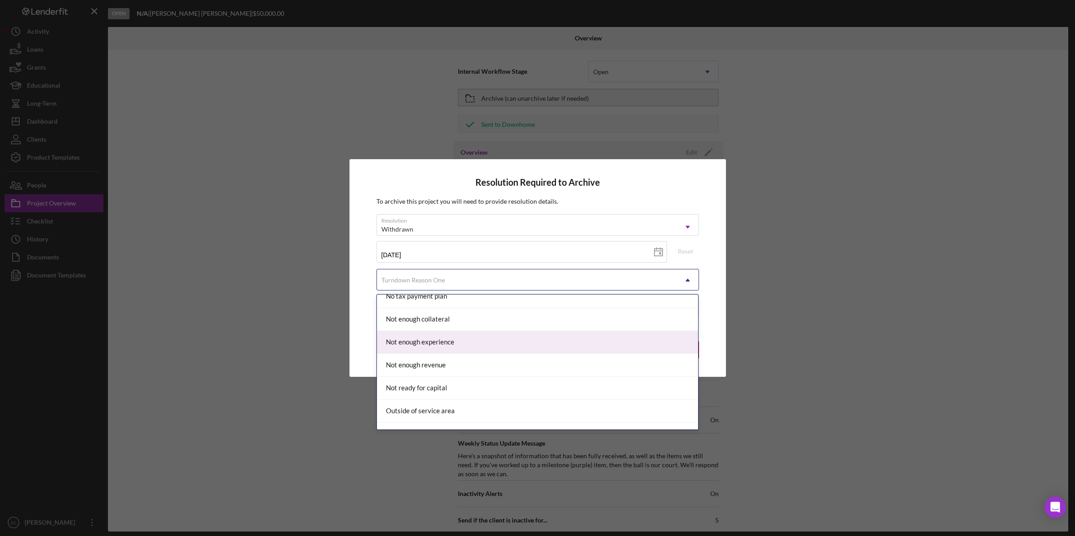
click at [415, 345] on div "Not enough experience" at bounding box center [537, 342] width 321 height 23
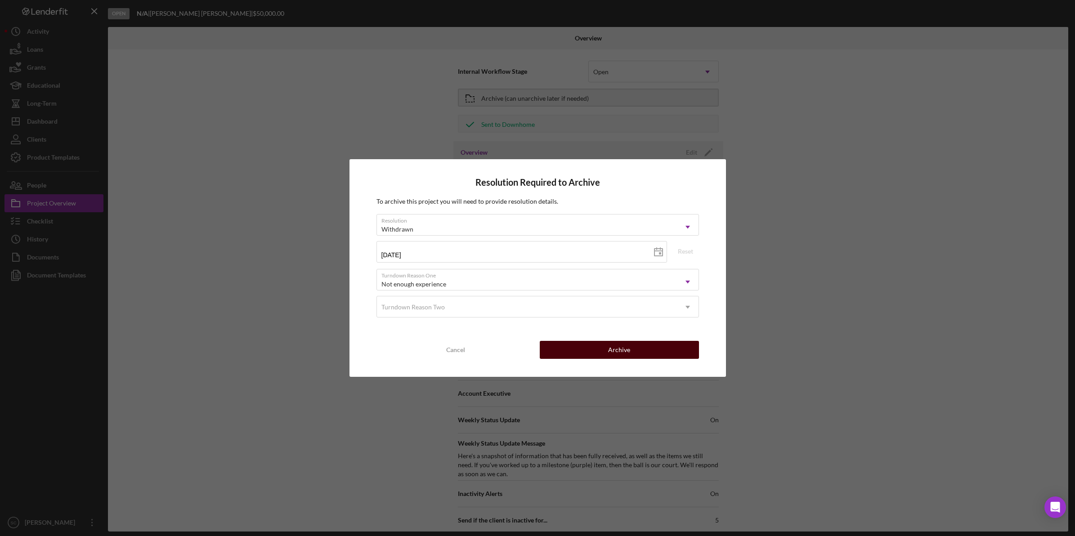
click at [618, 351] on div "Archive" at bounding box center [619, 350] width 22 height 18
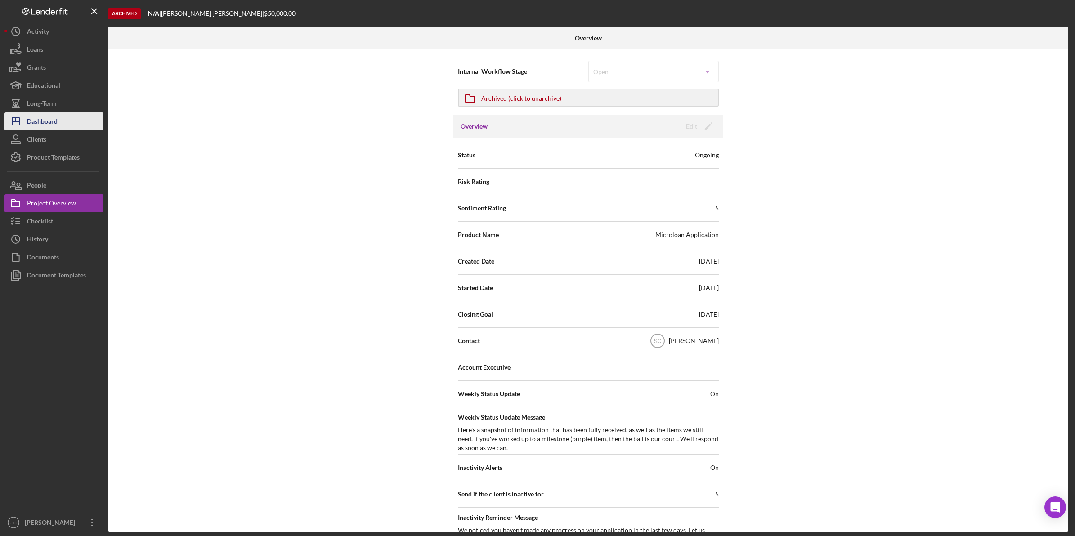
click at [45, 121] on div "Dashboard" at bounding box center [42, 122] width 31 height 20
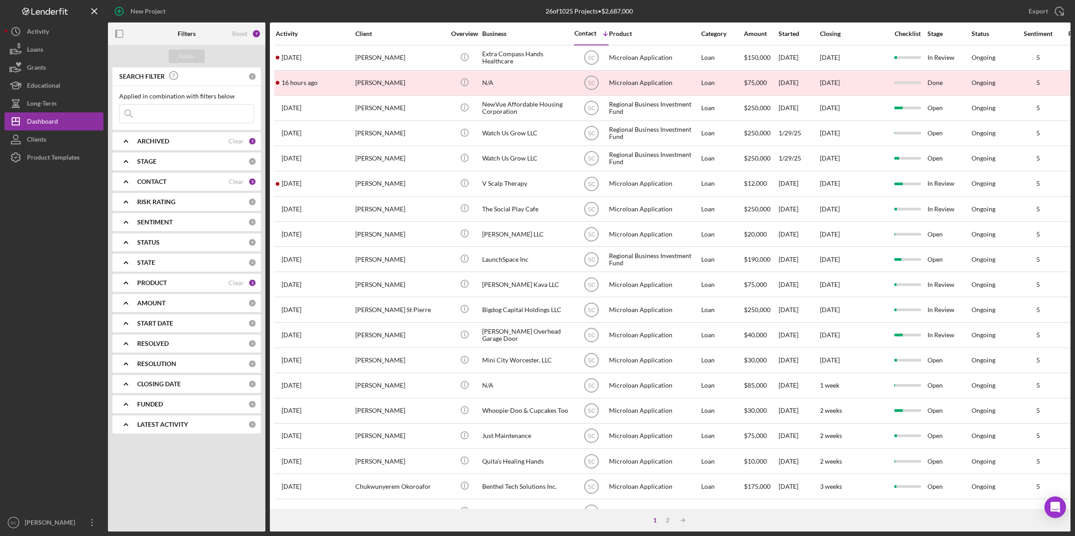
click at [209, 109] on input at bounding box center [187, 114] width 134 height 18
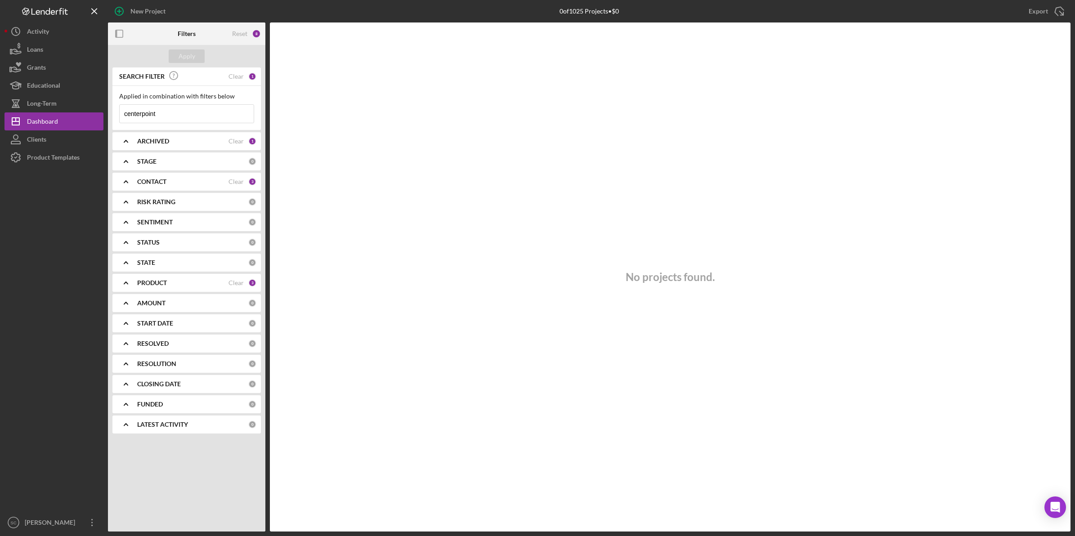
click at [201, 114] on input "centerpoint" at bounding box center [187, 114] width 134 height 18
type input "centerpoint"
click at [195, 181] on div "CONTACT" at bounding box center [182, 181] width 91 height 7
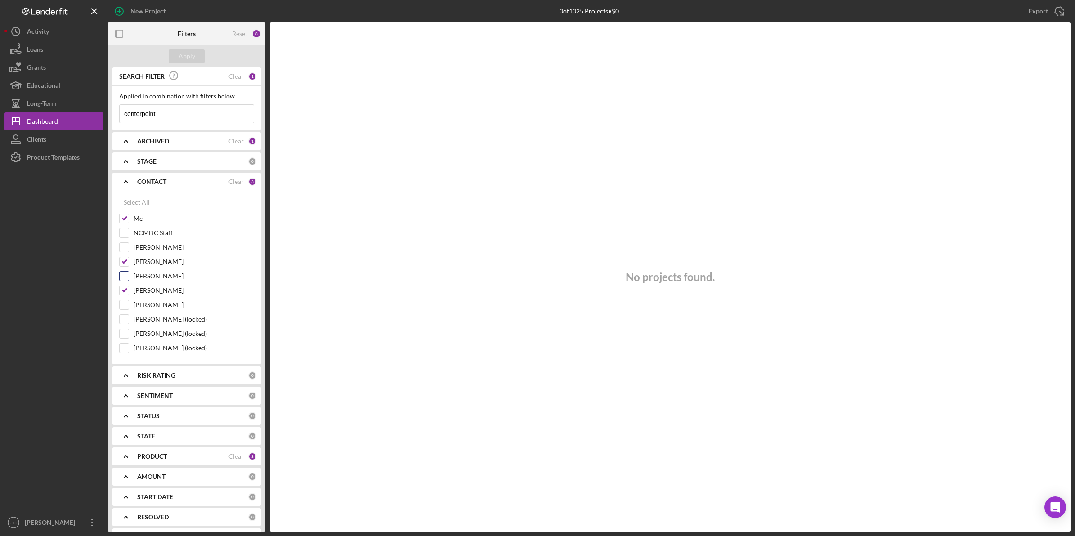
click at [122, 275] on input "[PERSON_NAME]" at bounding box center [124, 276] width 9 height 9
checkbox input "true"
click at [189, 55] on div "Apply" at bounding box center [187, 55] width 17 height 13
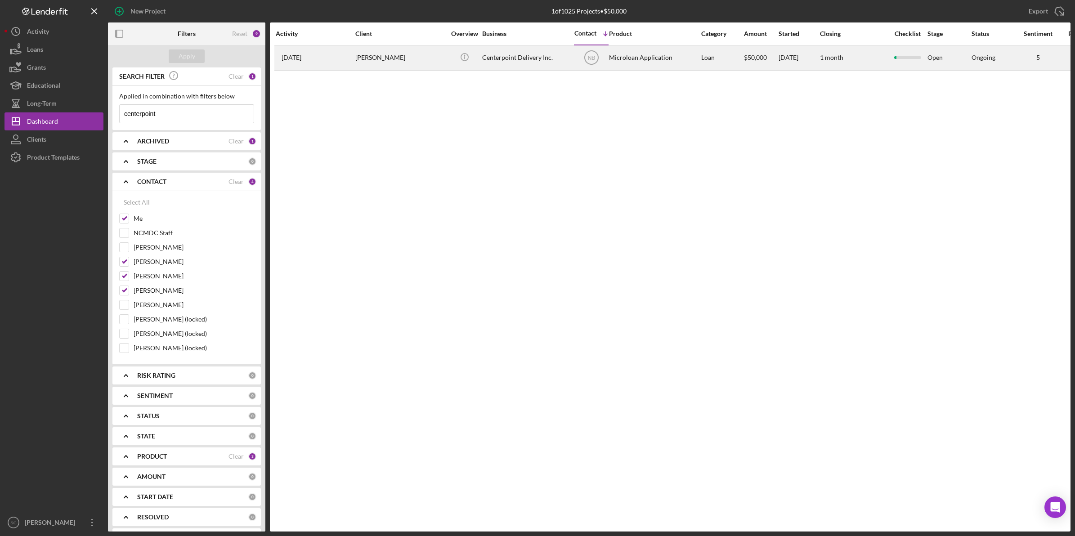
click at [378, 58] on div "[PERSON_NAME]" at bounding box center [400, 58] width 90 height 24
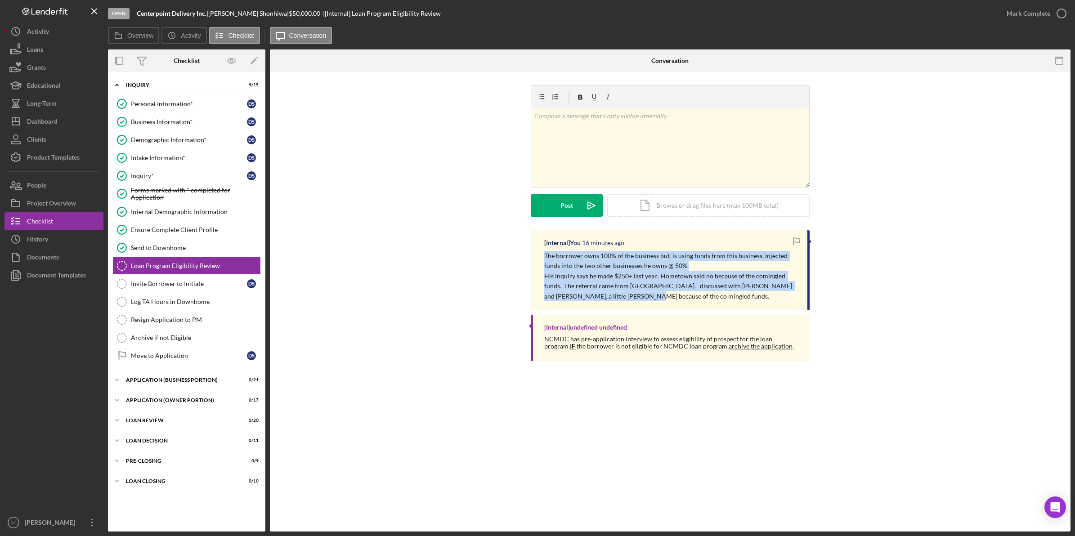
drag, startPoint x: 539, startPoint y: 254, endPoint x: 634, endPoint y: 298, distance: 105.4
click at [634, 298] on div "[Internal] You 16 minutes ago The borrower owns 100% of the business but is usi…" at bounding box center [670, 270] width 279 height 80
copy div "The borrower owns 100% of the business but is using funds from this business, i…"
